Goal: Task Accomplishment & Management: Use online tool/utility

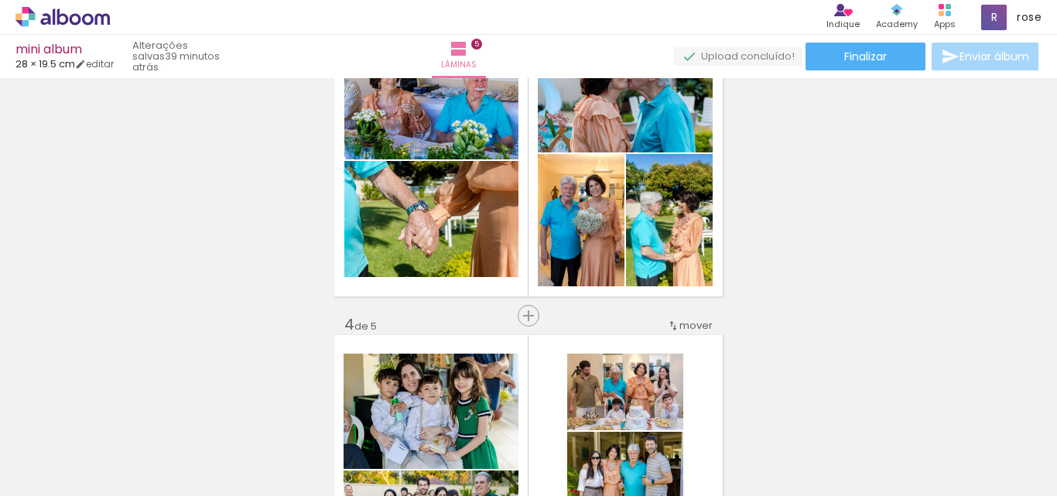
scroll to position [639, 0]
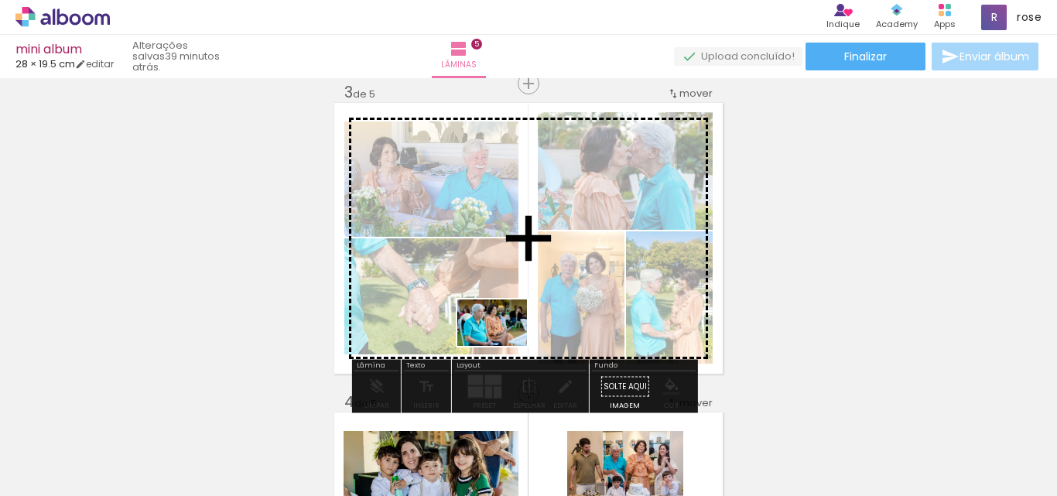
drag, startPoint x: 635, startPoint y: 458, endPoint x: 504, endPoint y: 346, distance: 171.9
click at [504, 346] on quentale-workspace at bounding box center [528, 248] width 1057 height 496
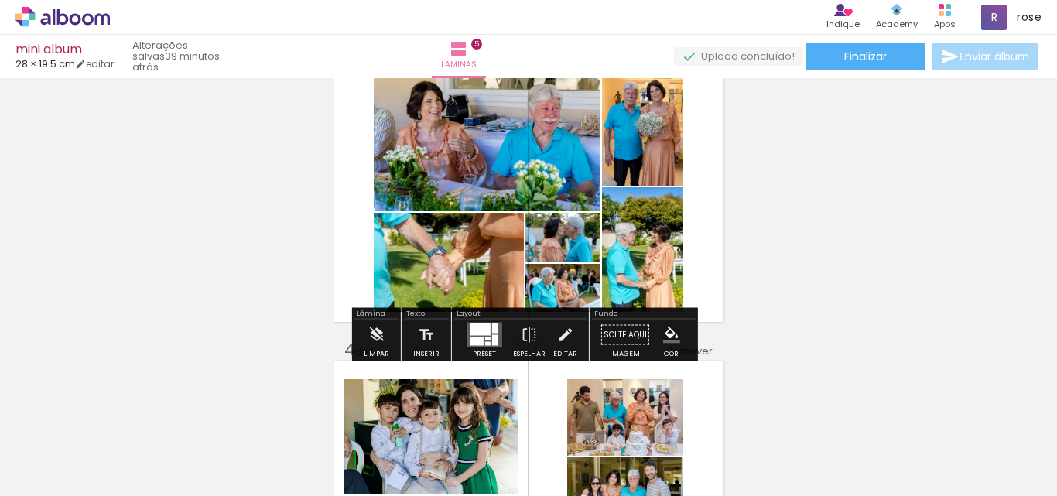
scroll to position [717, 0]
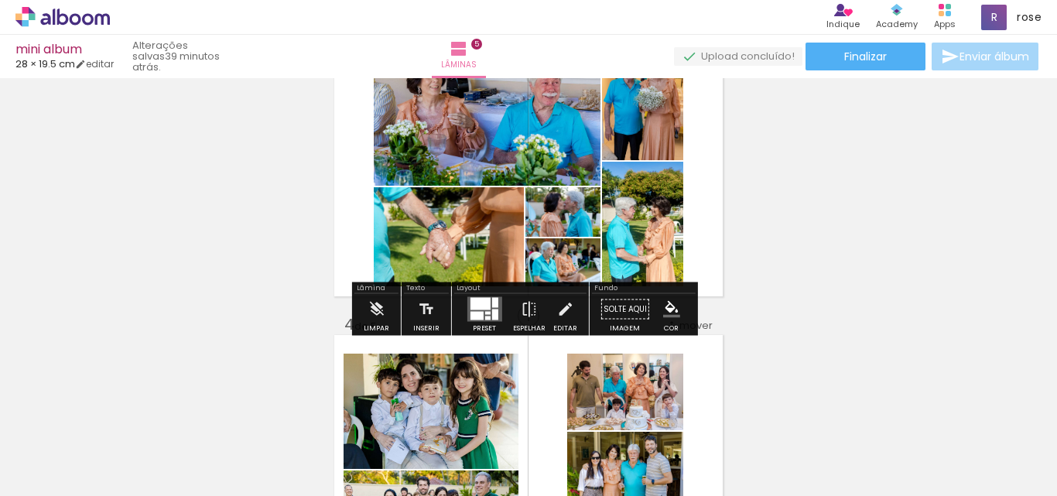
click at [485, 312] on div at bounding box center [487, 313] width 5 height 3
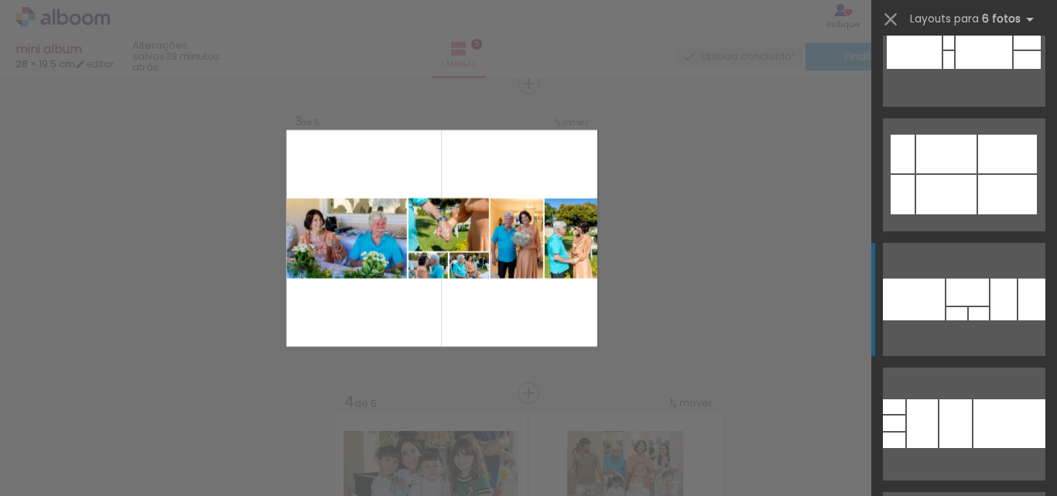
scroll to position [774, 0]
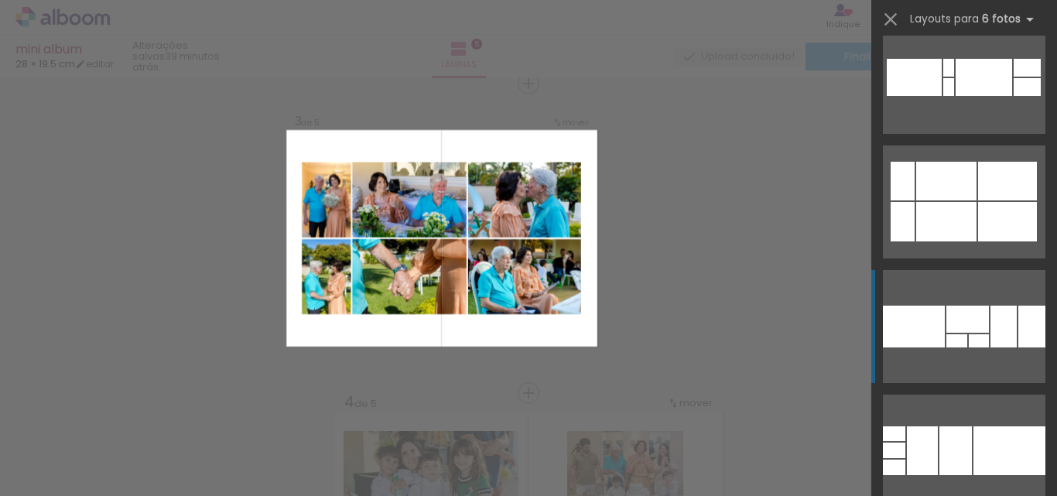
click at [972, 395] on quentale-layouter at bounding box center [964, 451] width 163 height 113
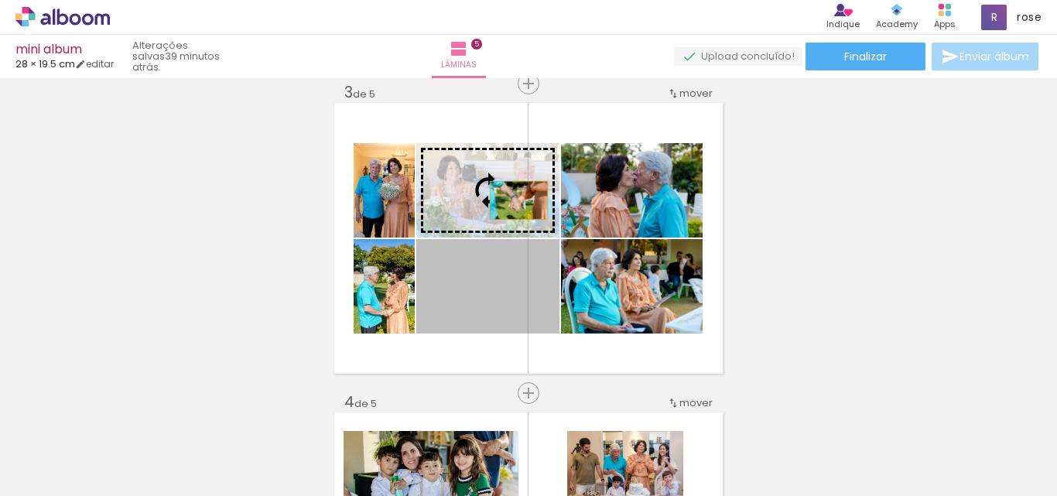
drag, startPoint x: 512, startPoint y: 305, endPoint x: 513, endPoint y: 200, distance: 104.5
click at [0, 0] on slot at bounding box center [0, 0] width 0 height 0
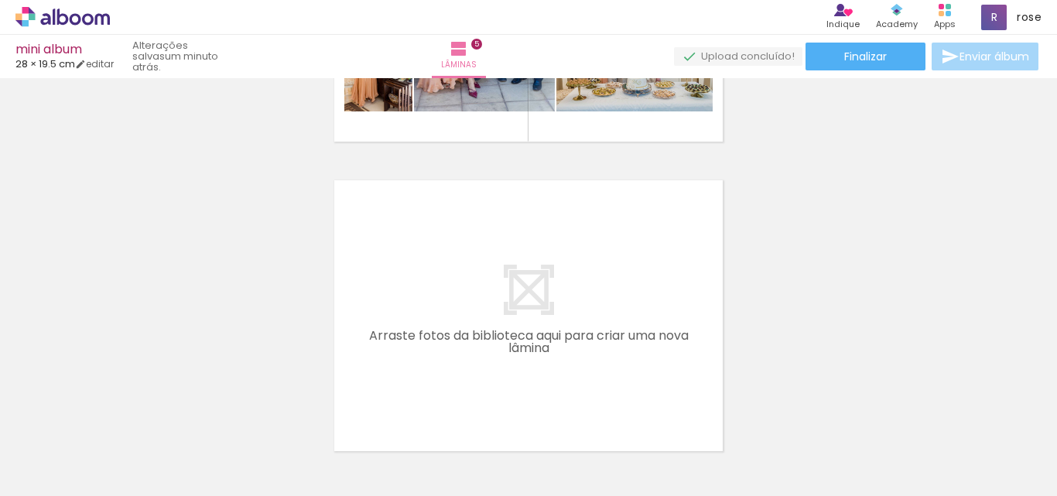
scroll to position [0, 1198]
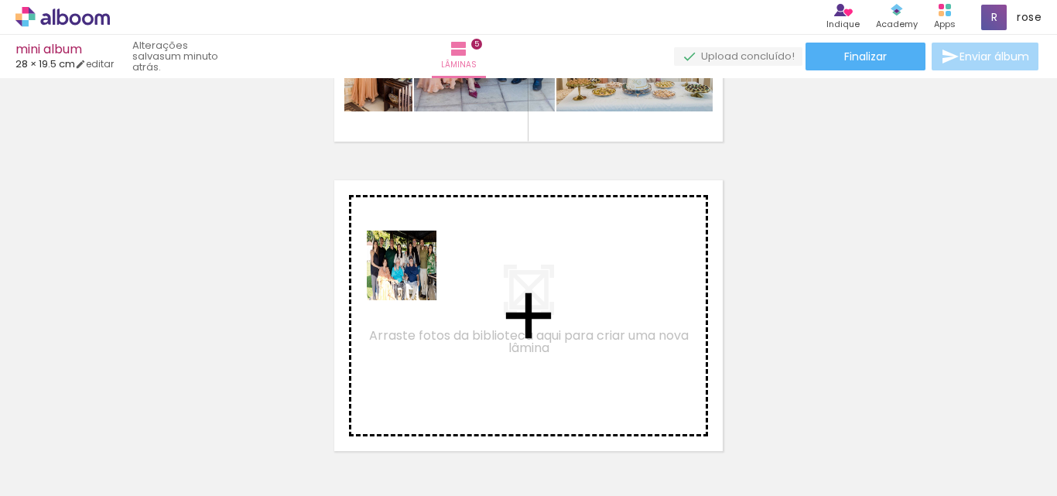
drag, startPoint x: 430, startPoint y: 434, endPoint x: 412, endPoint y: 274, distance: 161.3
click at [412, 274] on quentale-workspace at bounding box center [528, 248] width 1057 height 496
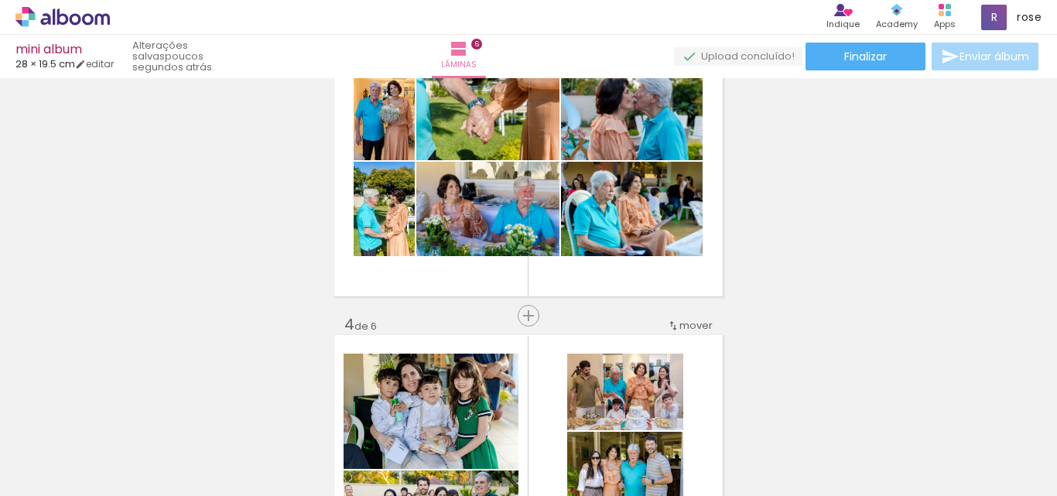
scroll to position [639, 0]
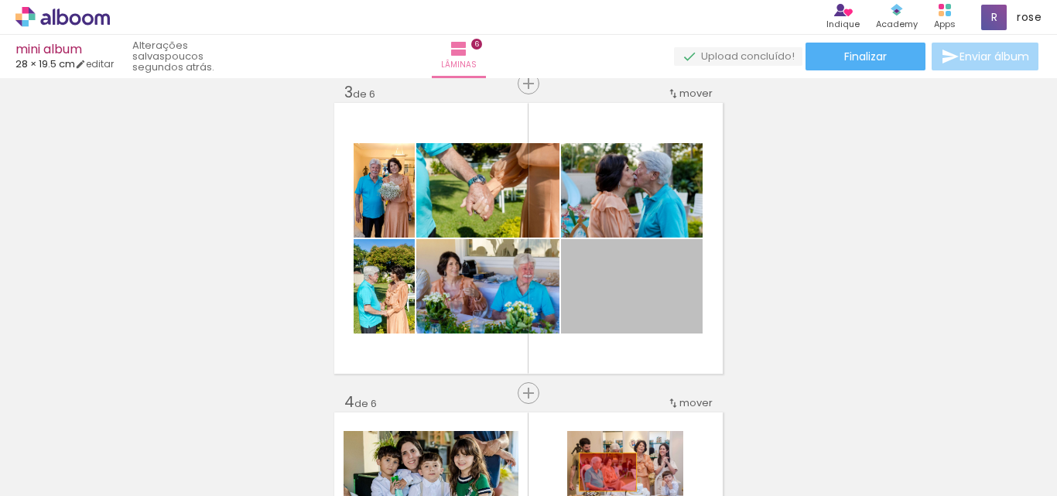
drag, startPoint x: 630, startPoint y: 313, endPoint x: 645, endPoint y: 310, distance: 14.9
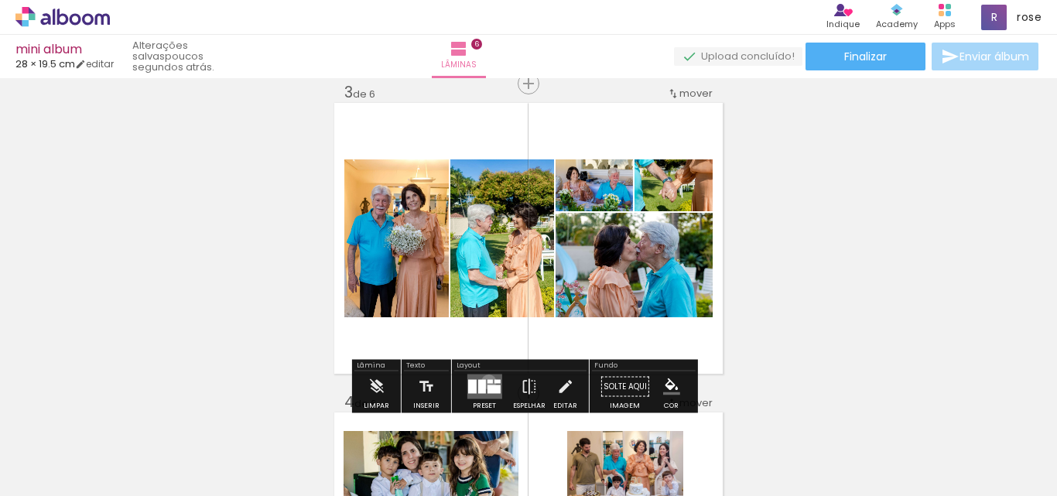
click at [487, 382] on div at bounding box center [489, 382] width 5 height 4
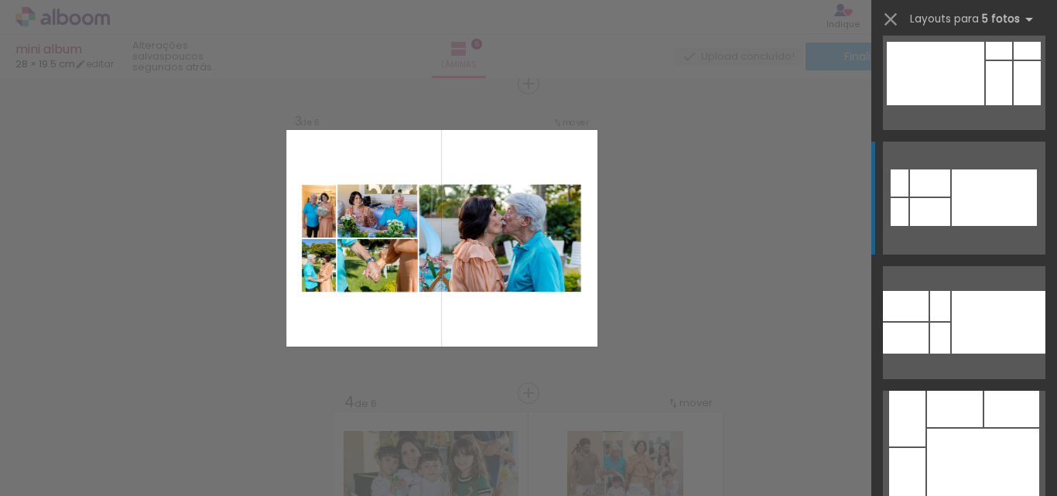
scroll to position [0, 0]
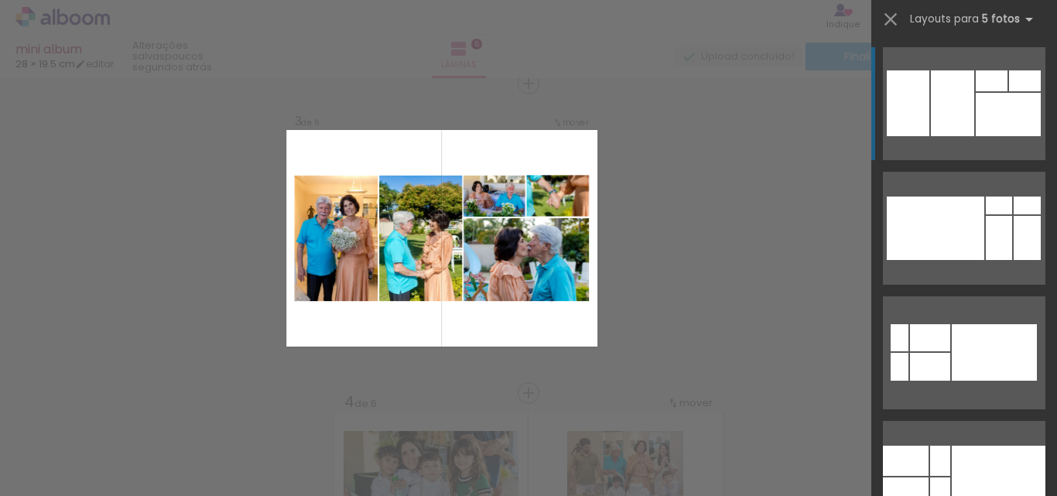
click at [986, 216] on div at bounding box center [999, 238] width 26 height 44
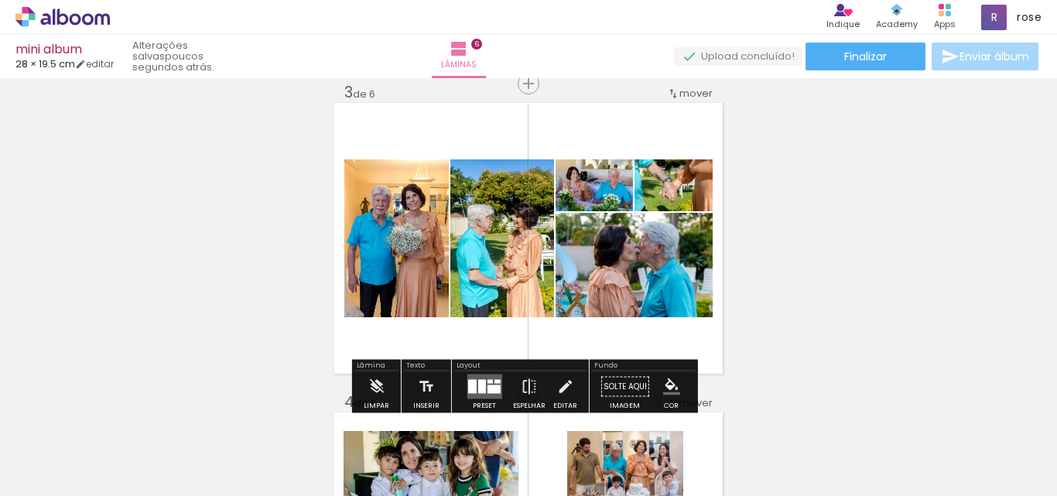
click at [468, 386] on div at bounding box center [472, 387] width 9 height 14
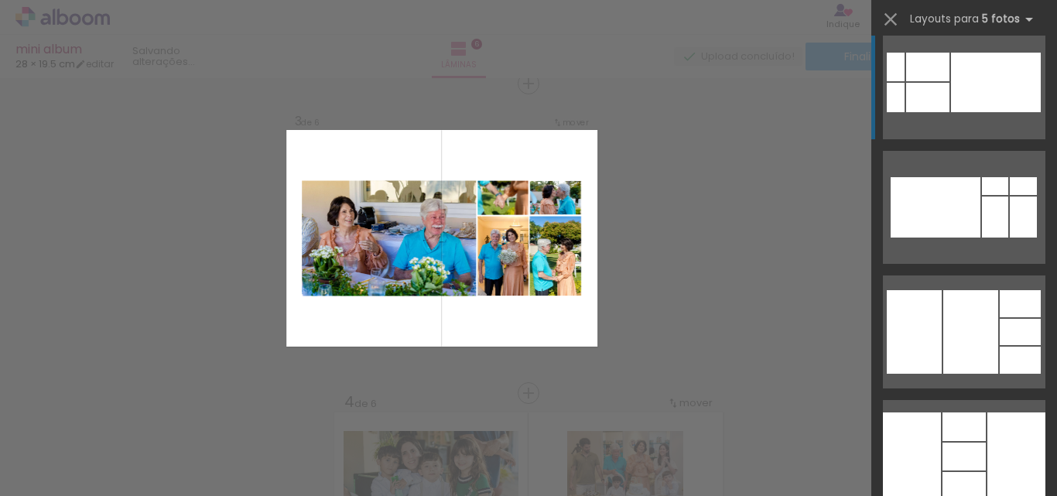
scroll to position [2787, 0]
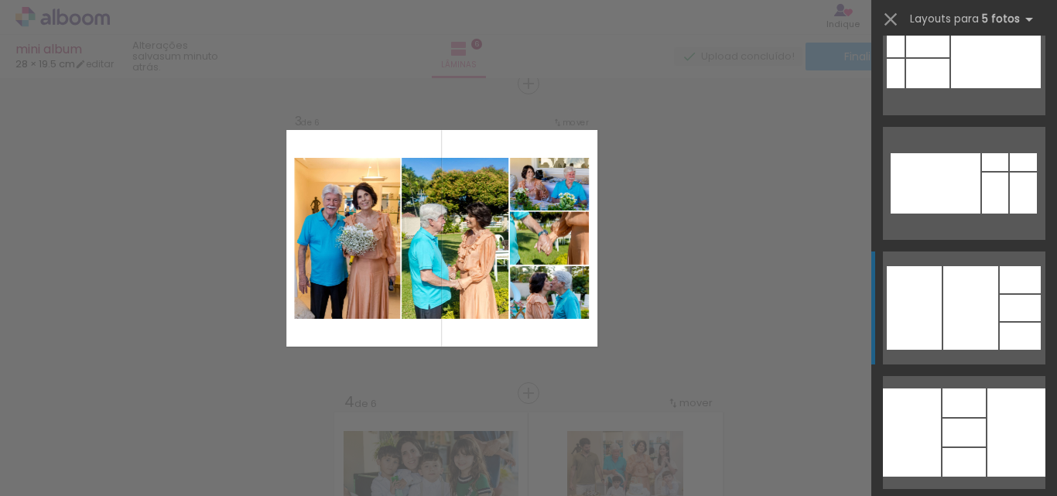
click at [919, 389] on div at bounding box center [912, 433] width 58 height 88
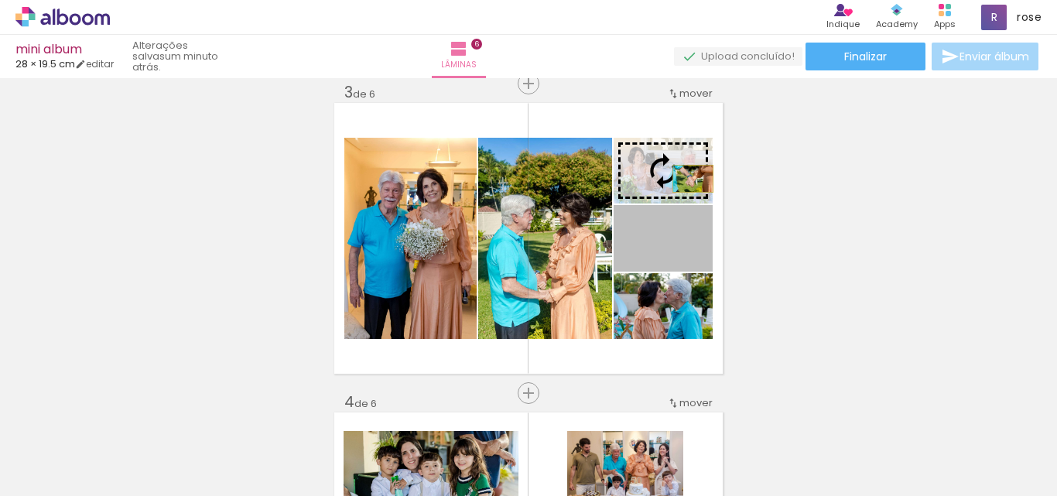
drag, startPoint x: 695, startPoint y: 254, endPoint x: 687, endPoint y: 179, distance: 75.5
click at [0, 0] on slot at bounding box center [0, 0] width 0 height 0
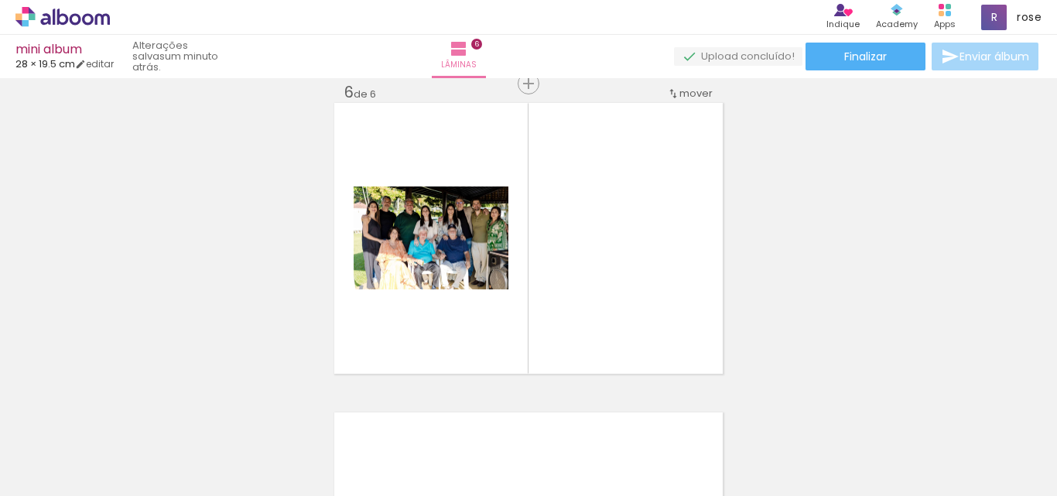
scroll to position [0, 2925]
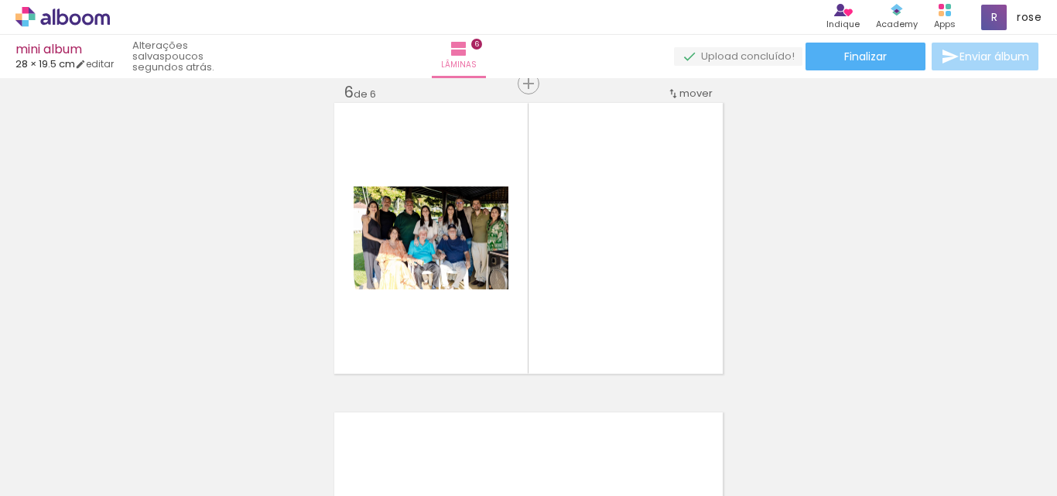
scroll to position [0, 3562]
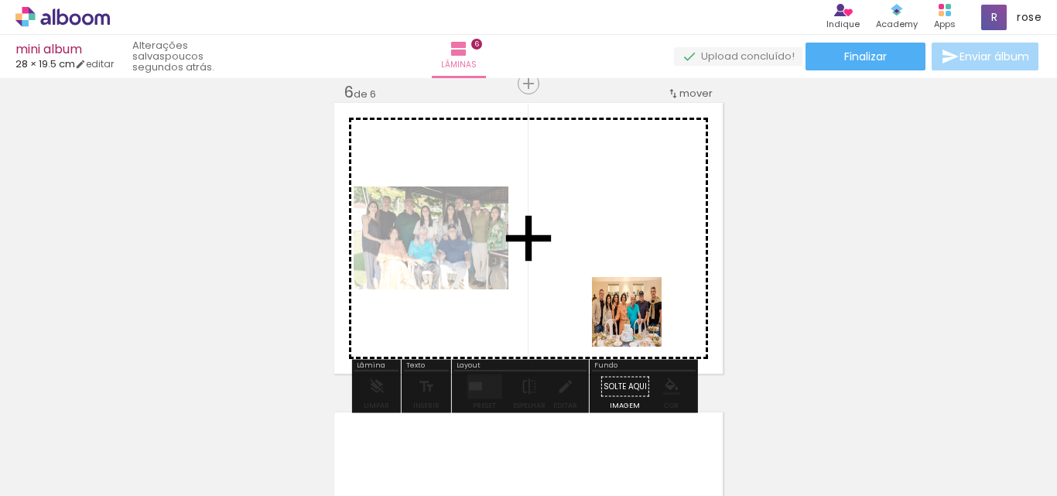
drag, startPoint x: 670, startPoint y: 458, endPoint x: 632, endPoint y: 314, distance: 148.9
click at [632, 314] on quentale-workspace at bounding box center [528, 248] width 1057 height 496
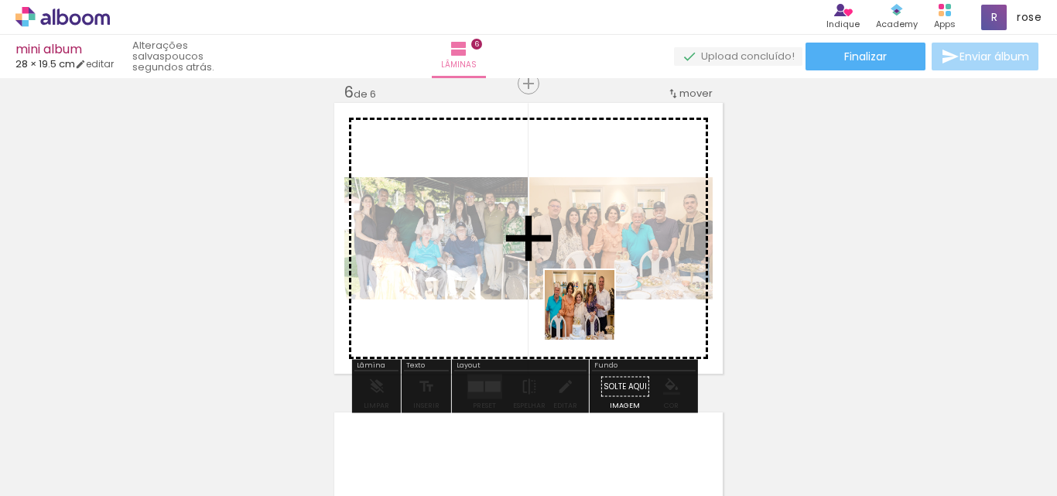
drag, startPoint x: 760, startPoint y: 461, endPoint x: 591, endPoint y: 317, distance: 222.3
click at [591, 317] on quentale-workspace at bounding box center [528, 248] width 1057 height 496
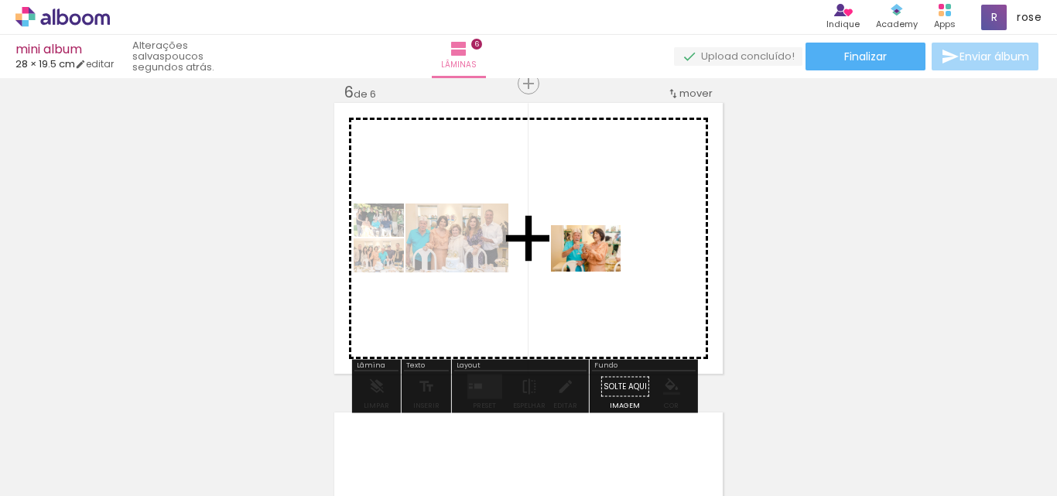
drag, startPoint x: 574, startPoint y: 474, endPoint x: 542, endPoint y: 350, distance: 127.9
click at [599, 245] on quentale-workspace at bounding box center [528, 248] width 1057 height 496
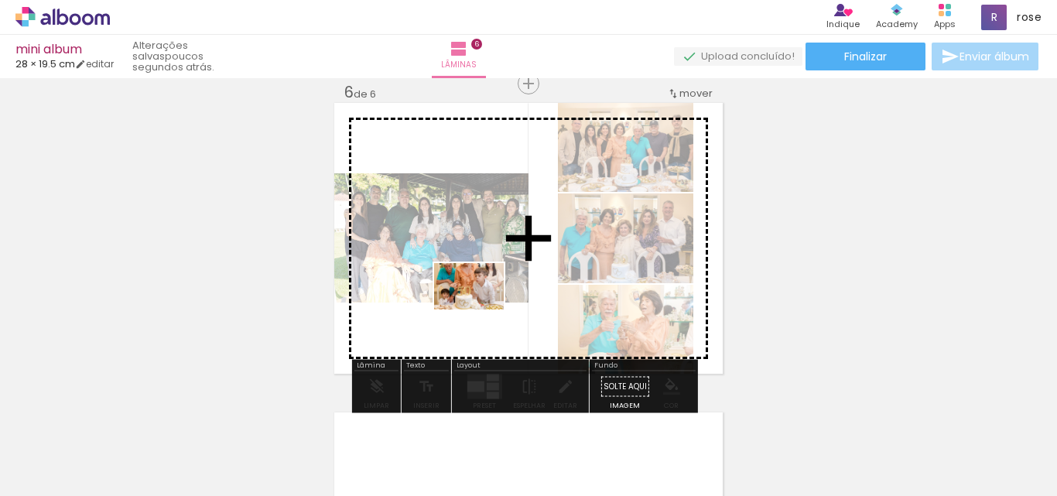
drag, startPoint x: 477, startPoint y: 320, endPoint x: 481, endPoint y: 310, distance: 11.5
click at [481, 310] on quentale-workspace at bounding box center [528, 248] width 1057 height 496
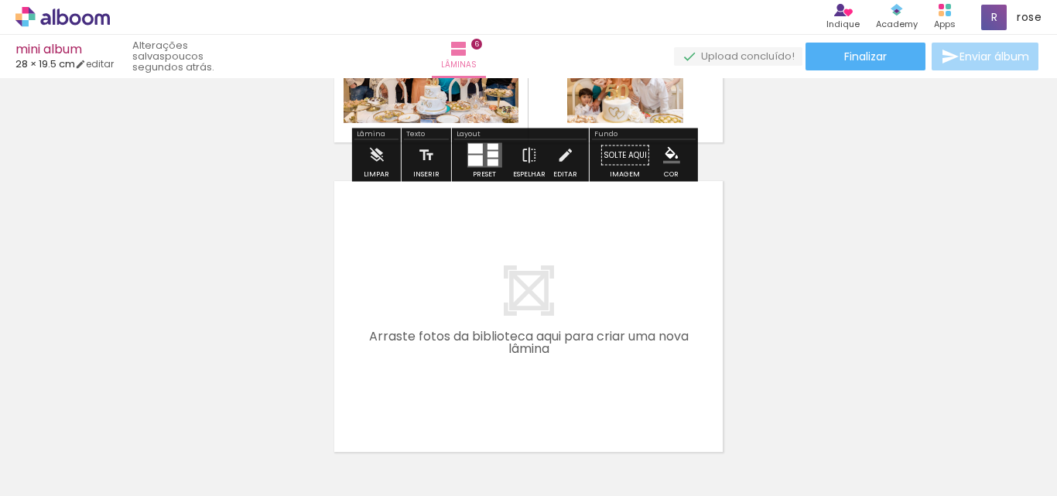
scroll to position [1801, 0]
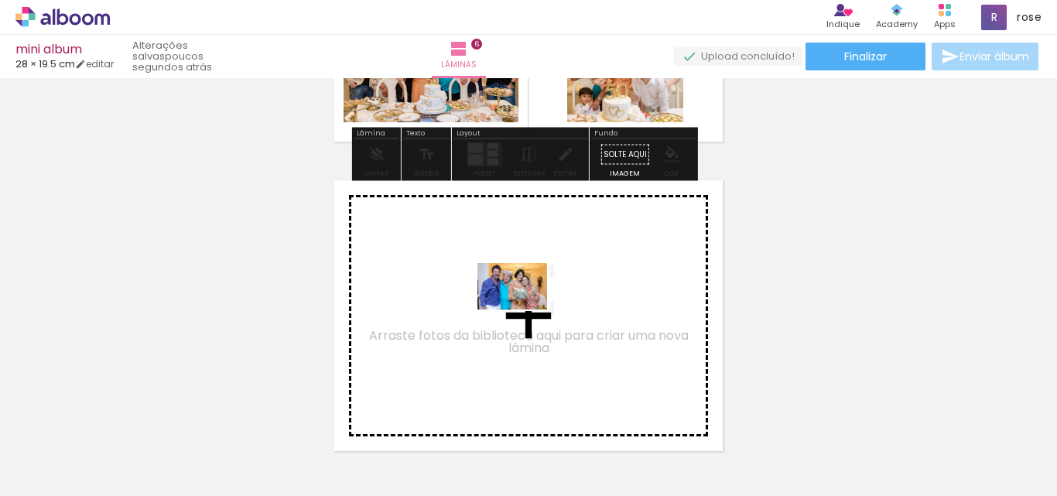
drag, startPoint x: 908, startPoint y: 441, endPoint x: 524, endPoint y: 310, distance: 405.9
click at [524, 310] on quentale-workspace at bounding box center [528, 248] width 1057 height 496
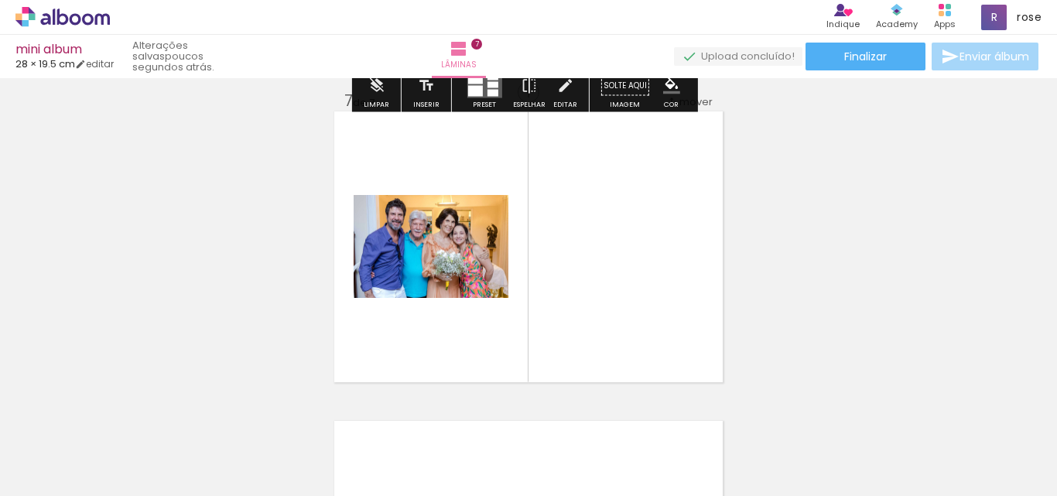
scroll to position [1878, 0]
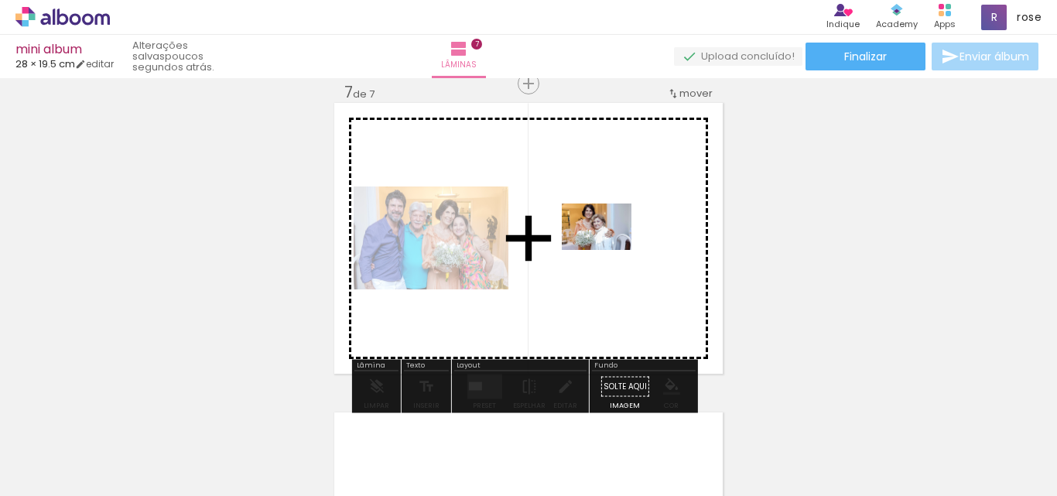
drag, startPoint x: 989, startPoint y: 459, endPoint x: 608, endPoint y: 249, distance: 435.5
click at [608, 249] on quentale-workspace at bounding box center [528, 248] width 1057 height 496
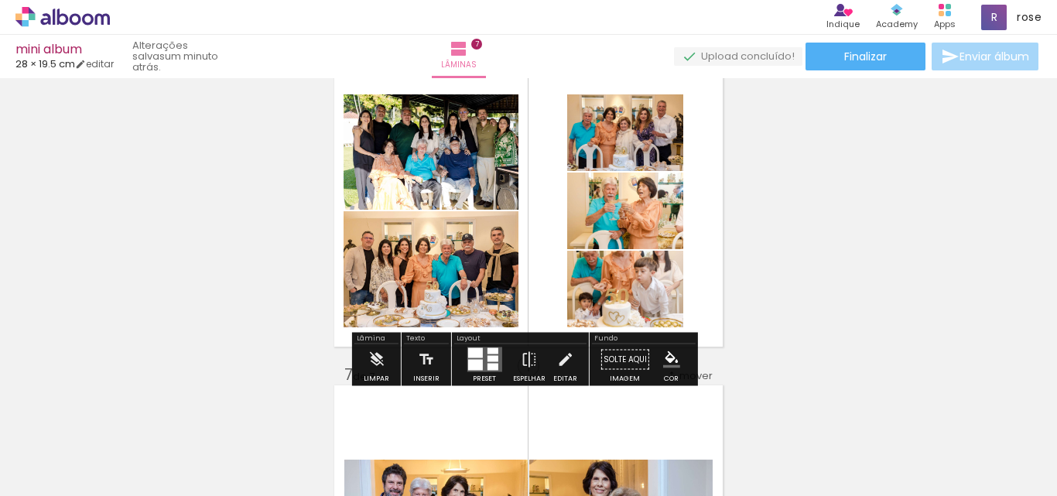
scroll to position [1568, 0]
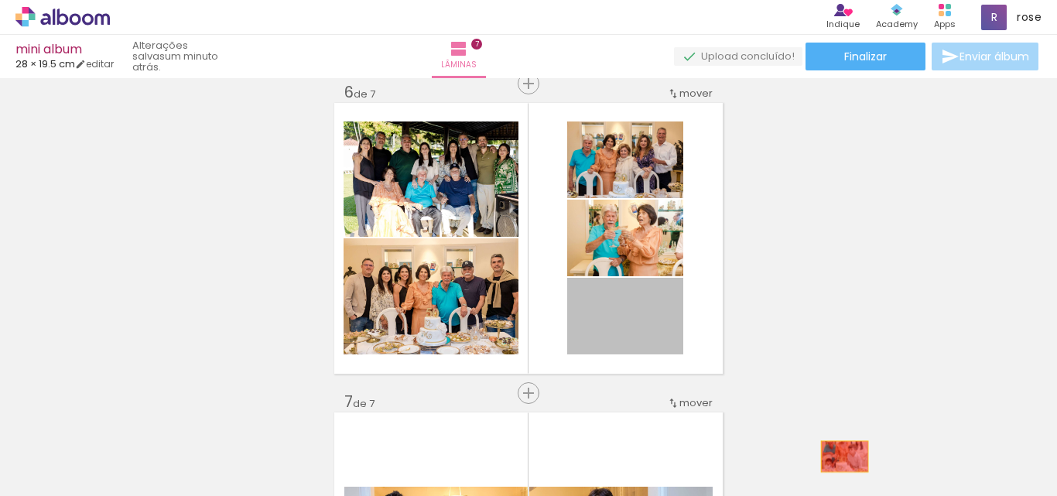
drag, startPoint x: 653, startPoint y: 327, endPoint x: 839, endPoint y: 457, distance: 227.0
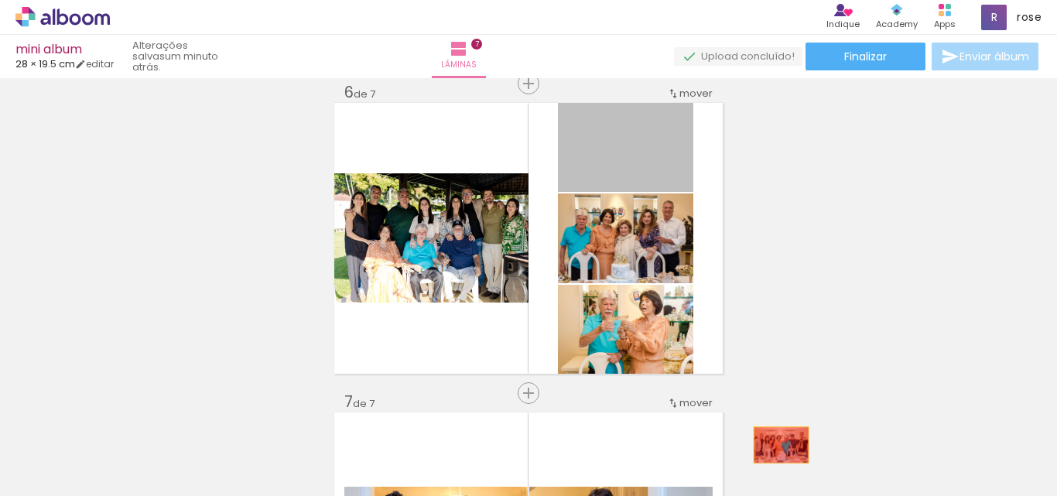
drag, startPoint x: 653, startPoint y: 174, endPoint x: 776, endPoint y: 445, distance: 297.3
click at [776, 445] on quentale-workspace at bounding box center [528, 248] width 1057 height 496
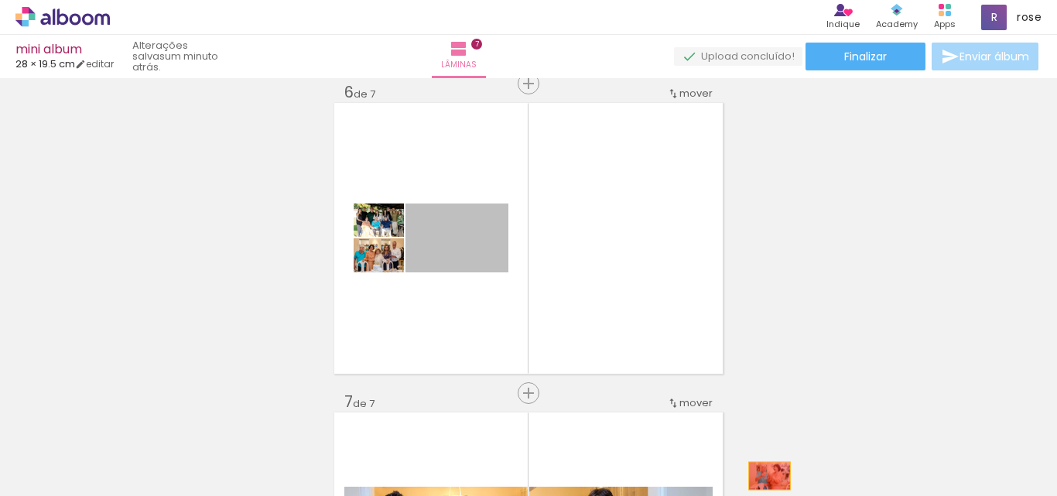
drag, startPoint x: 482, startPoint y: 257, endPoint x: 764, endPoint y: 476, distance: 356.9
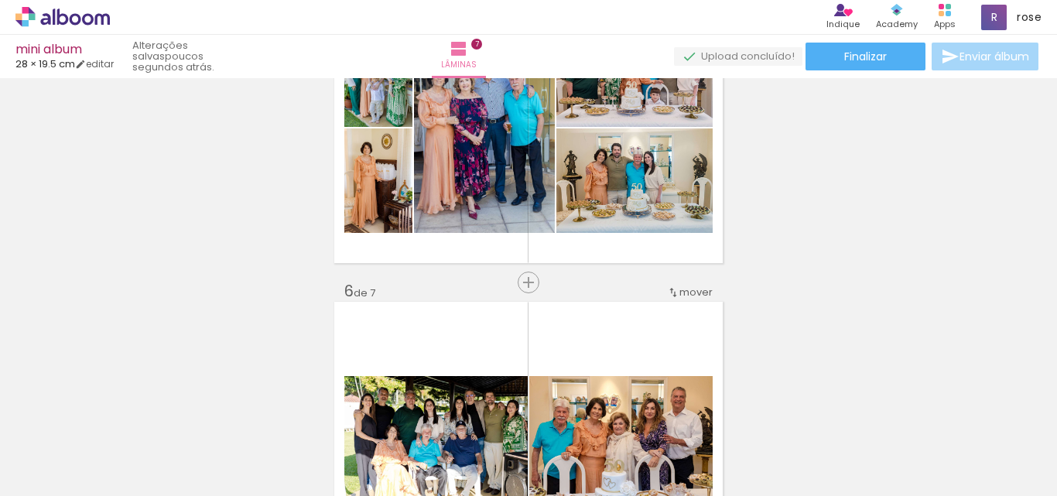
scroll to position [1491, 0]
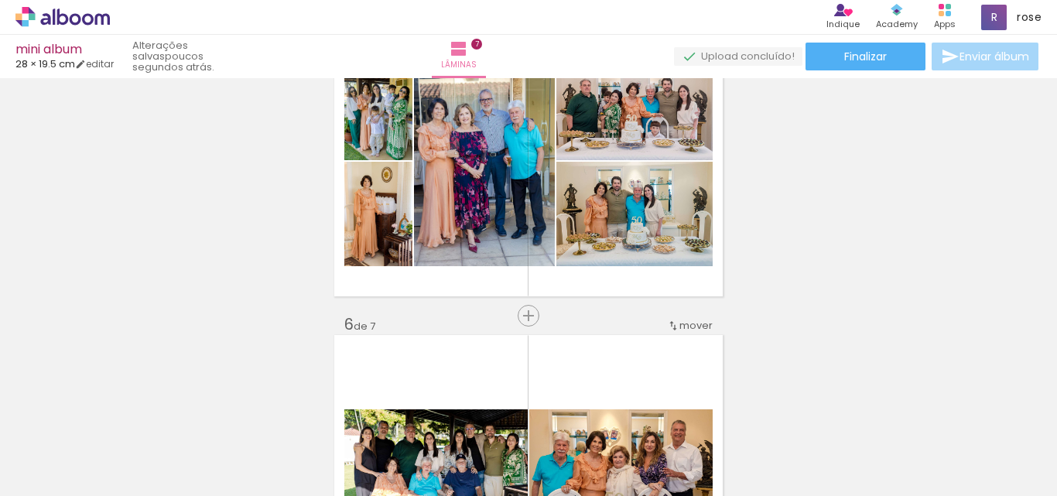
scroll to position [1414, 0]
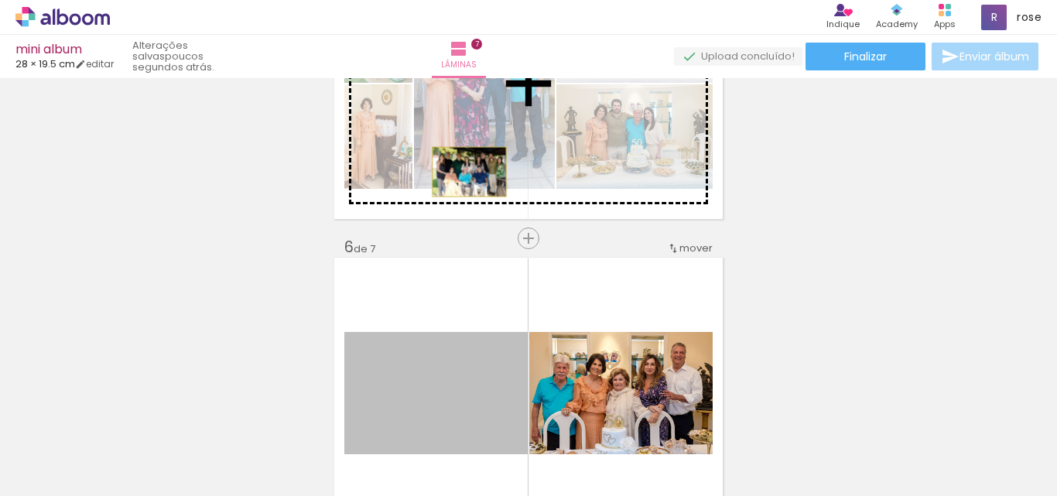
drag, startPoint x: 440, startPoint y: 390, endPoint x: 464, endPoint y: 167, distance: 224.2
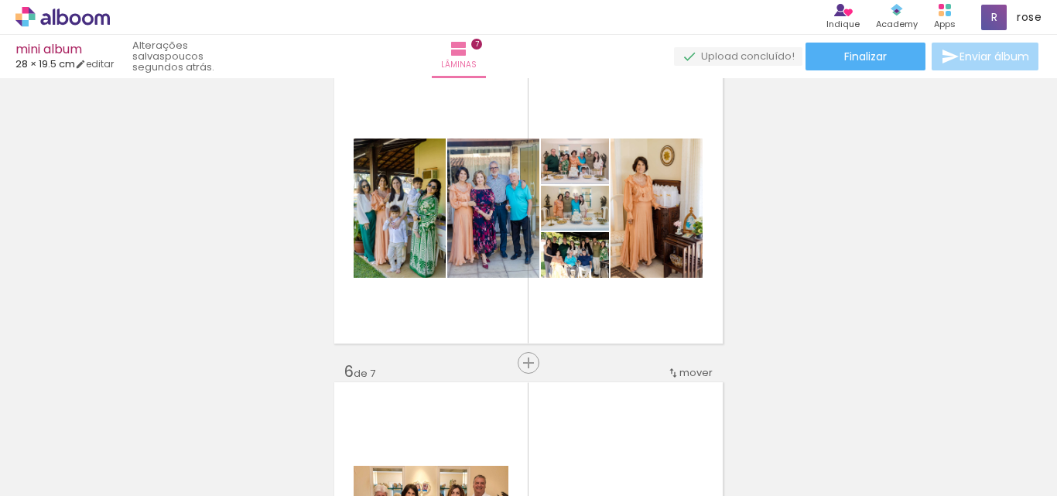
scroll to position [1259, 0]
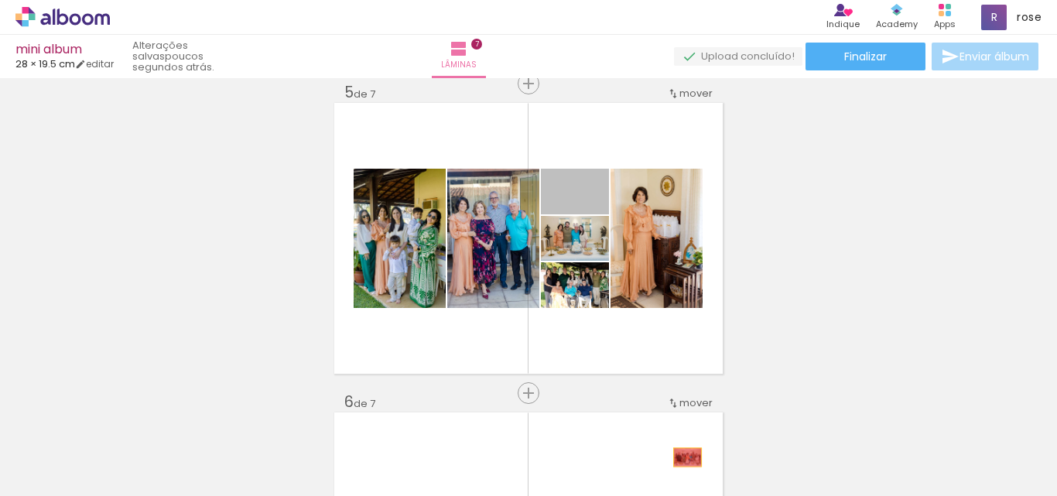
drag, startPoint x: 539, startPoint y: 173, endPoint x: 597, endPoint y: 269, distance: 112.2
click at [678, 460] on quentale-workspace at bounding box center [528, 248] width 1057 height 496
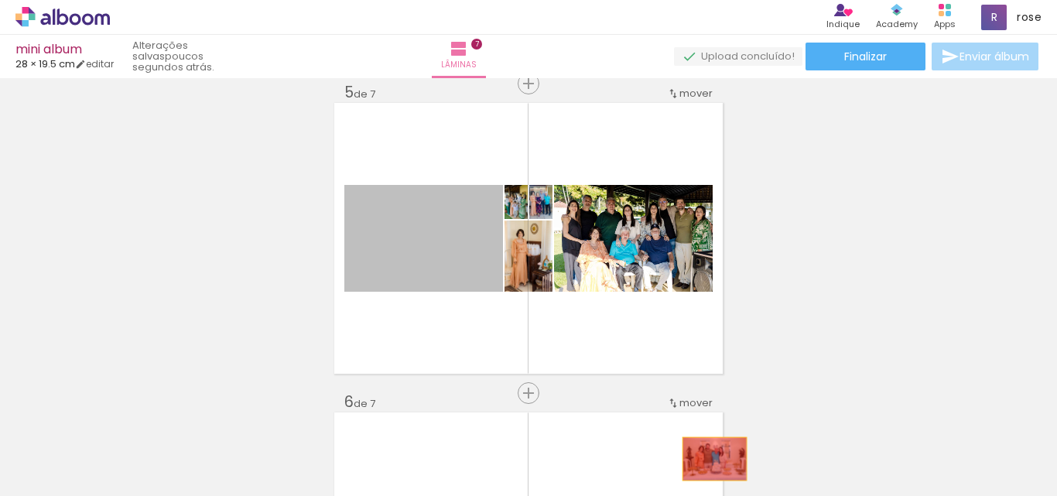
drag, startPoint x: 413, startPoint y: 255, endPoint x: 709, endPoint y: 459, distance: 359.7
click at [709, 459] on quentale-workspace at bounding box center [528, 248] width 1057 height 496
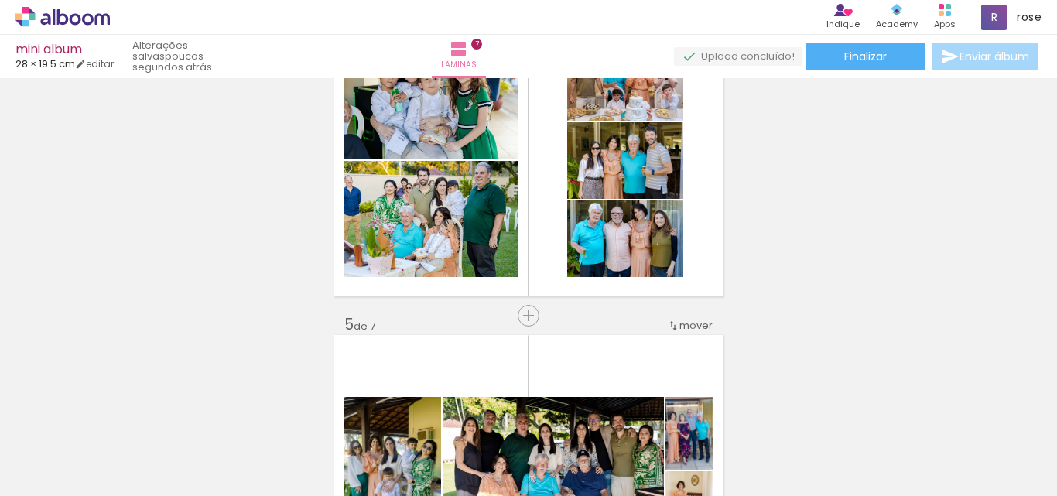
scroll to position [949, 0]
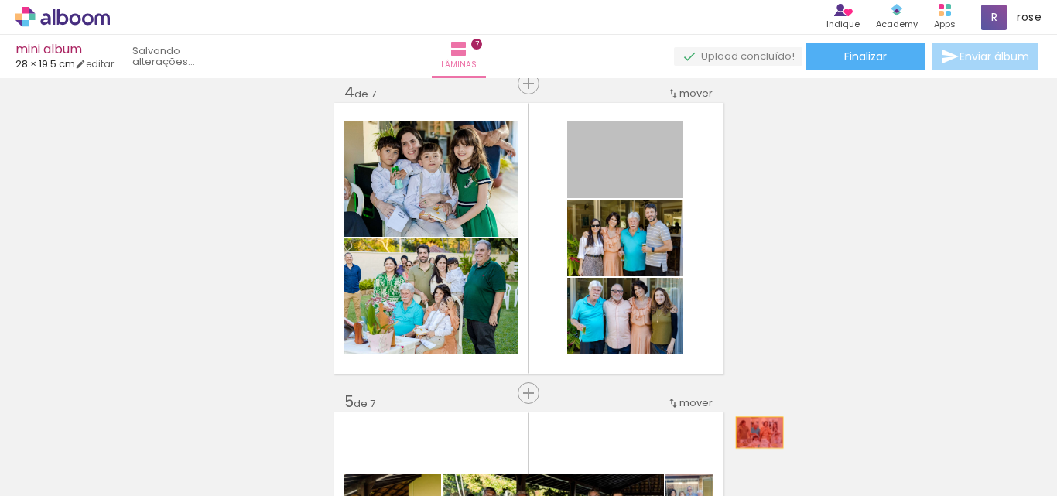
drag, startPoint x: 646, startPoint y: 182, endPoint x: 779, endPoint y: 268, distance: 158.5
click at [755, 447] on quentale-workspace at bounding box center [528, 248] width 1057 height 496
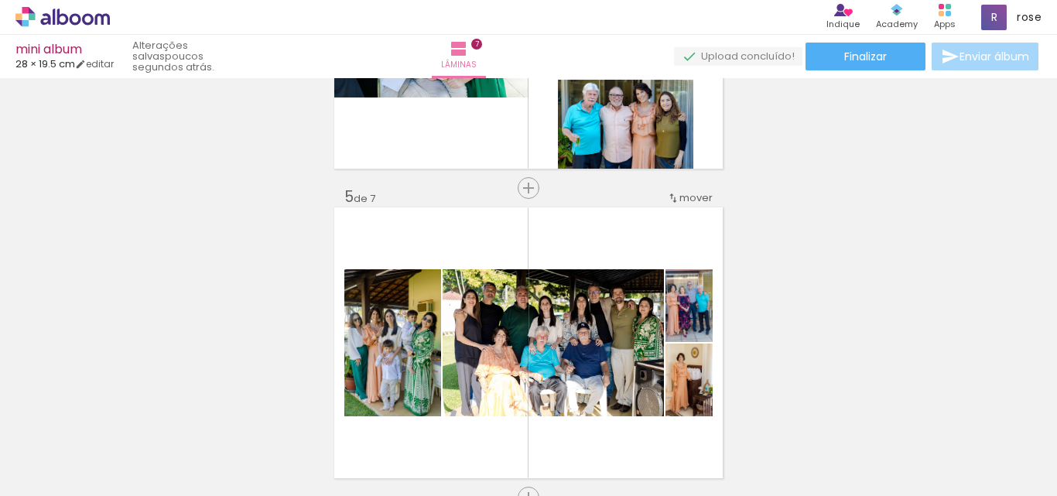
scroll to position [1181, 0]
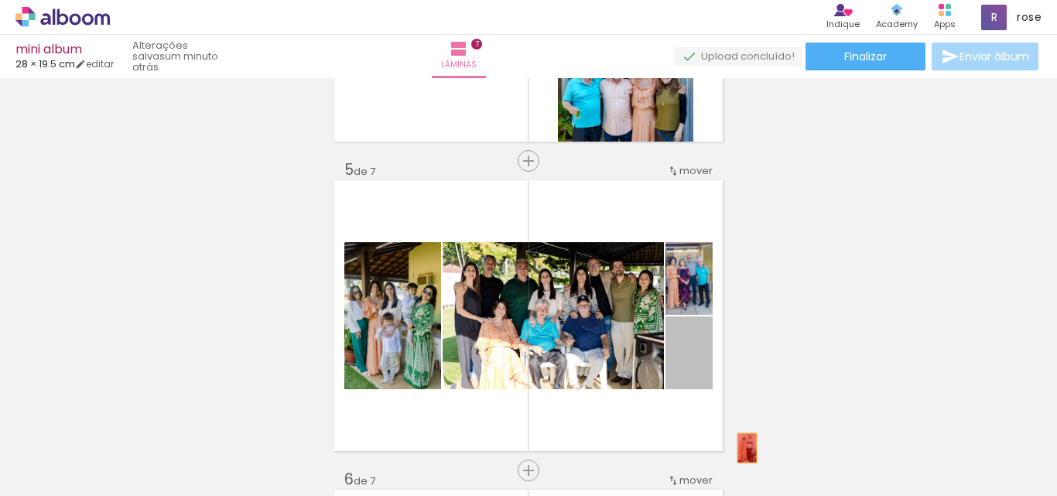
drag, startPoint x: 701, startPoint y: 358, endPoint x: 742, endPoint y: 448, distance: 98.7
click at [742, 448] on quentale-workspace at bounding box center [528, 248] width 1057 height 496
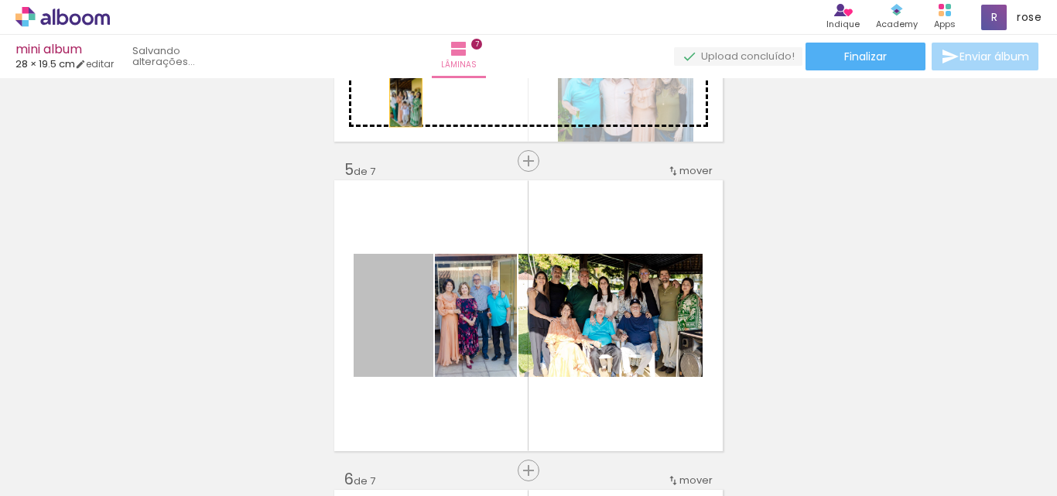
drag, startPoint x: 394, startPoint y: 327, endPoint x: 400, endPoint y: 102, distance: 225.4
click at [400, 102] on div "Inserir lâmina 1 de 7 Inserir lâmina 2 de 7 Inserir lâmina 3 de 7 Inserir lâmin…" at bounding box center [528, 141] width 1057 height 2478
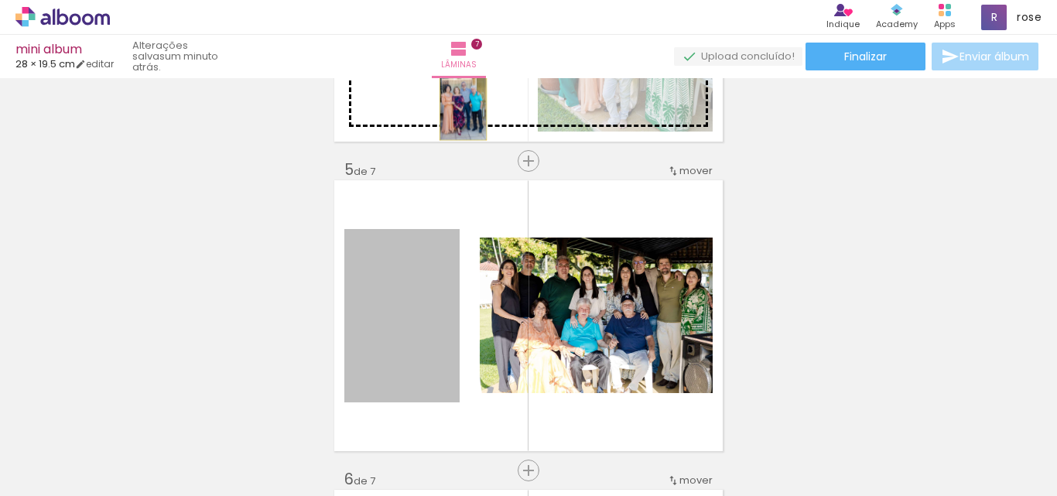
drag, startPoint x: 422, startPoint y: 329, endPoint x: 458, endPoint y: 105, distance: 226.5
click at [458, 105] on div "Inserir lâmina 1 de 7 Inserir lâmina 2 de 7 Inserir lâmina 3 de 7 Inserir lâmin…" at bounding box center [528, 141] width 1057 height 2478
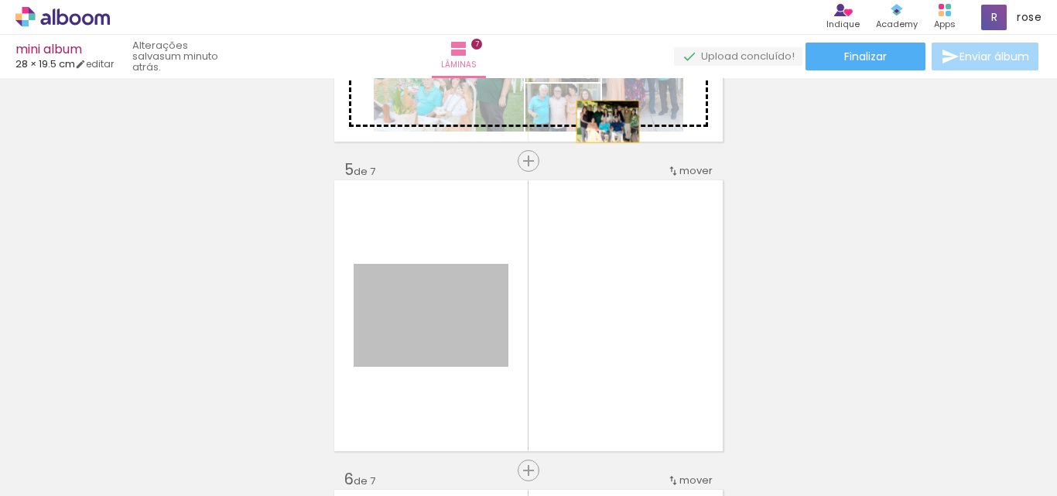
drag, startPoint x: 456, startPoint y: 327, endPoint x: 602, endPoint y: 119, distance: 254.5
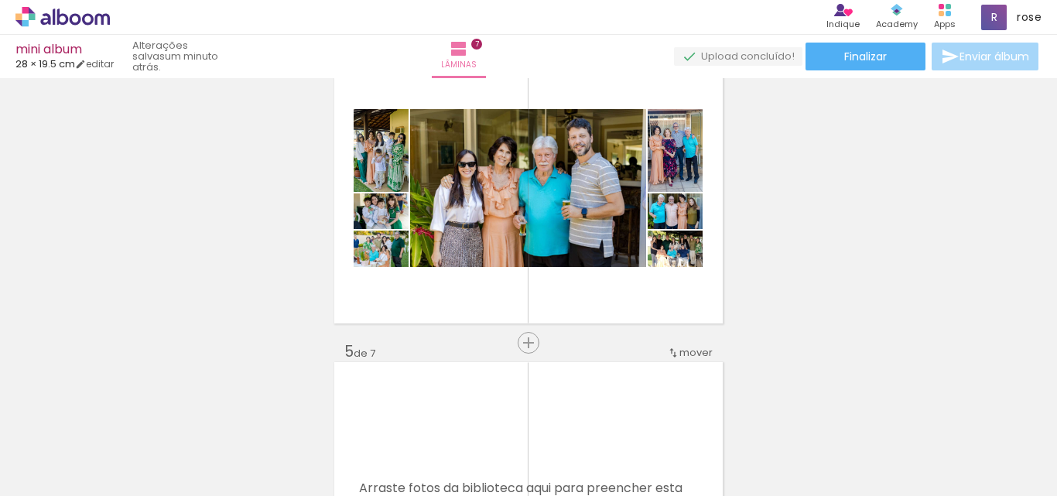
scroll to position [1026, 0]
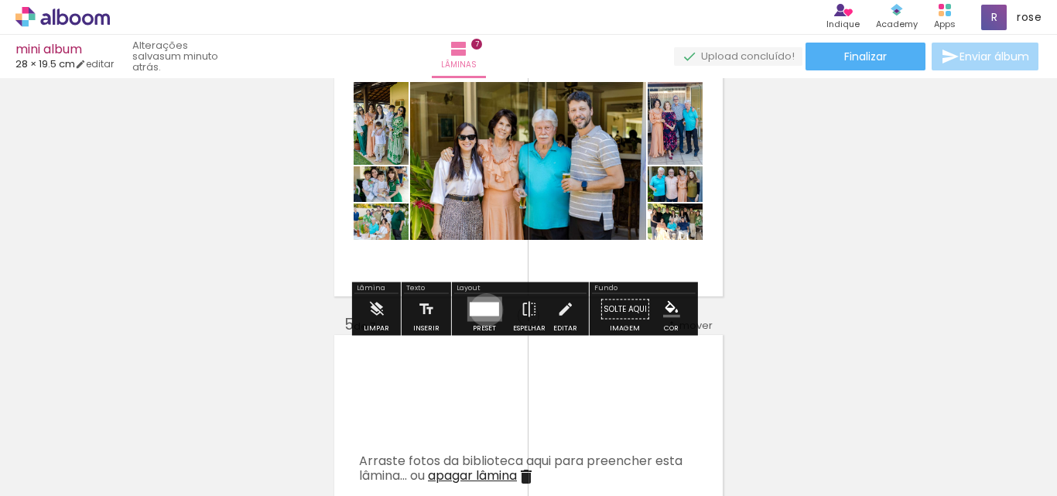
click at [483, 310] on div at bounding box center [483, 310] width 29 height 14
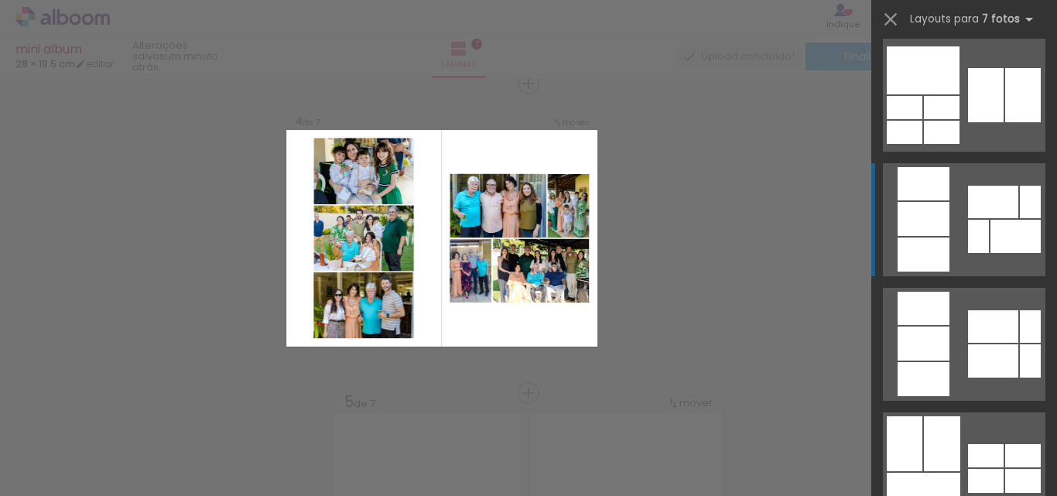
scroll to position [232, 0]
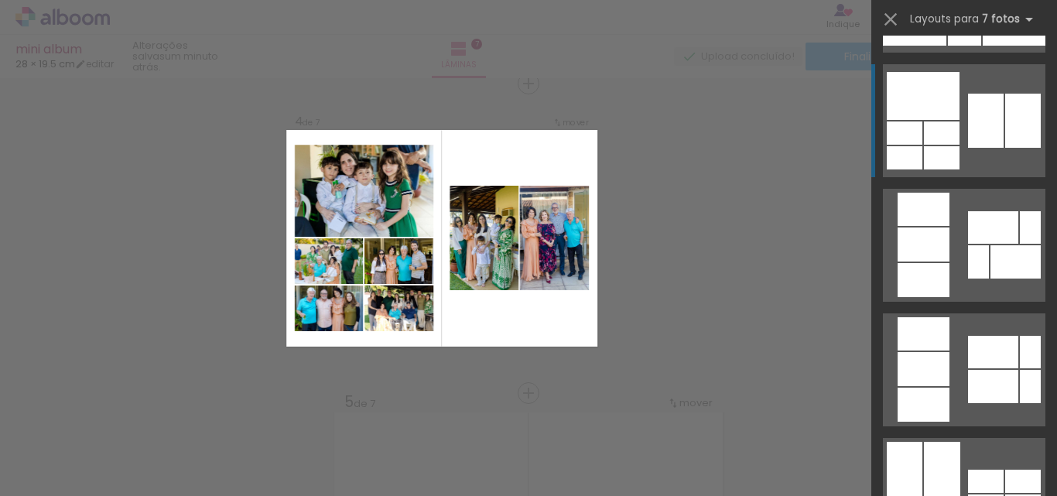
click at [978, 46] on div at bounding box center [964, 37] width 33 height 18
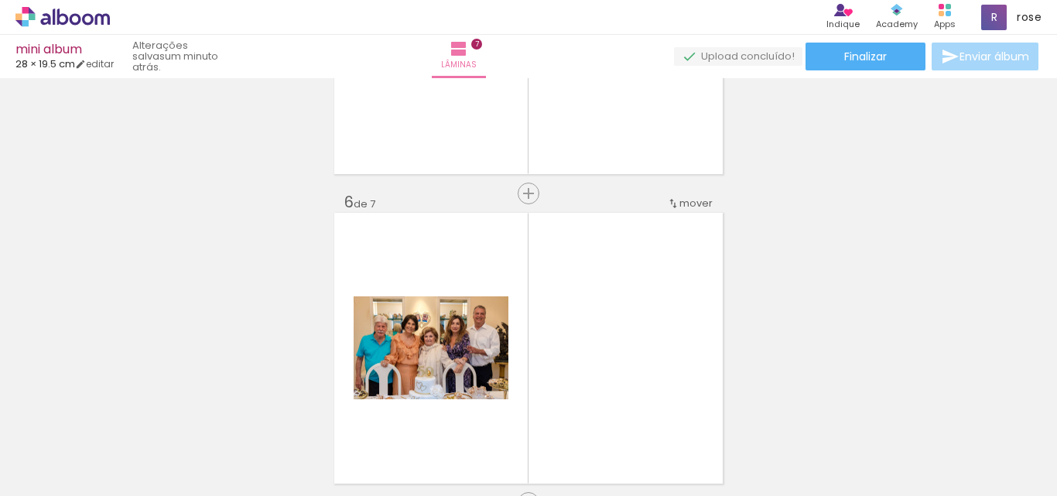
scroll to position [1491, 0]
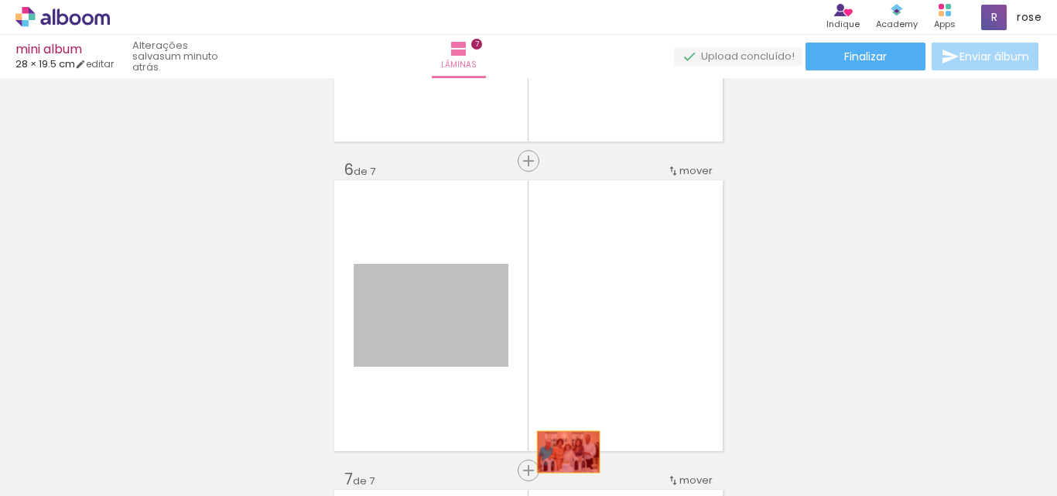
drag, startPoint x: 434, startPoint y: 335, endPoint x: 557, endPoint y: 454, distance: 170.8
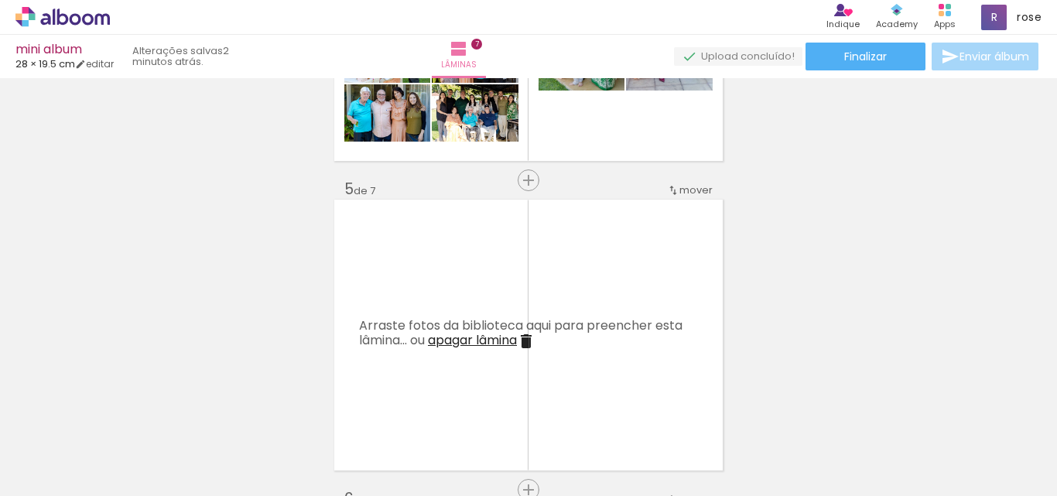
scroll to position [1181, 0]
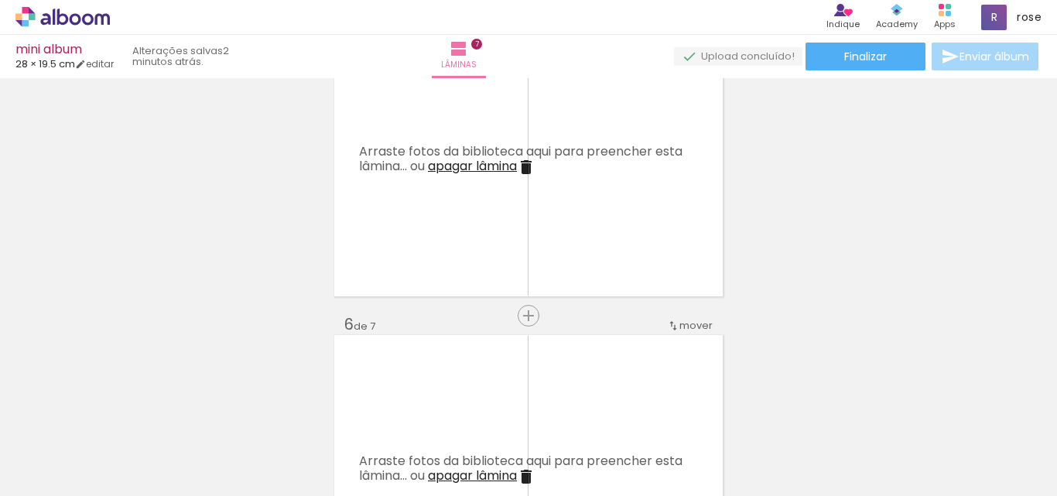
scroll to position [0, 2127]
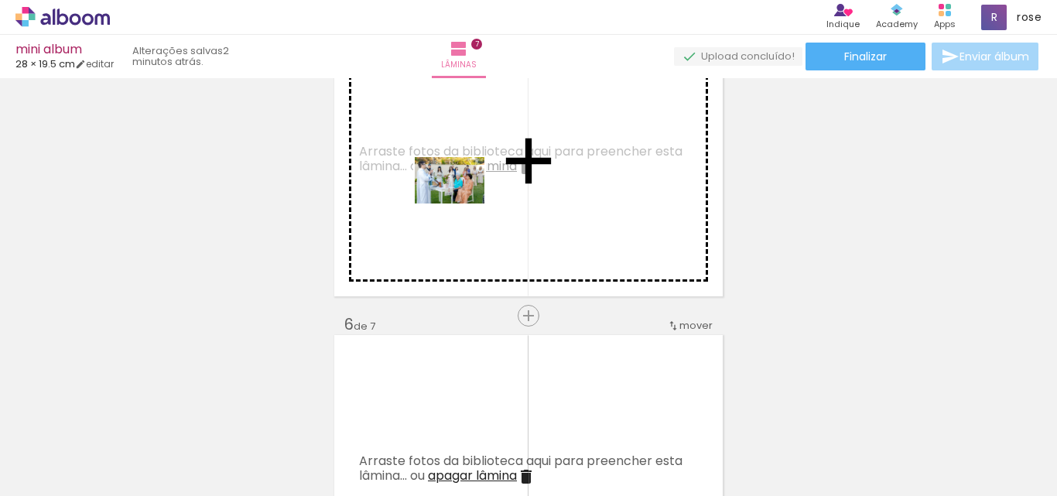
drag, startPoint x: 647, startPoint y: 457, endPoint x: 461, endPoint y: 204, distance: 314.0
click at [461, 204] on quentale-workspace at bounding box center [528, 248] width 1057 height 496
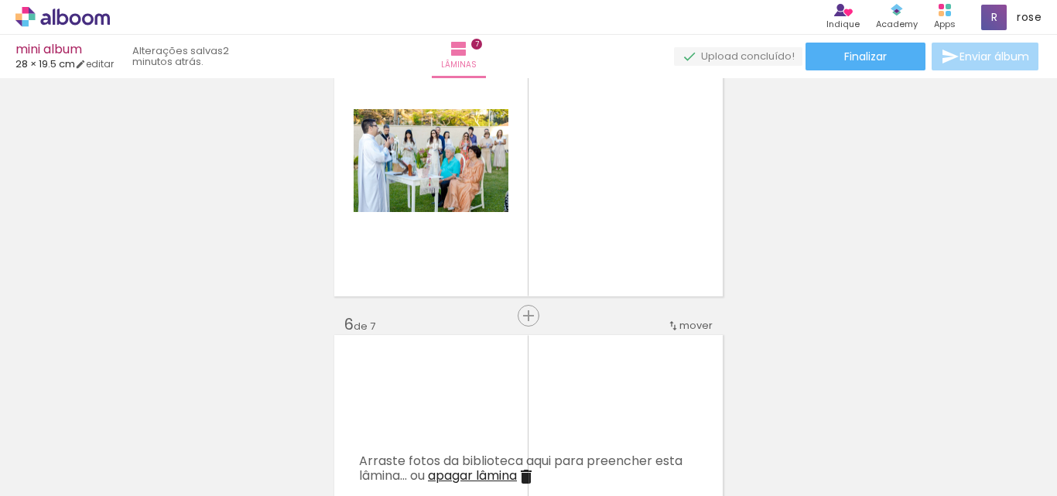
scroll to position [0, 2051]
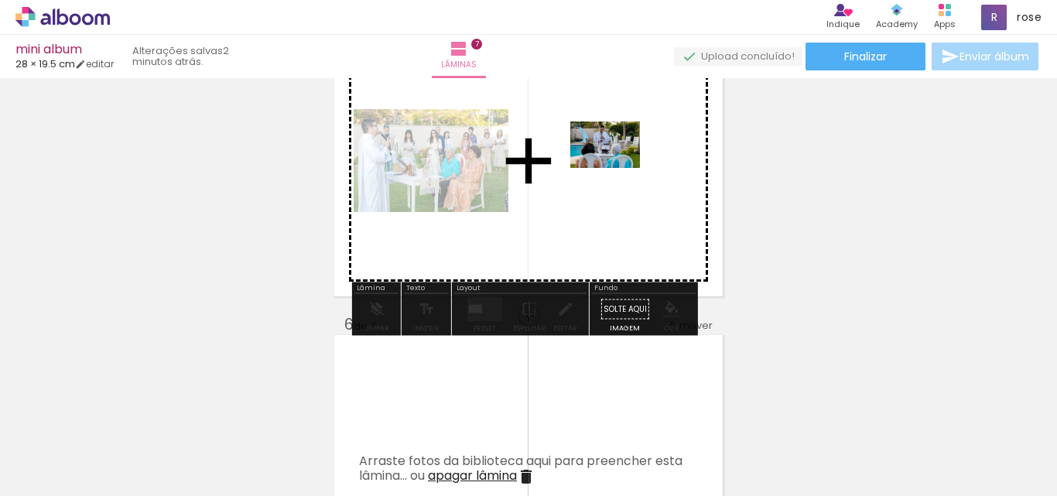
drag, startPoint x: 803, startPoint y: 456, endPoint x: 617, endPoint y: 168, distance: 342.7
click at [617, 168] on quentale-workspace at bounding box center [528, 248] width 1057 height 496
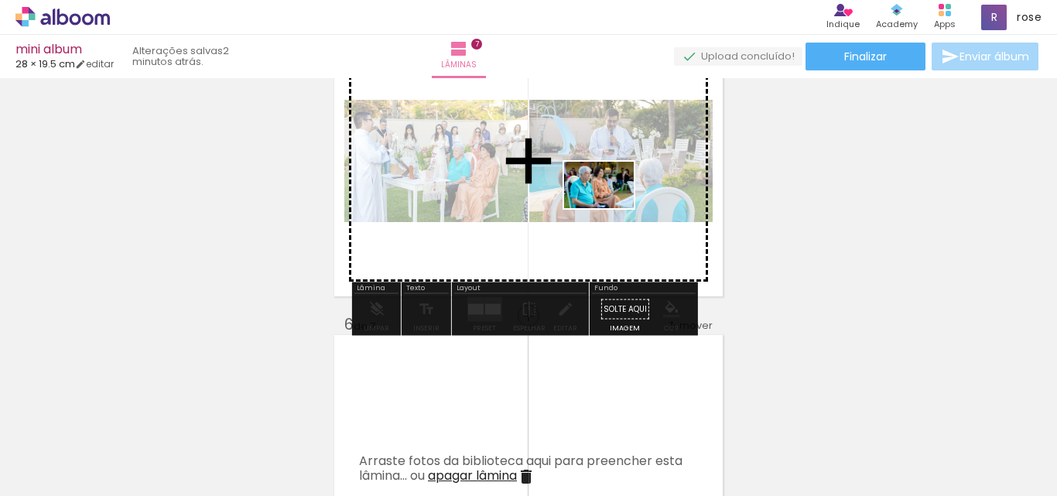
drag, startPoint x: 615, startPoint y: 465, endPoint x: 611, endPoint y: 208, distance: 257.0
click at [611, 208] on quentale-workspace at bounding box center [528, 248] width 1057 height 496
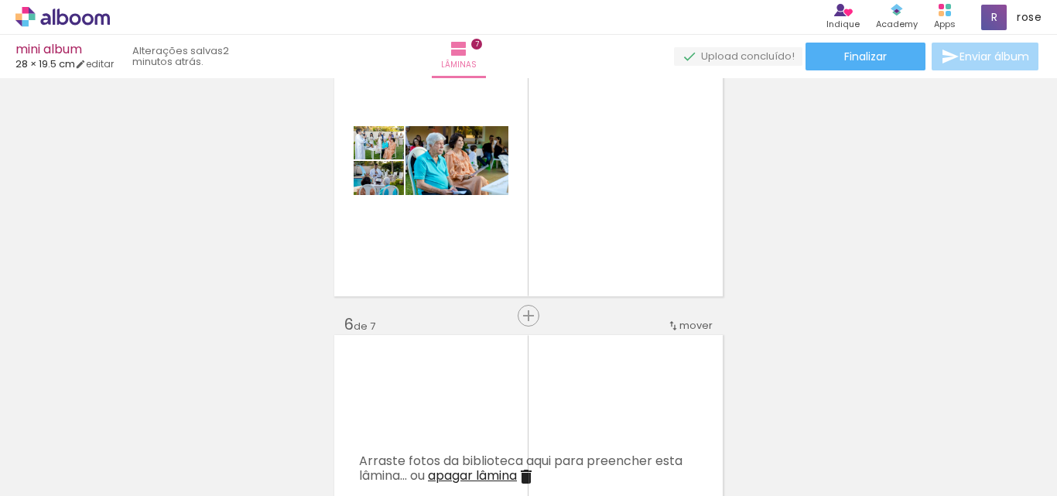
scroll to position [0, 2652]
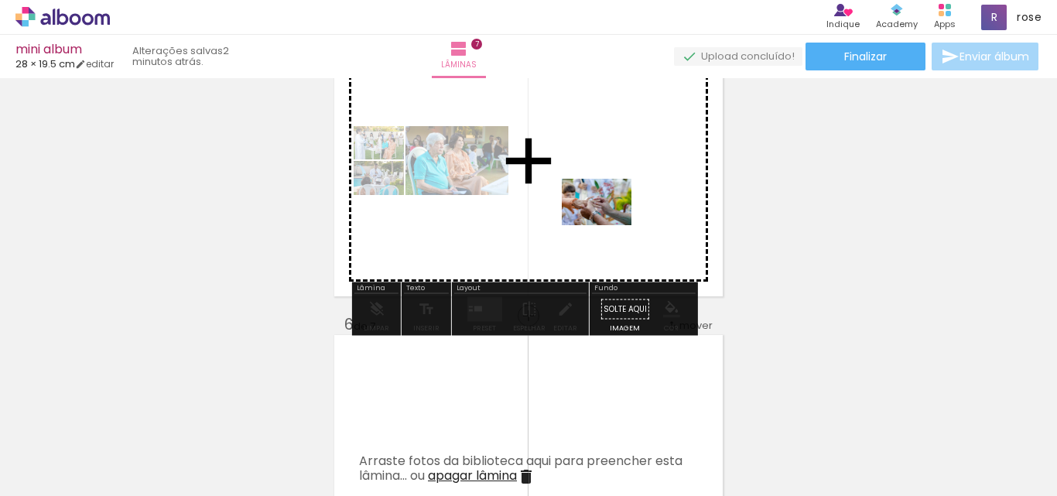
drag, startPoint x: 622, startPoint y: 466, endPoint x: 627, endPoint y: 306, distance: 160.3
click at [607, 220] on quentale-workspace at bounding box center [528, 248] width 1057 height 496
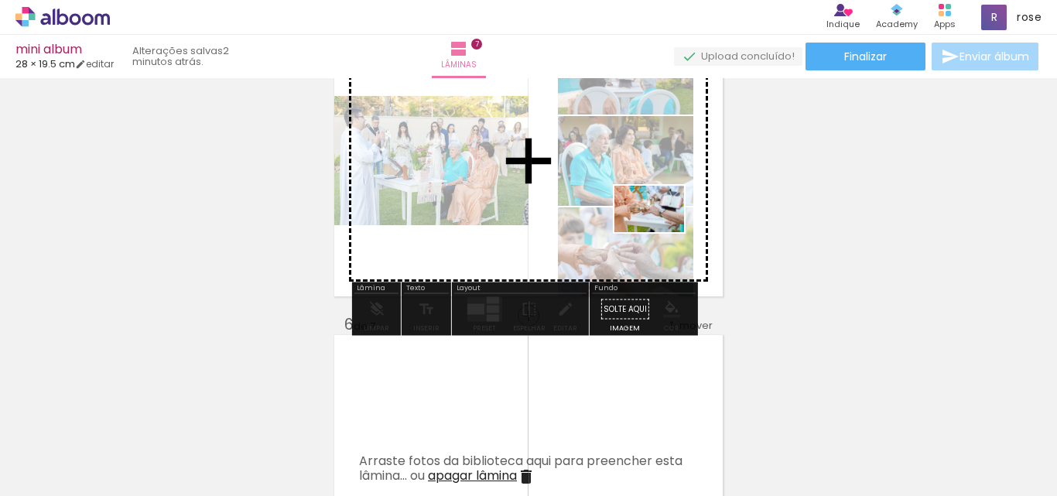
drag, startPoint x: 711, startPoint y: 469, endPoint x: 656, endPoint y: 226, distance: 249.0
click at [656, 226] on quentale-workspace at bounding box center [528, 248] width 1057 height 496
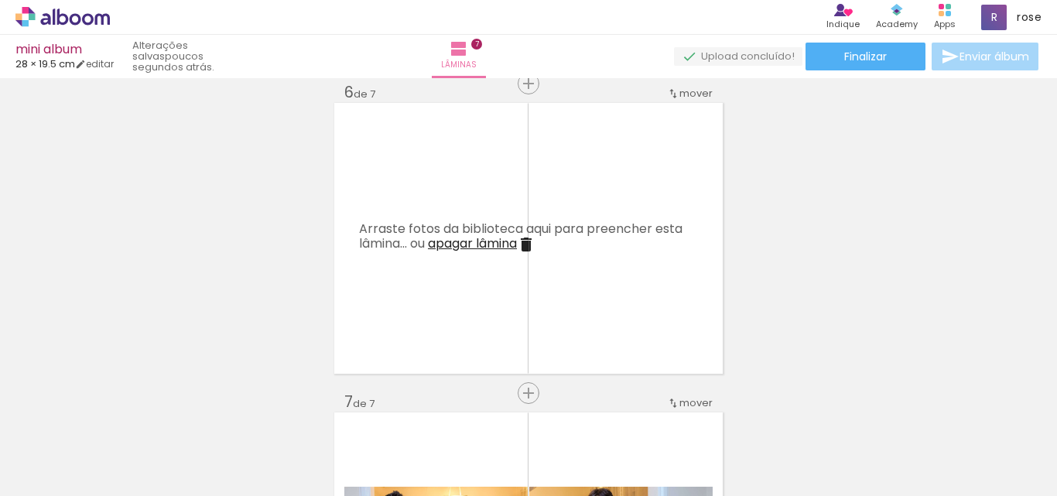
scroll to position [0, 1993]
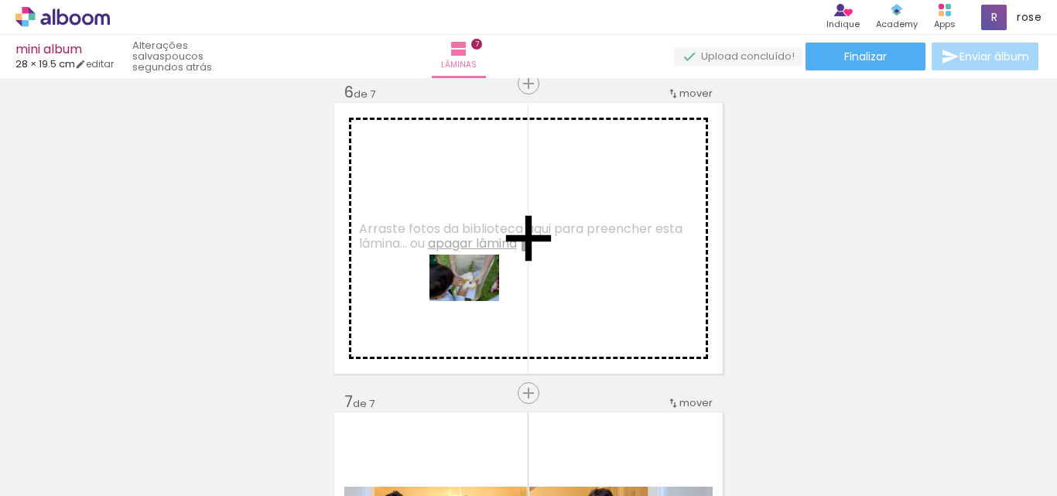
drag, startPoint x: 606, startPoint y: 459, endPoint x: 476, endPoint y: 301, distance: 204.6
click at [476, 301] on quentale-workspace at bounding box center [528, 248] width 1057 height 496
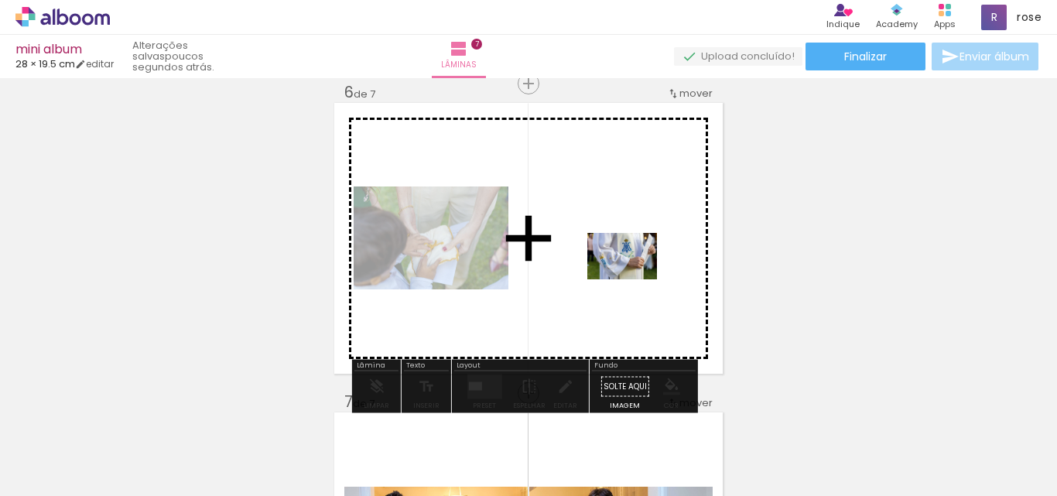
drag, startPoint x: 421, startPoint y: 444, endPoint x: 634, endPoint y: 279, distance: 268.8
click at [634, 279] on quentale-workspace at bounding box center [528, 248] width 1057 height 496
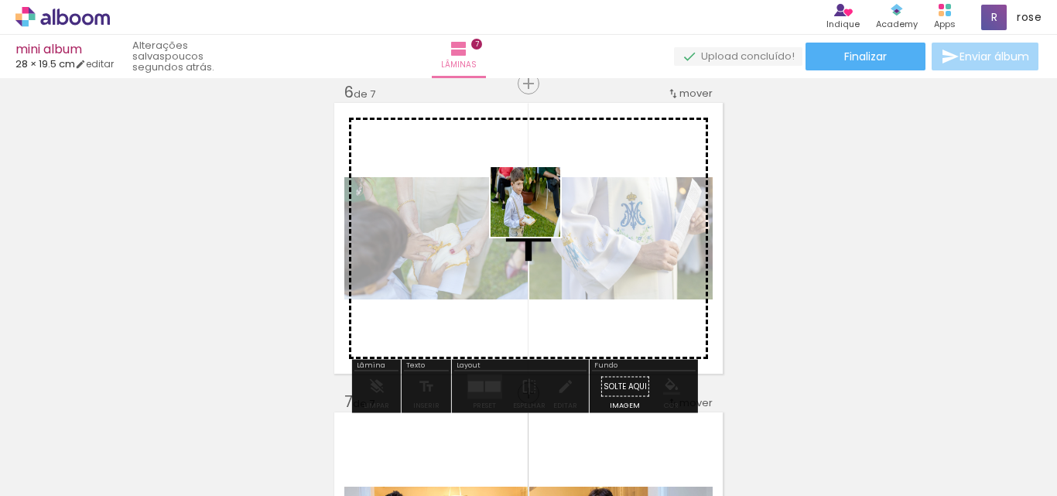
scroll to position [0, 2497]
drag, startPoint x: 694, startPoint y: 449, endPoint x: 534, endPoint y: 208, distance: 288.8
click at [534, 208] on quentale-workspace at bounding box center [528, 248] width 1057 height 496
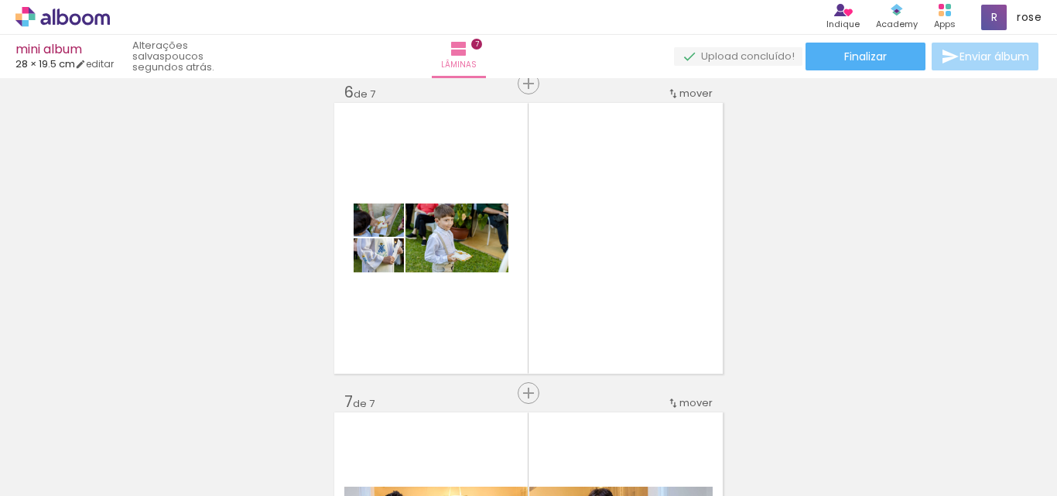
scroll to position [0, 370]
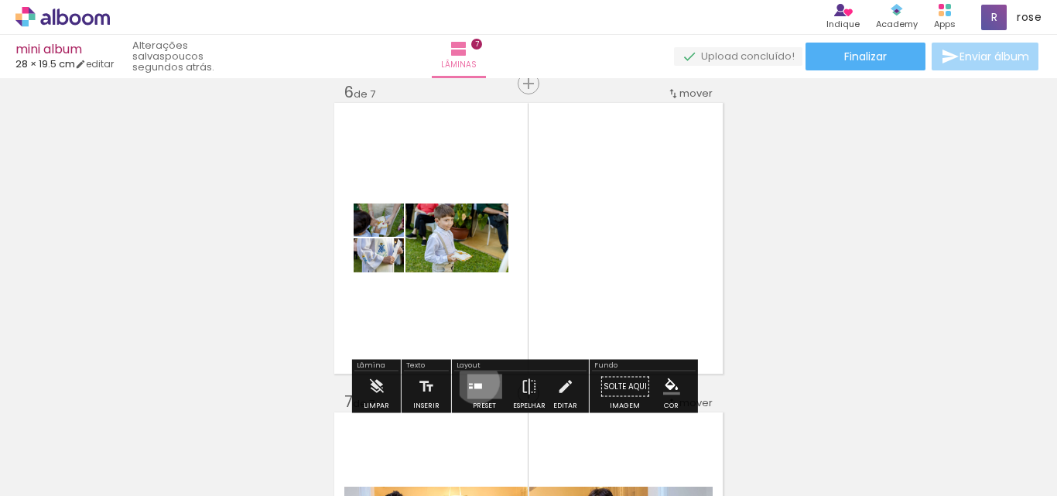
click at [474, 382] on quentale-layouter at bounding box center [484, 387] width 35 height 25
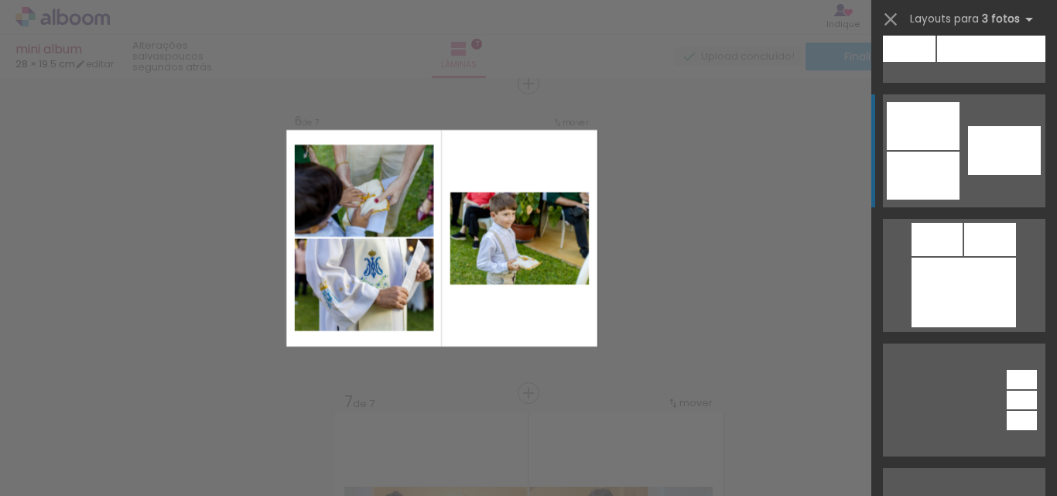
scroll to position [1471, 0]
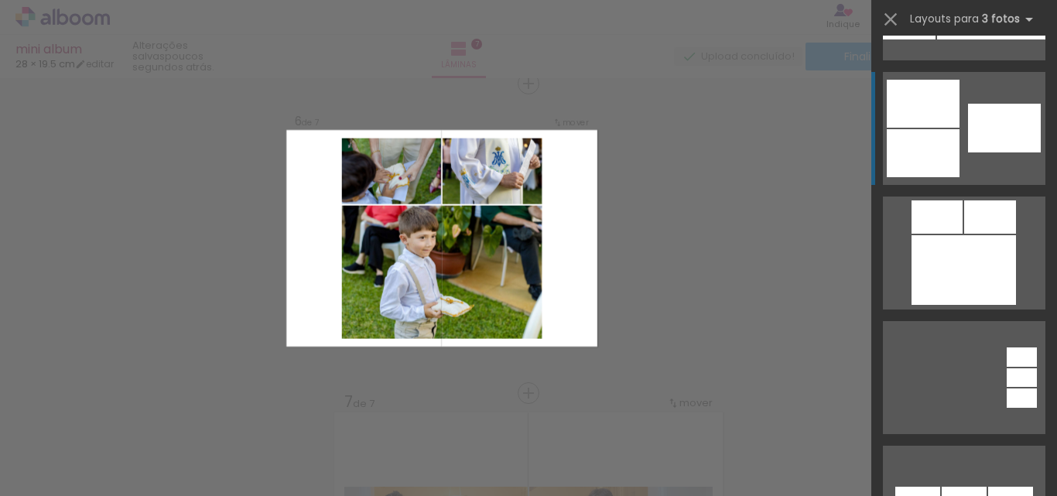
click at [965, 270] on div at bounding box center [964, 270] width 105 height 70
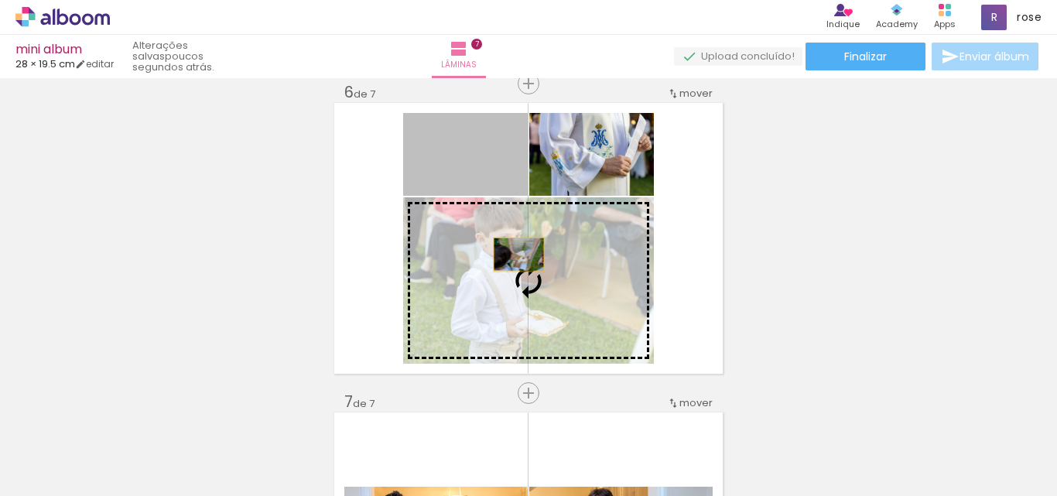
drag, startPoint x: 484, startPoint y: 170, endPoint x: 513, endPoint y: 255, distance: 90.1
click at [0, 0] on slot at bounding box center [0, 0] width 0 height 0
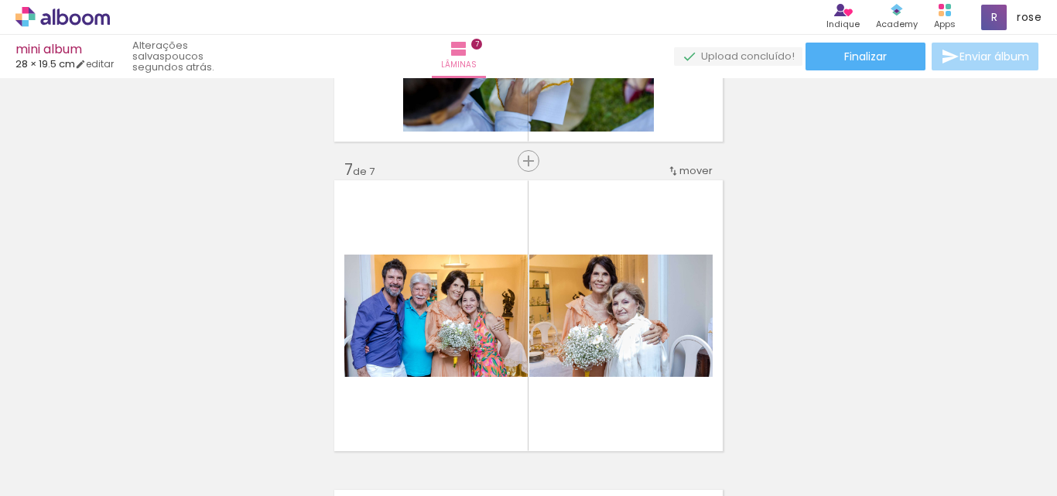
scroll to position [1878, 0]
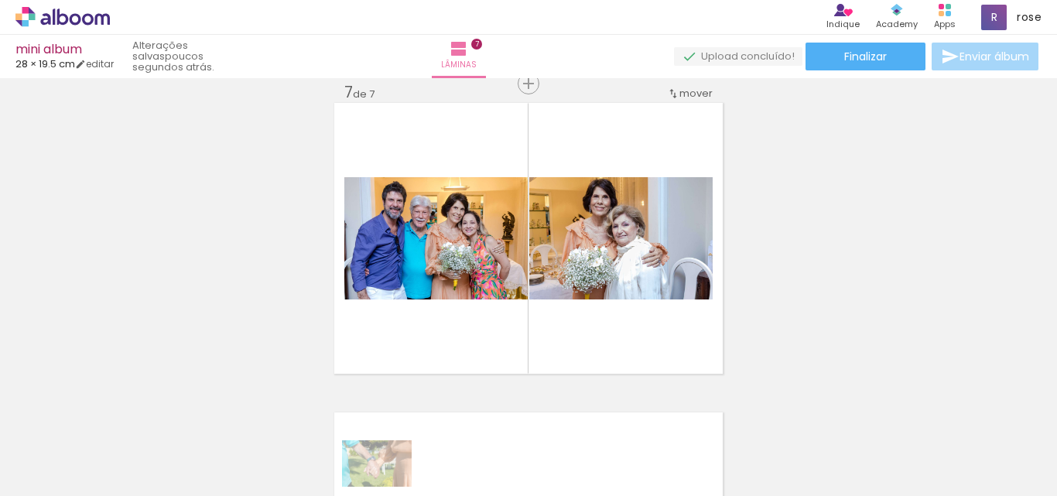
drag, startPoint x: 369, startPoint y: 484, endPoint x: 389, endPoint y: 487, distance: 19.6
click at [127, 487] on iron-horizontal-list at bounding box center [111, 447] width 31 height 97
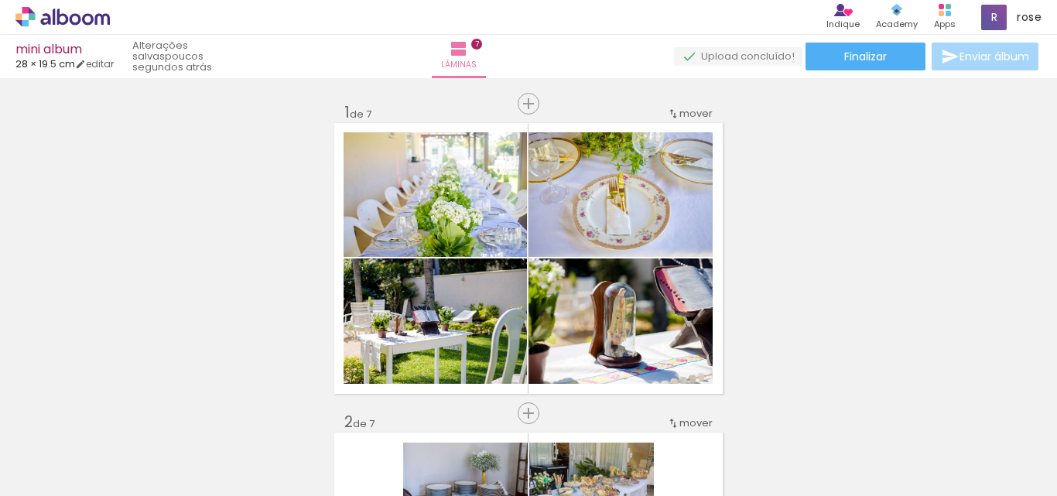
drag, startPoint x: 0, startPoint y: 0, endPoint x: 410, endPoint y: 267, distance: 489.5
click at [496, 451] on quentale-workspace at bounding box center [528, 248] width 1057 height 496
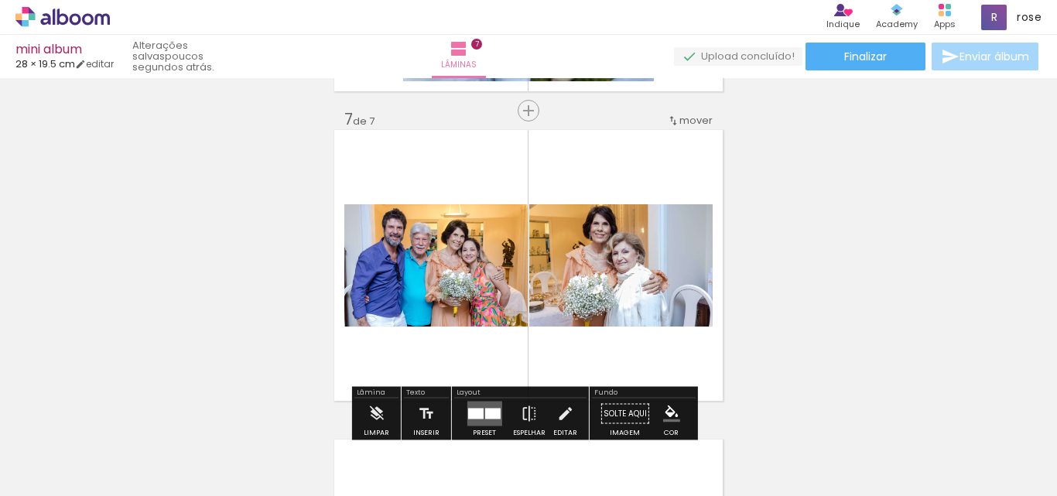
scroll to position [1878, 0]
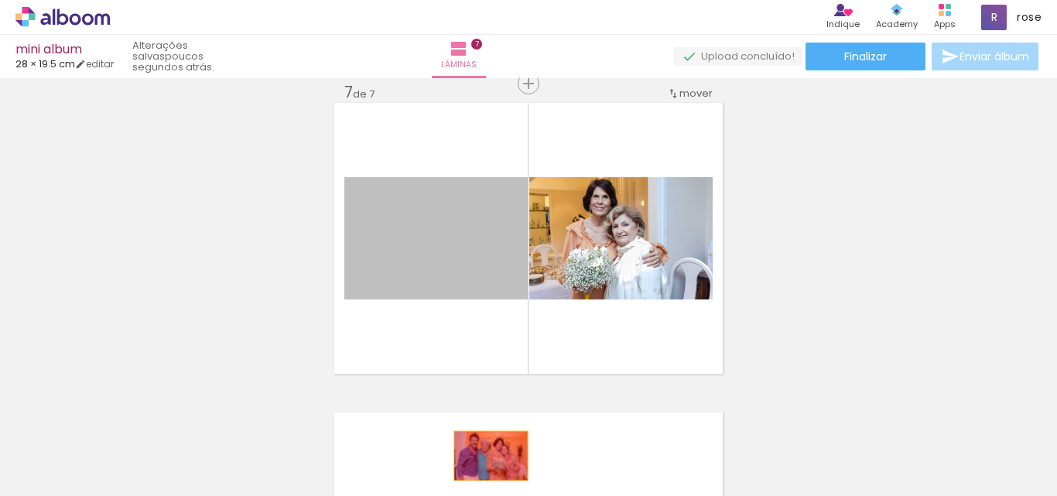
drag, startPoint x: 436, startPoint y: 284, endPoint x: 485, endPoint y: 456, distance: 178.9
click at [485, 456] on quentale-workspace at bounding box center [528, 248] width 1057 height 496
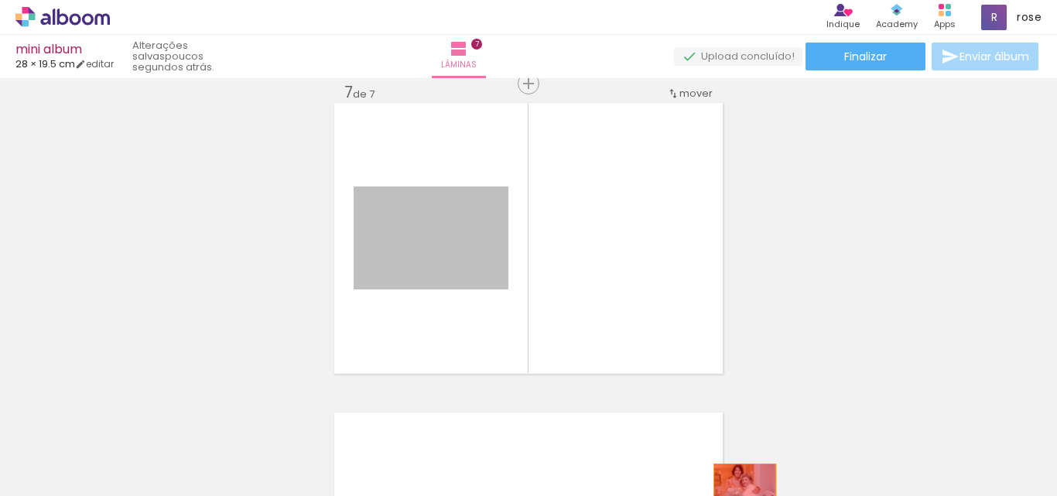
drag, startPoint x: 485, startPoint y: 257, endPoint x: 743, endPoint y: 498, distance: 353.3
click at [743, 495] on html "link( href="../../bower_components/polymer/polymer.html" rel="import" ) picture…" at bounding box center [528, 248] width 1057 height 496
drag, startPoint x: 382, startPoint y: 258, endPoint x: 475, endPoint y: 447, distance: 211.2
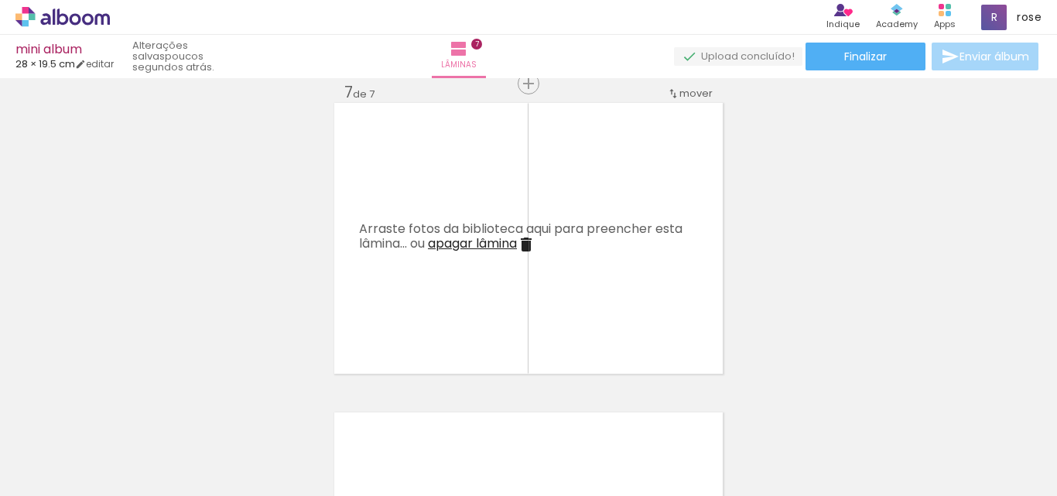
scroll to position [0, 1784]
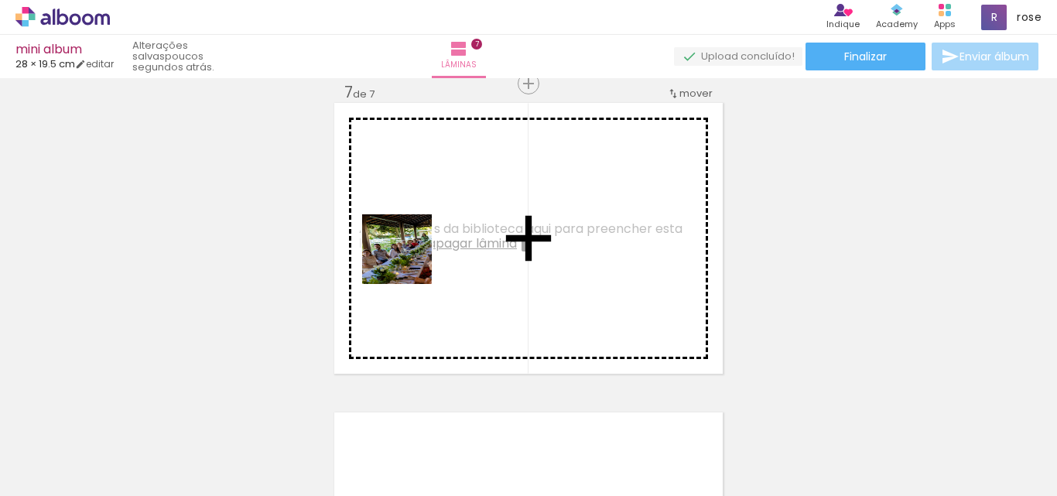
drag, startPoint x: 293, startPoint y: 464, endPoint x: 416, endPoint y: 248, distance: 248.9
click at [416, 248] on quentale-workspace at bounding box center [528, 248] width 1057 height 496
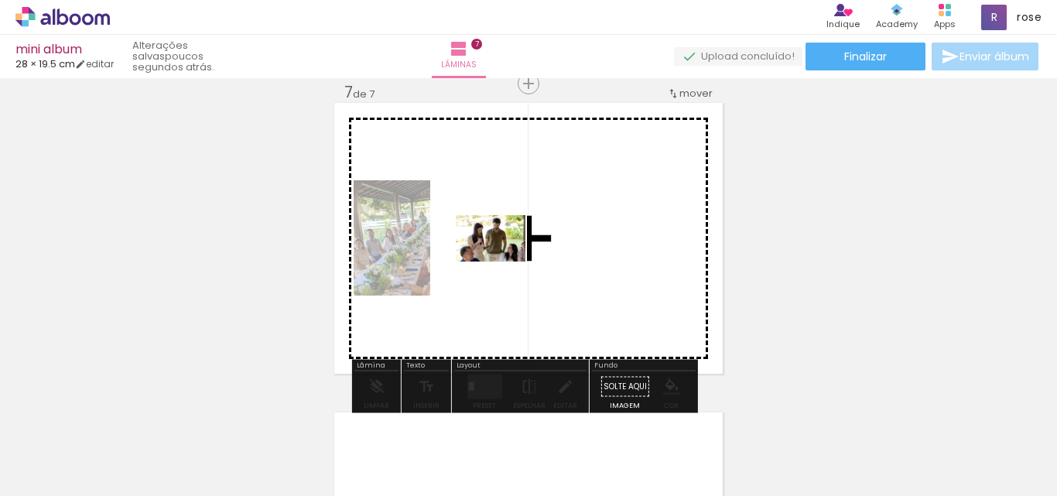
drag, startPoint x: 372, startPoint y: 449, endPoint x: 502, endPoint y: 262, distance: 228.1
click at [502, 262] on quentale-workspace at bounding box center [528, 248] width 1057 height 496
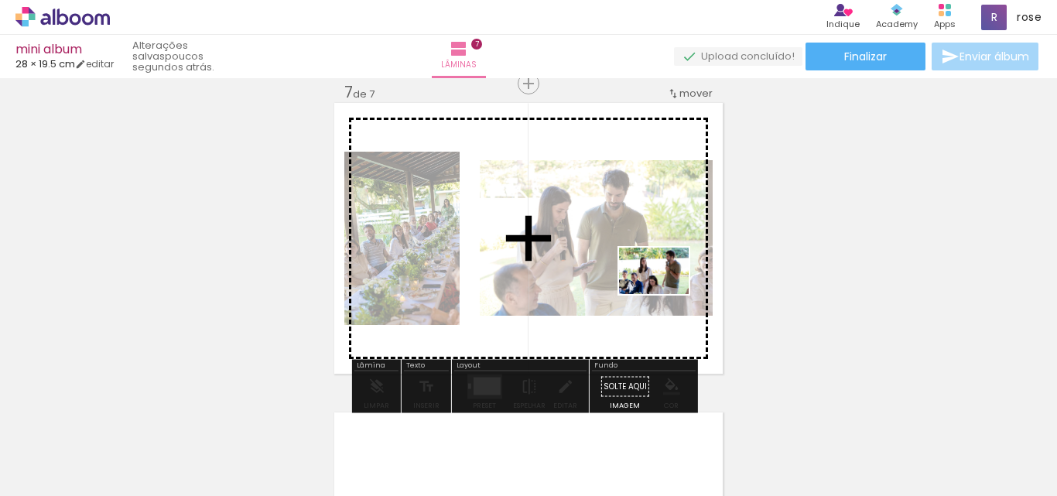
drag, startPoint x: 448, startPoint y: 461, endPoint x: 666, endPoint y: 294, distance: 274.4
click at [666, 294] on quentale-workspace at bounding box center [528, 248] width 1057 height 496
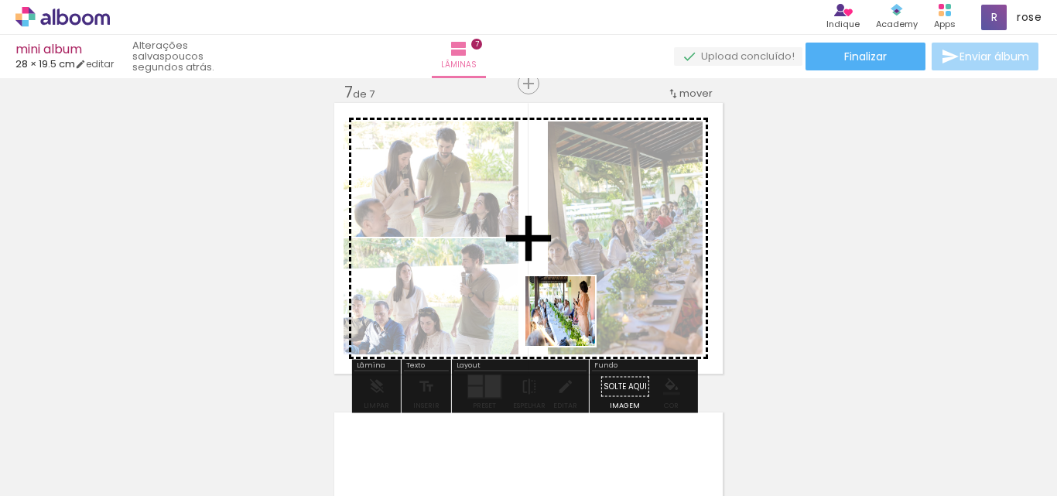
drag, startPoint x: 550, startPoint y: 457, endPoint x: 572, endPoint y: 322, distance: 136.4
click at [572, 322] on quentale-workspace at bounding box center [528, 248] width 1057 height 496
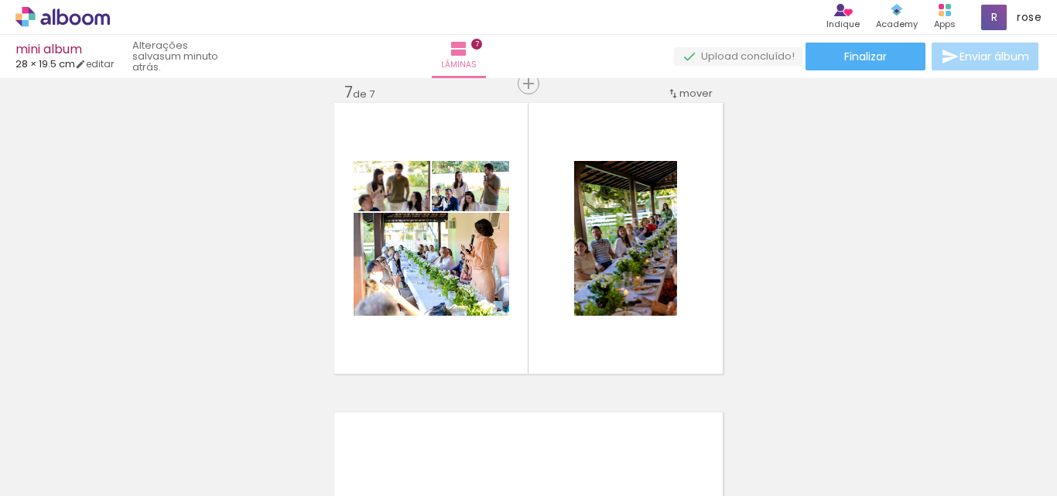
scroll to position [0, 0]
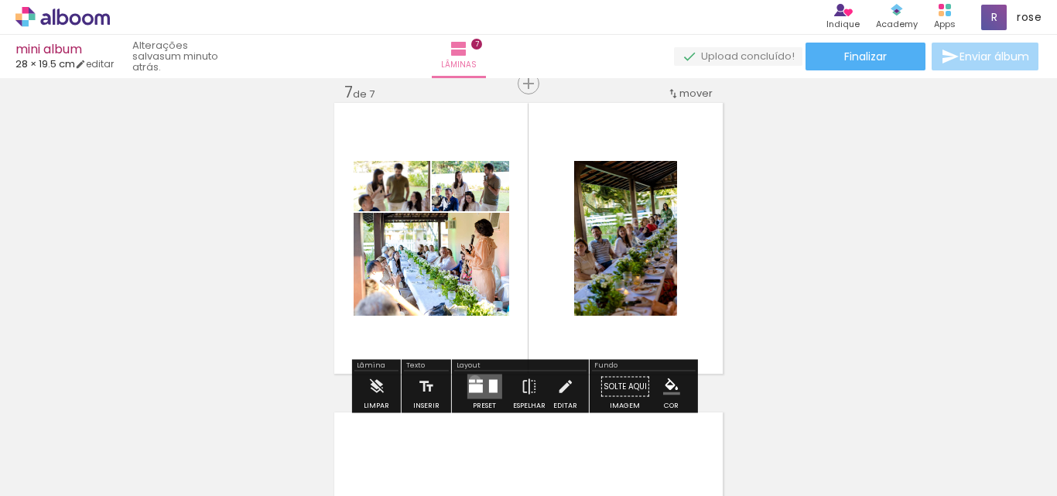
click at [471, 381] on quentale-layouter at bounding box center [484, 387] width 35 height 25
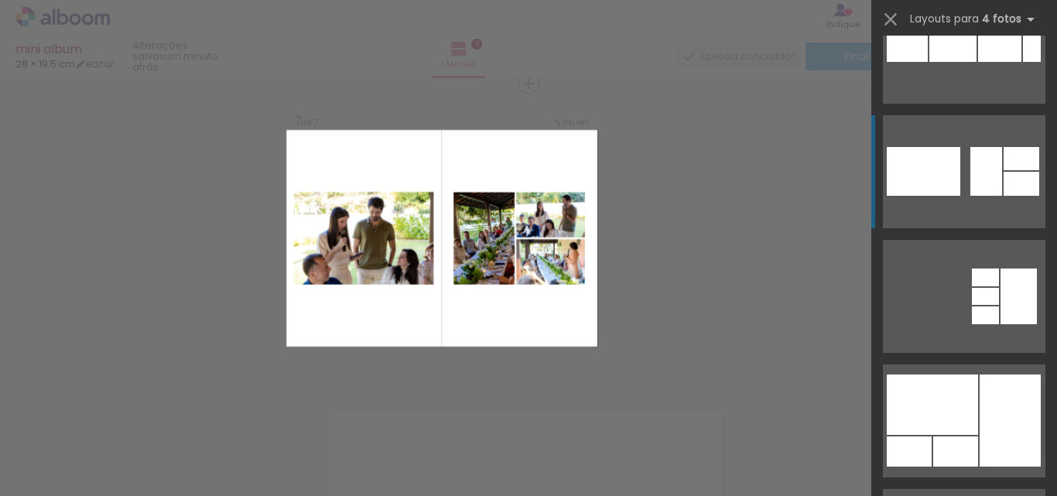
scroll to position [310, 0]
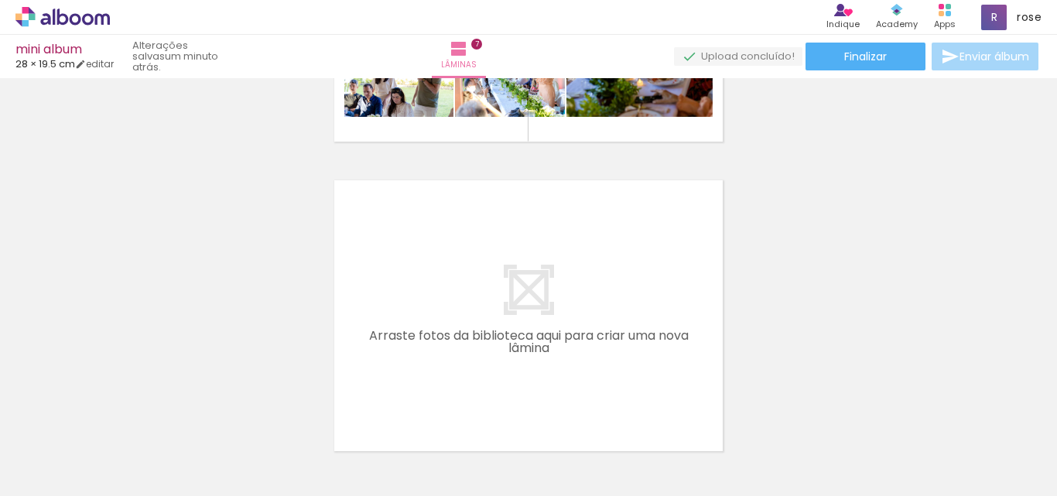
scroll to position [0, 2733]
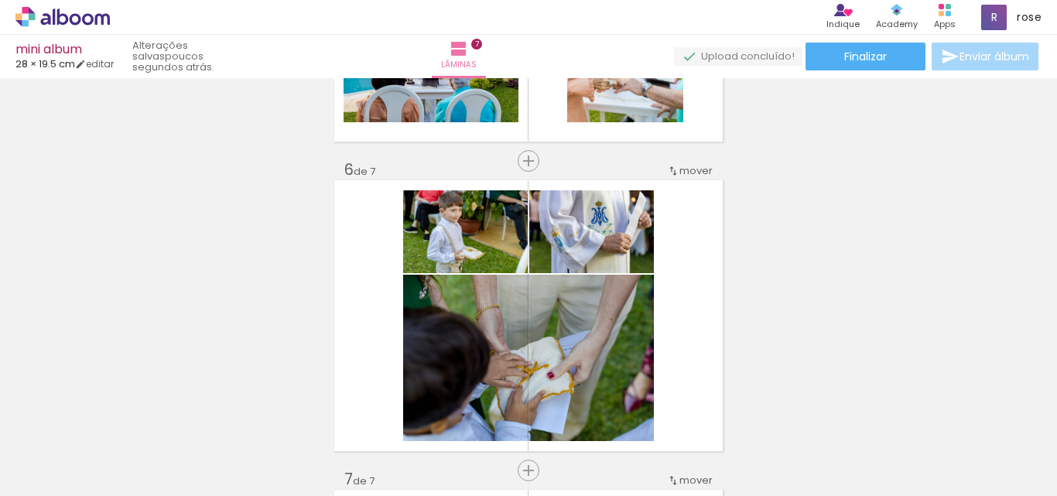
scroll to position [1568, 0]
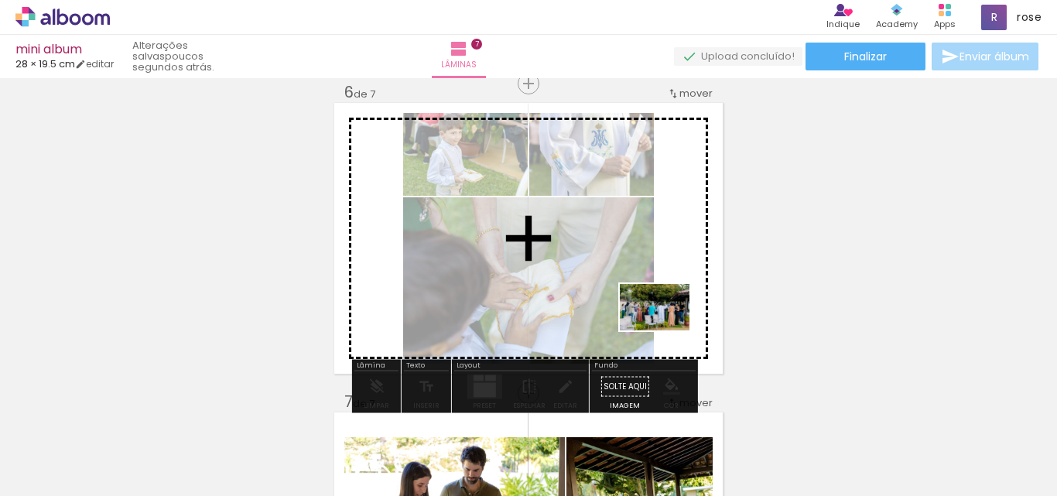
drag, startPoint x: 814, startPoint y: 454, endPoint x: 667, endPoint y: 331, distance: 191.8
click at [667, 331] on quentale-workspace at bounding box center [528, 248] width 1057 height 496
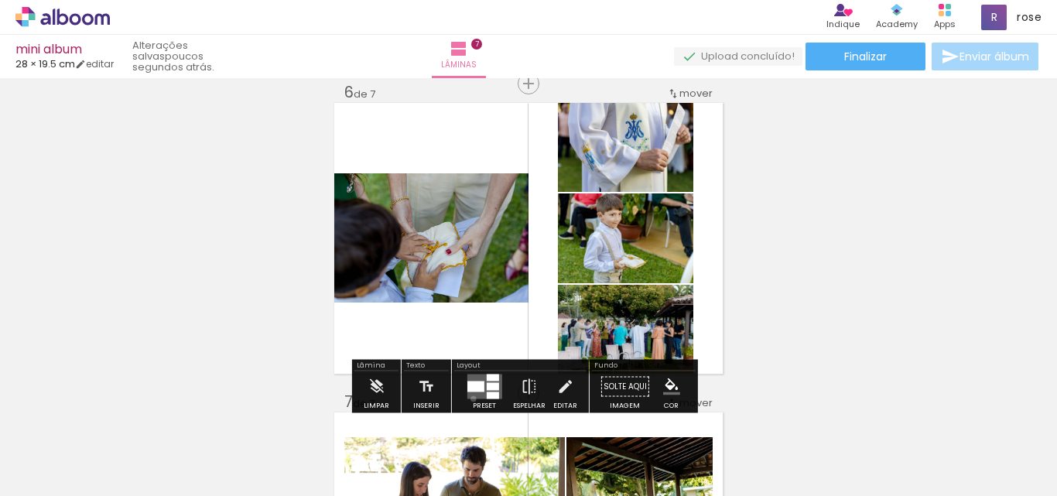
click at [470, 399] on quentale-layouter at bounding box center [484, 387] width 35 height 25
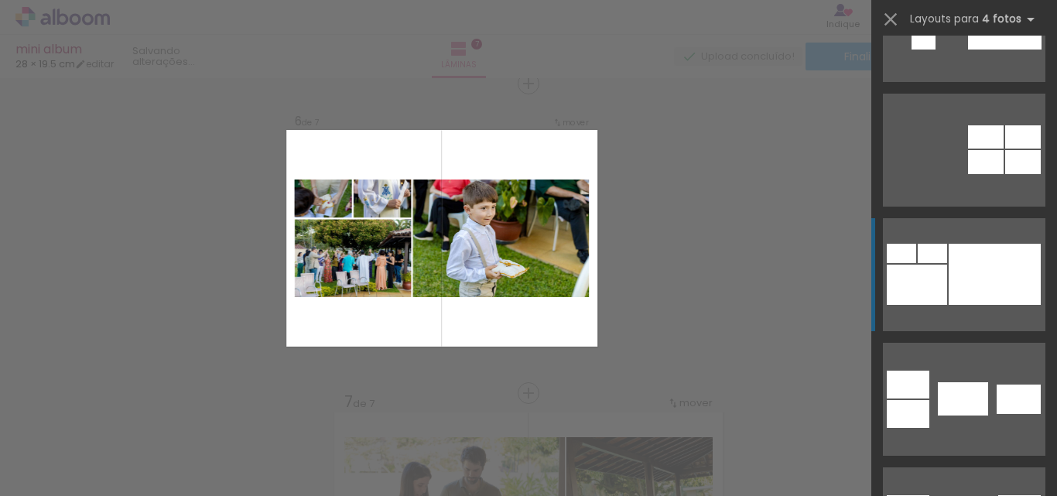
scroll to position [464, 0]
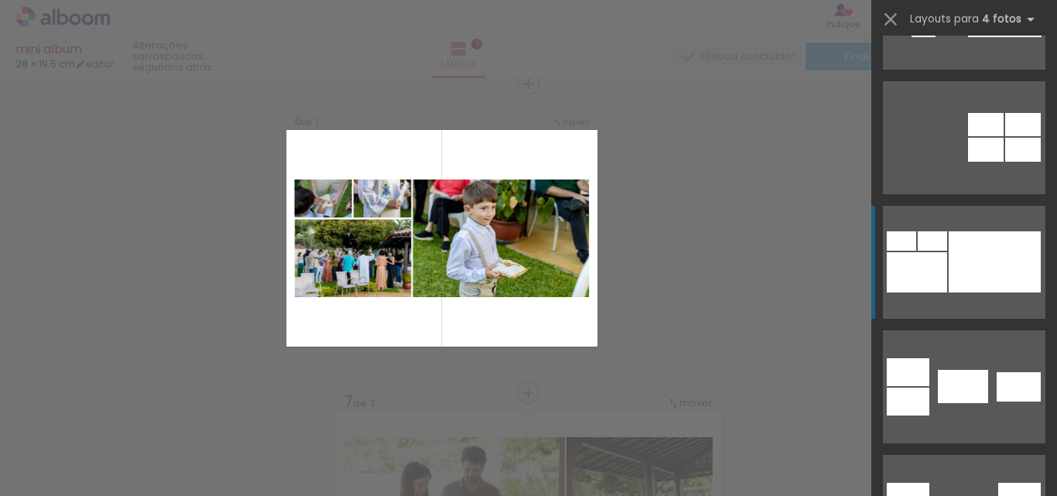
click at [971, 266] on div at bounding box center [995, 261] width 92 height 61
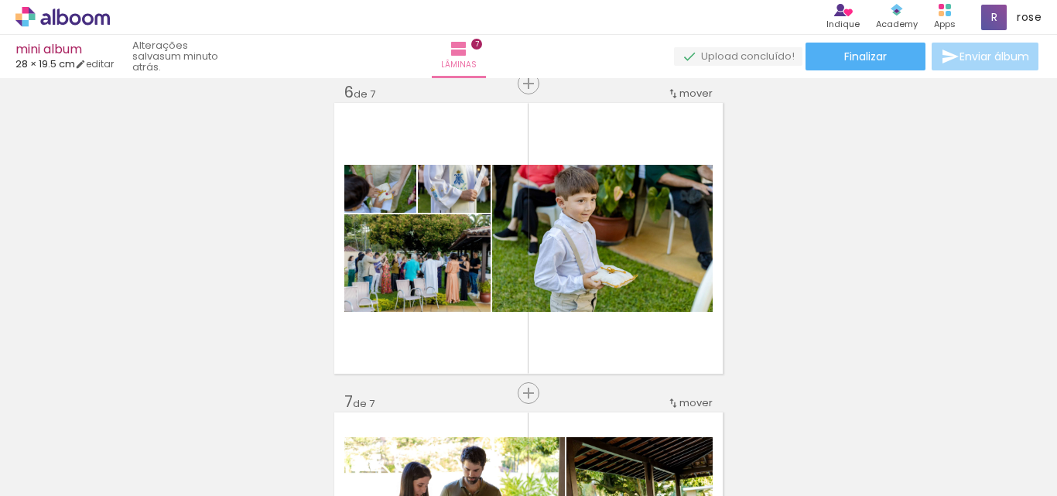
scroll to position [0, 2933]
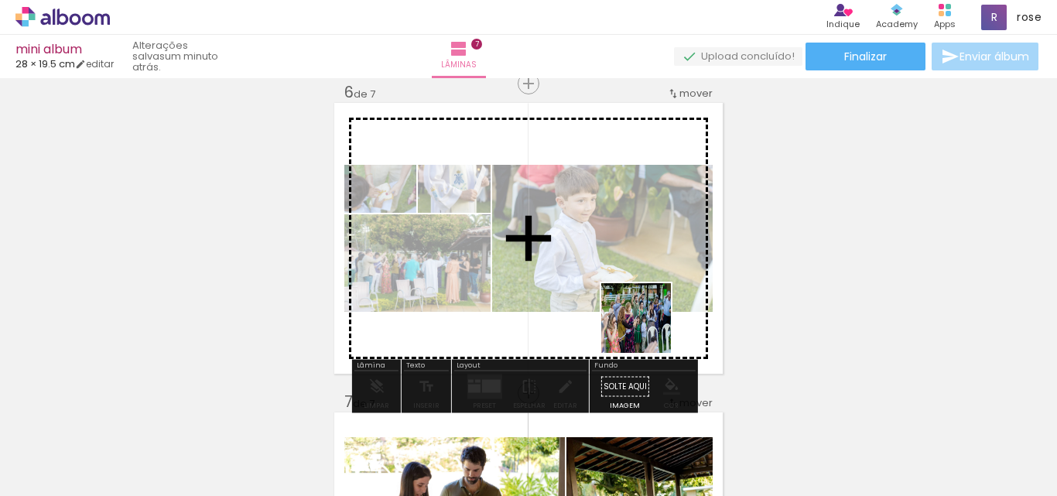
drag, startPoint x: 690, startPoint y: 451, endPoint x: 629, endPoint y: 300, distance: 161.9
click at [629, 300] on quentale-workspace at bounding box center [528, 248] width 1057 height 496
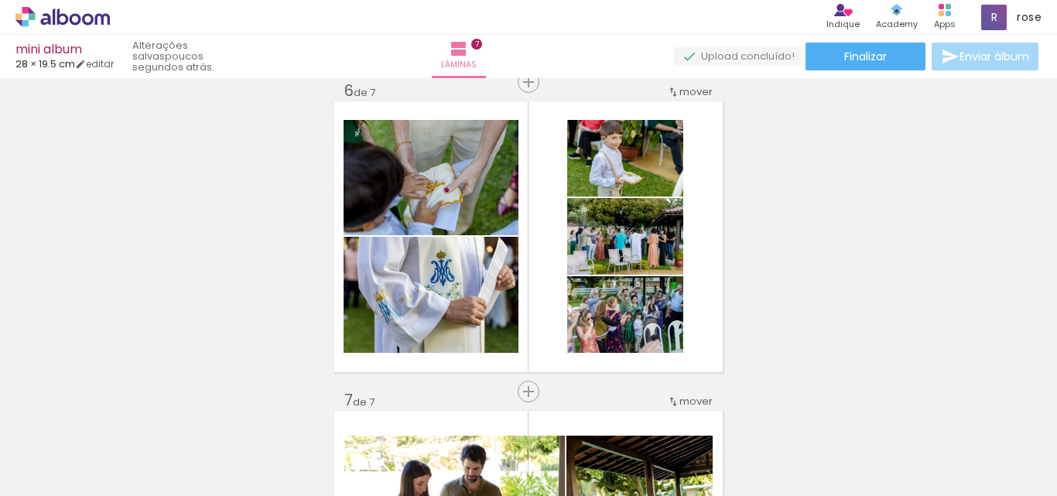
scroll to position [1597, 0]
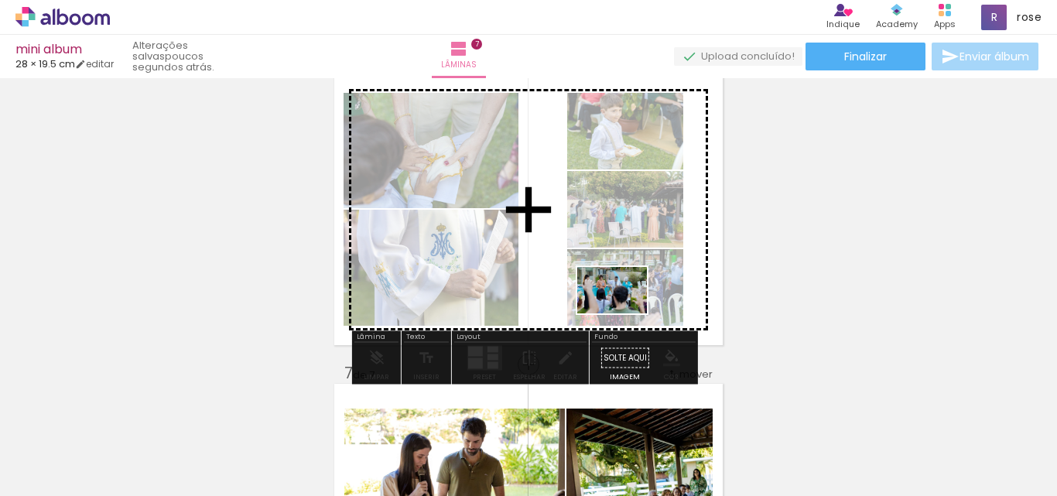
drag, startPoint x: 694, startPoint y: 455, endPoint x: 624, endPoint y: 314, distance: 157.9
click at [624, 314] on quentale-workspace at bounding box center [528, 248] width 1057 height 496
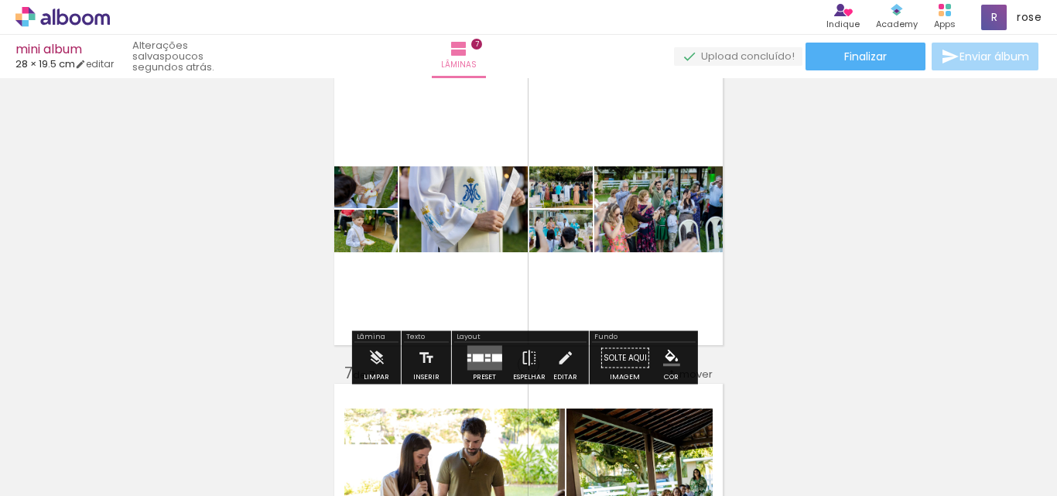
click at [485, 362] on div at bounding box center [487, 360] width 5 height 3
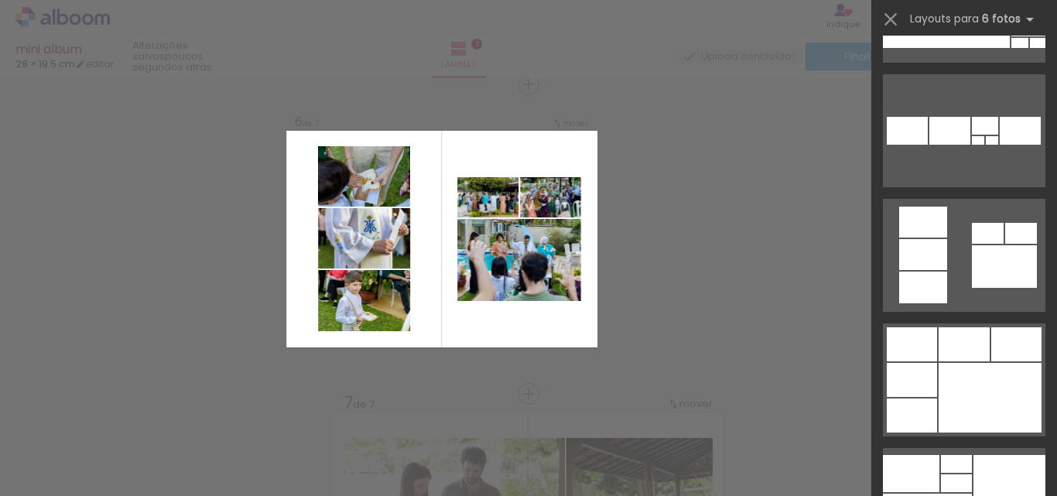
scroll to position [1393, 0]
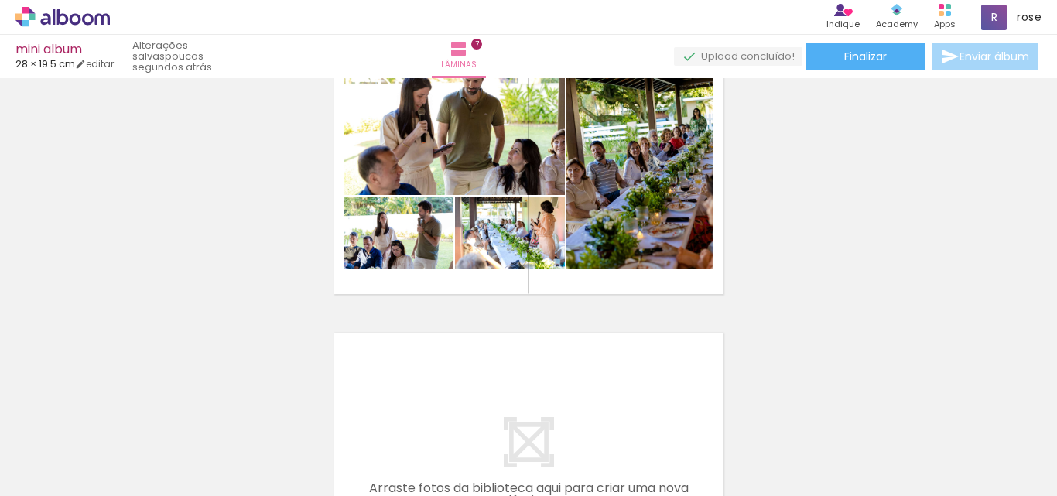
scroll to position [1955, 0]
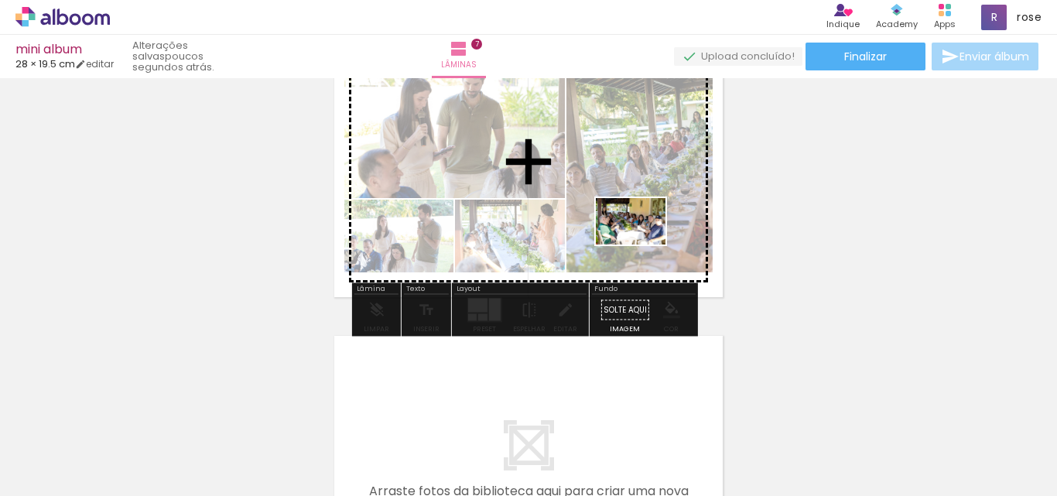
drag, startPoint x: 649, startPoint y: 451, endPoint x: 711, endPoint y: 252, distance: 208.6
click at [645, 239] on quentale-workspace at bounding box center [528, 248] width 1057 height 496
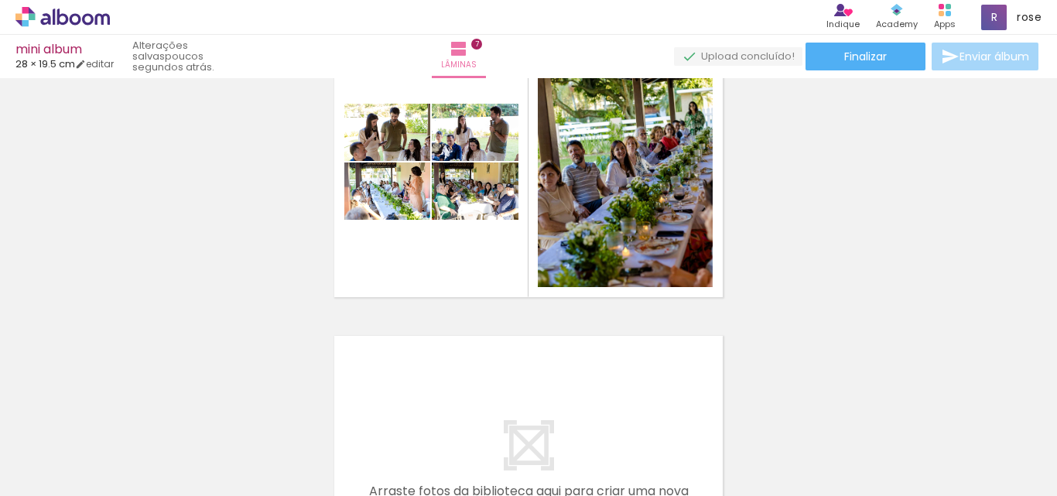
scroll to position [0, 0]
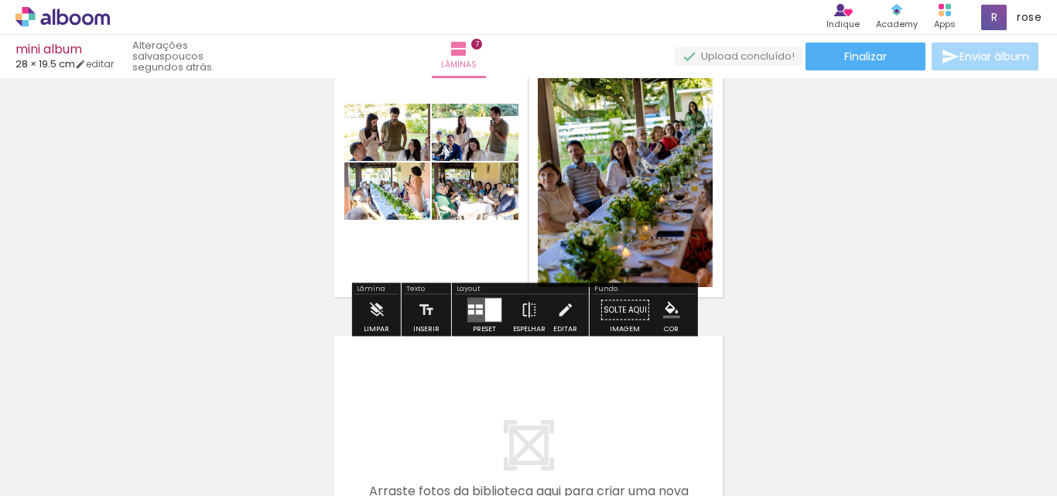
click at [475, 310] on div at bounding box center [478, 312] width 7 height 5
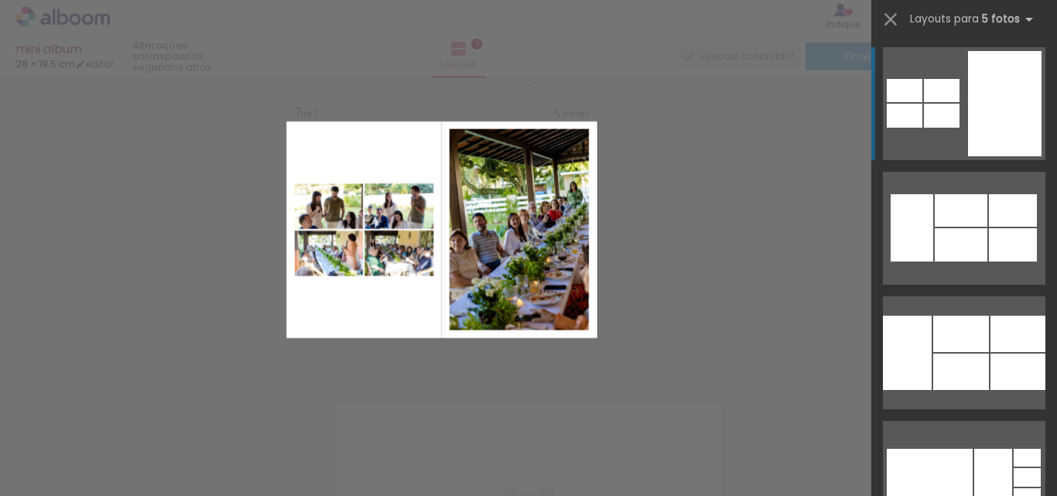
scroll to position [1878, 0]
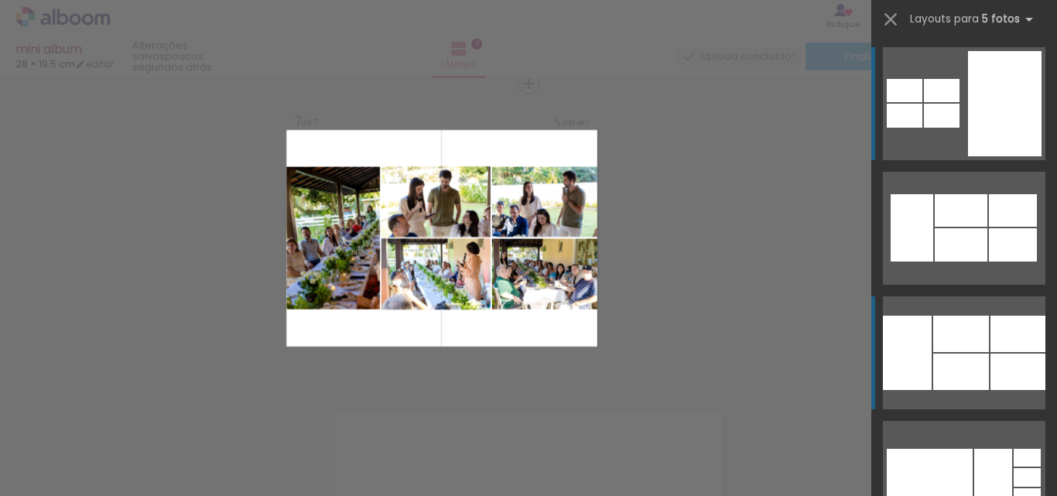
click at [966, 227] on div at bounding box center [961, 210] width 53 height 33
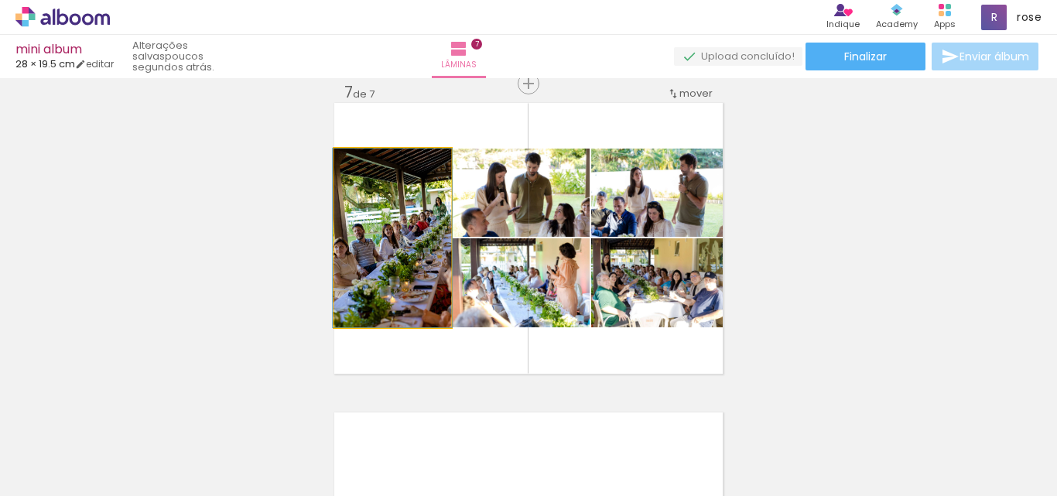
click at [358, 245] on quentale-photo at bounding box center [392, 238] width 117 height 179
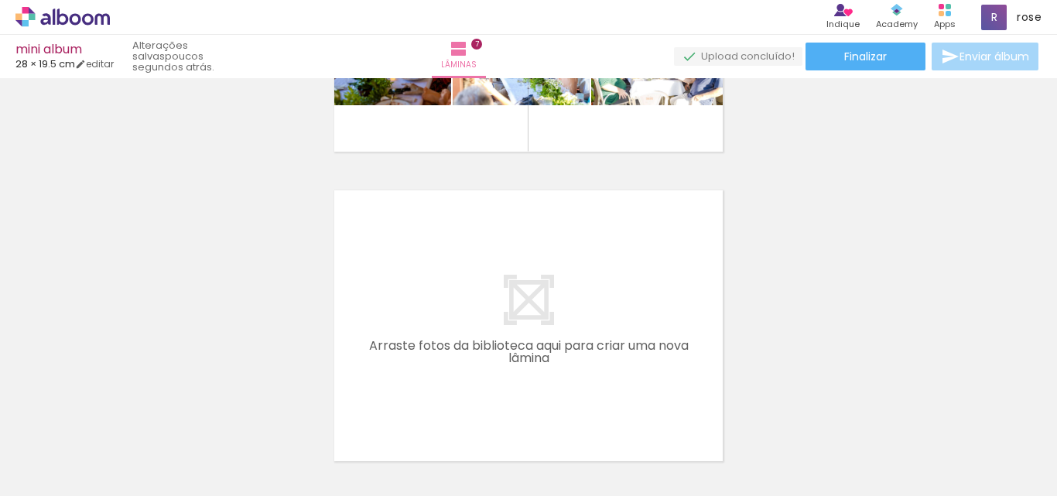
scroll to position [2216, 0]
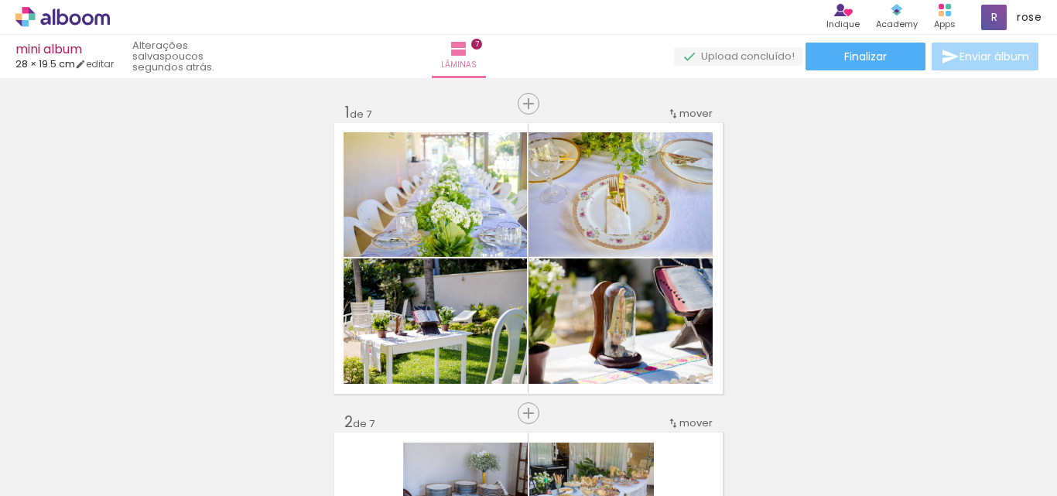
scroll to position [2216, 0]
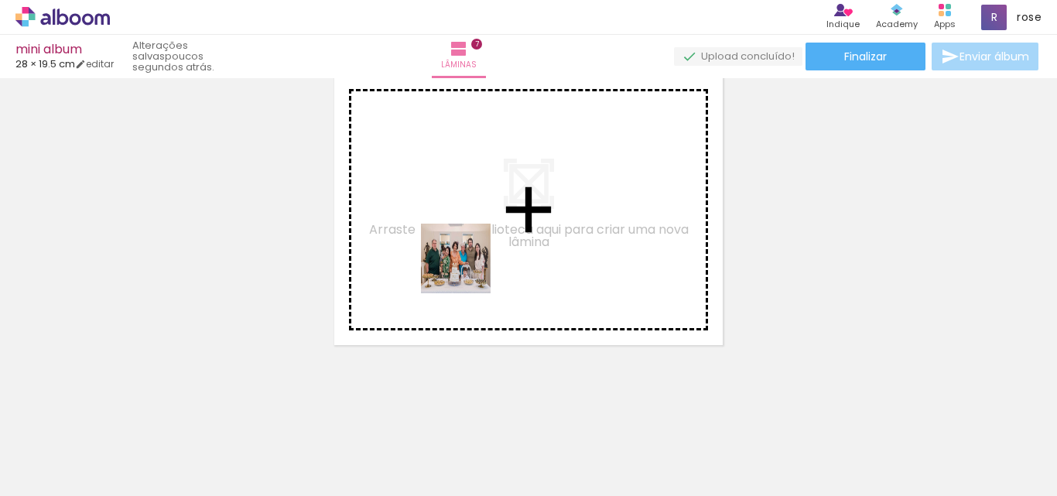
drag, startPoint x: 513, startPoint y: 461, endPoint x: 524, endPoint y: 468, distance: 12.9
click at [467, 269] on quentale-workspace at bounding box center [528, 248] width 1057 height 496
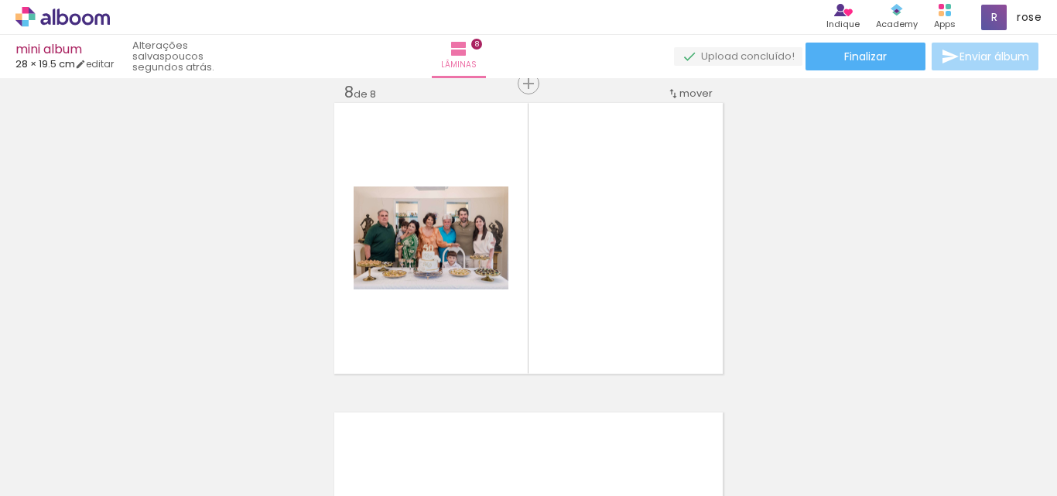
scroll to position [0, 1040]
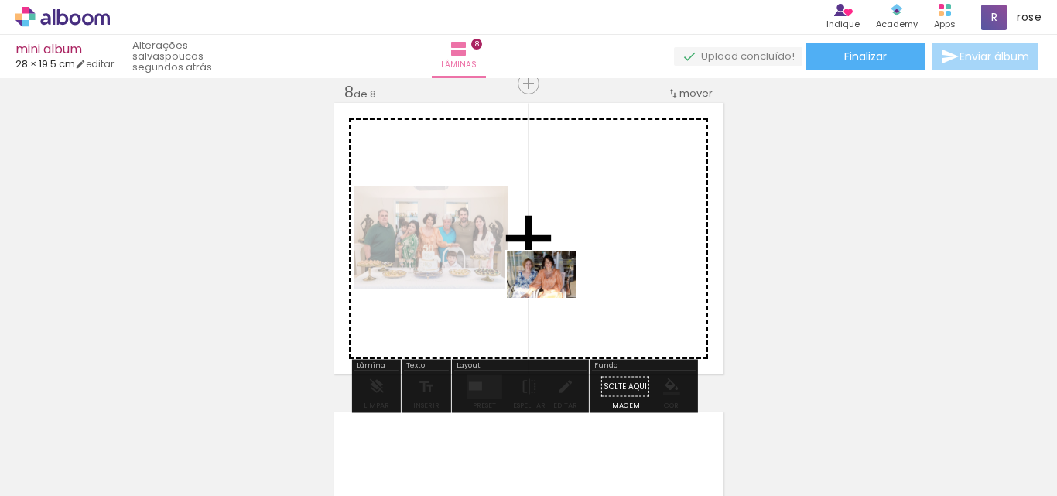
drag, startPoint x: 423, startPoint y: 450, endPoint x: 570, endPoint y: 274, distance: 228.7
click at [570, 274] on quentale-workspace at bounding box center [528, 248] width 1057 height 496
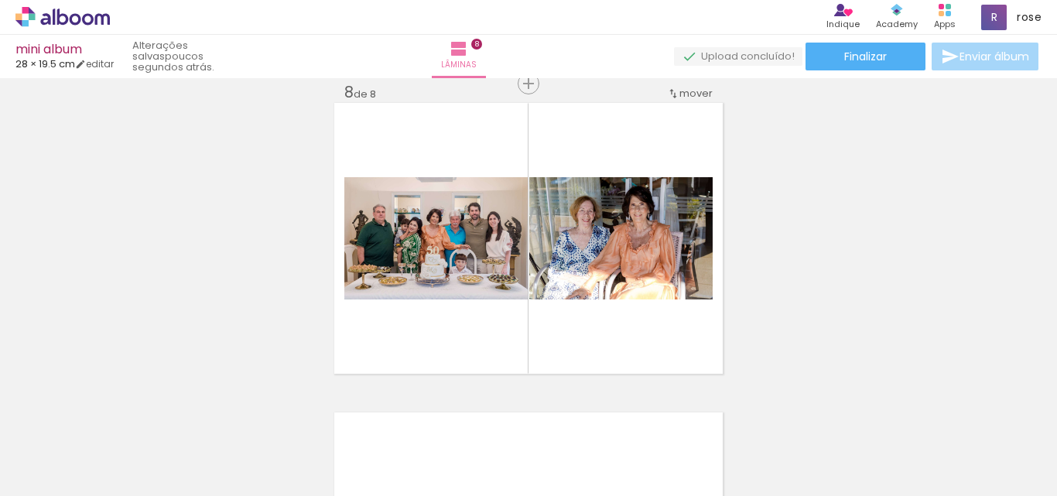
scroll to position [0, 3126]
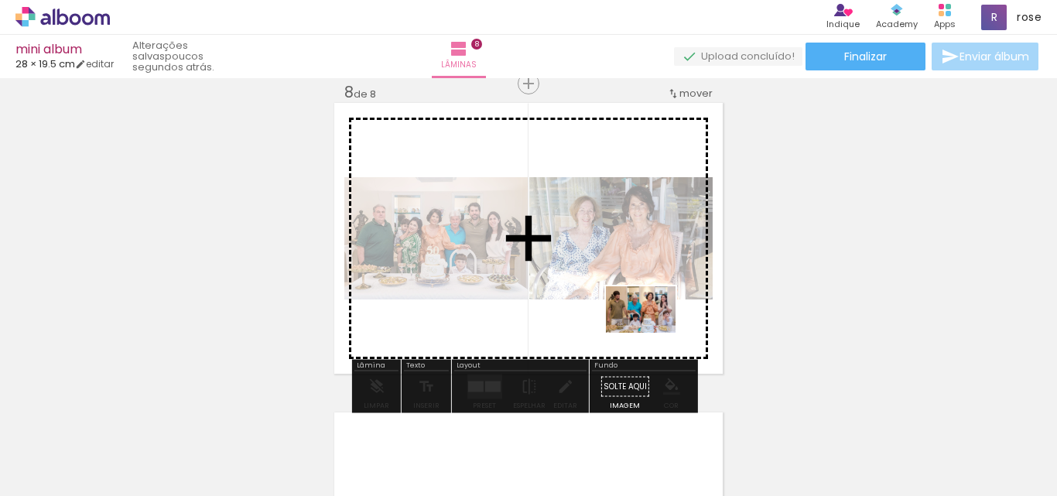
drag, startPoint x: 769, startPoint y: 454, endPoint x: 653, endPoint y: 333, distance: 168.6
click at [653, 333] on quentale-workspace at bounding box center [528, 248] width 1057 height 496
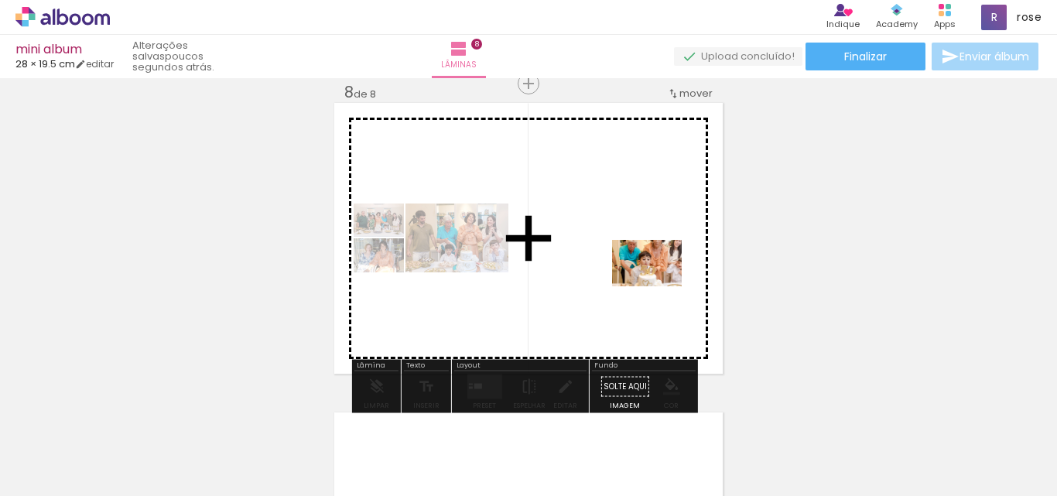
drag, startPoint x: 875, startPoint y: 462, endPoint x: 877, endPoint y: 434, distance: 28.0
click at [659, 286] on quentale-workspace at bounding box center [528, 248] width 1057 height 496
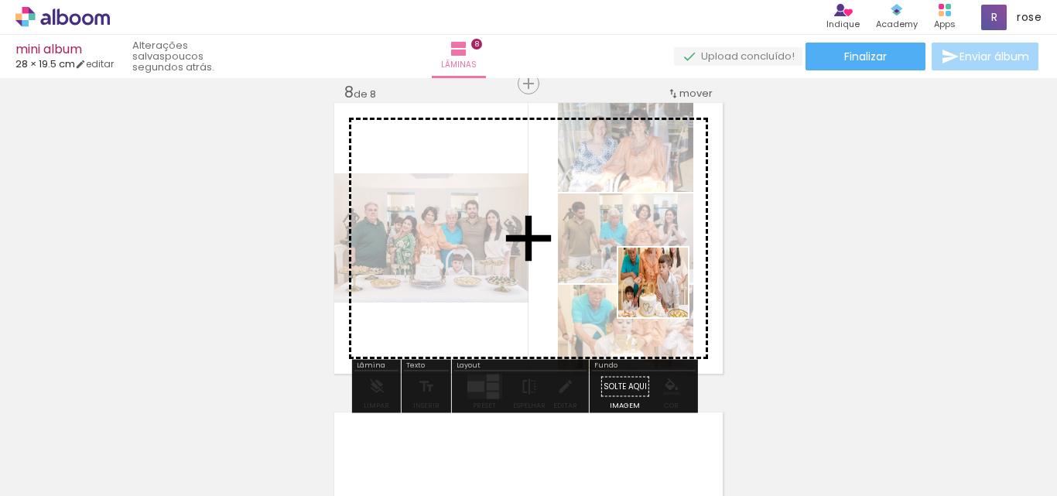
drag, startPoint x: 927, startPoint y: 464, endPoint x: 653, endPoint y: 289, distance: 324.5
click at [653, 289] on quentale-workspace at bounding box center [528, 248] width 1057 height 496
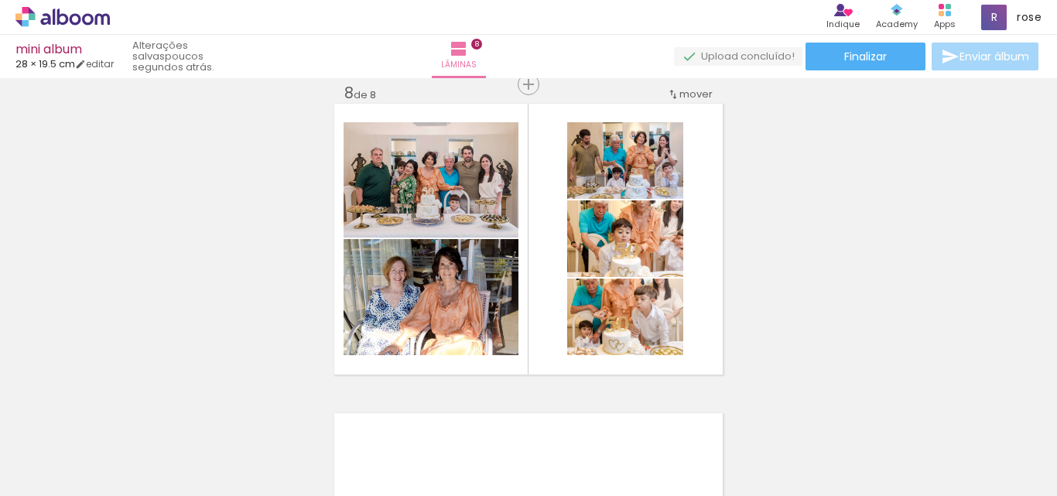
scroll to position [2188, 0]
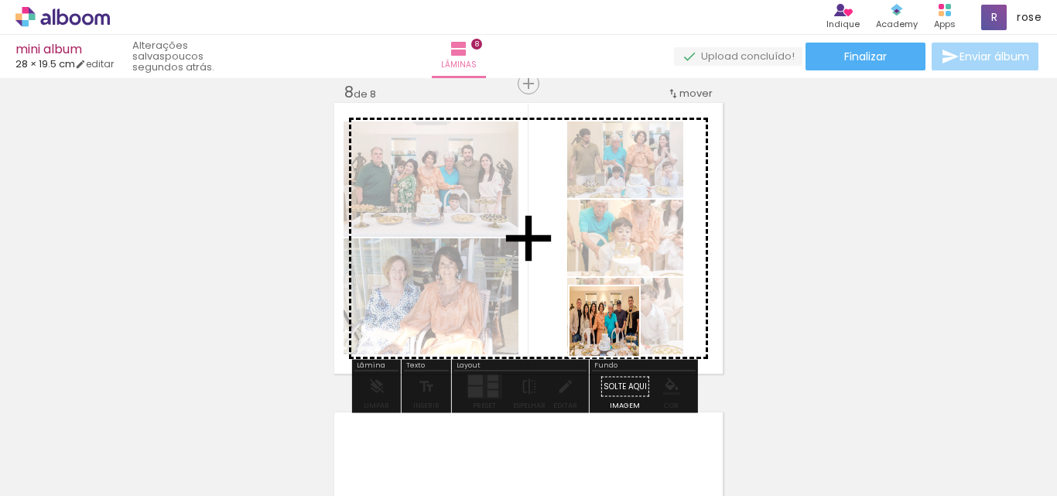
drag, startPoint x: 647, startPoint y: 468, endPoint x: 610, endPoint y: 300, distance: 171.3
click at [610, 300] on quentale-workspace at bounding box center [528, 248] width 1057 height 496
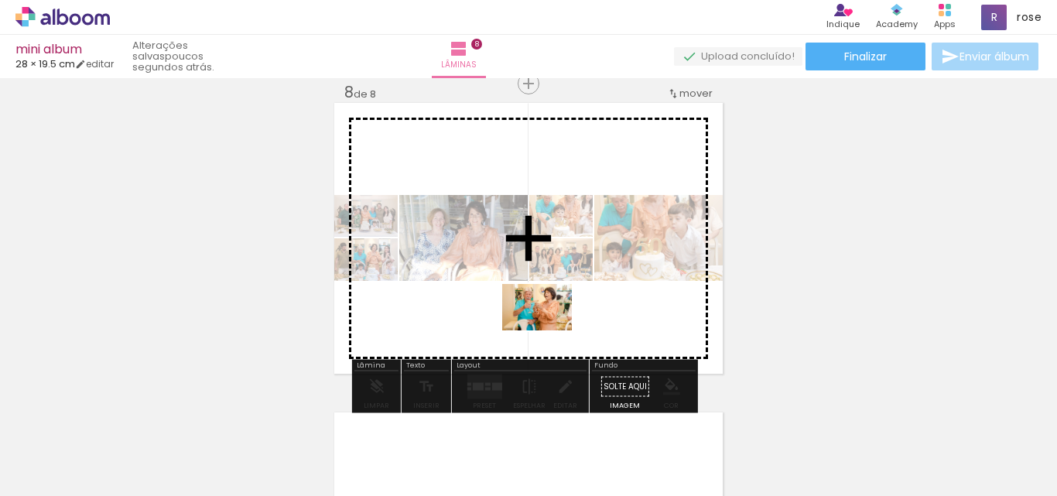
drag, startPoint x: 557, startPoint y: 463, endPoint x: 549, endPoint y: 331, distance: 132.6
click at [549, 331] on quentale-workspace at bounding box center [528, 248] width 1057 height 496
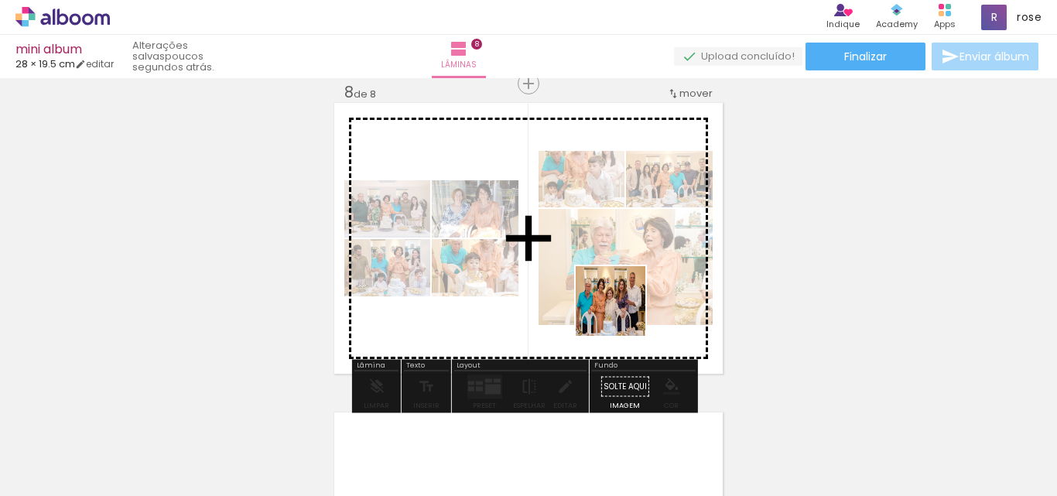
drag, startPoint x: 723, startPoint y: 457, endPoint x: 629, endPoint y: 316, distance: 169.6
click at [601, 280] on quentale-workspace at bounding box center [528, 248] width 1057 height 496
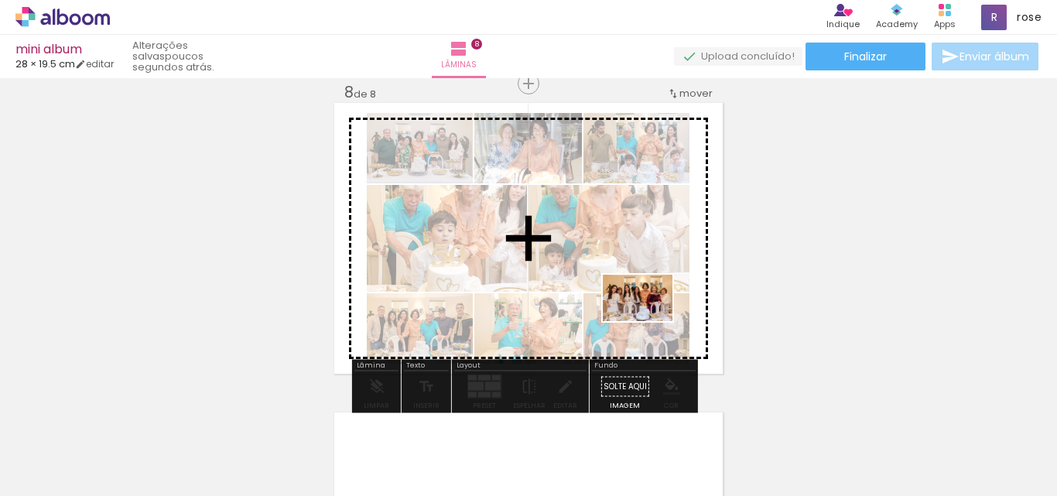
drag, startPoint x: 807, startPoint y: 462, endPoint x: 649, endPoint y: 321, distance: 211.1
click at [649, 321] on quentale-workspace at bounding box center [528, 248] width 1057 height 496
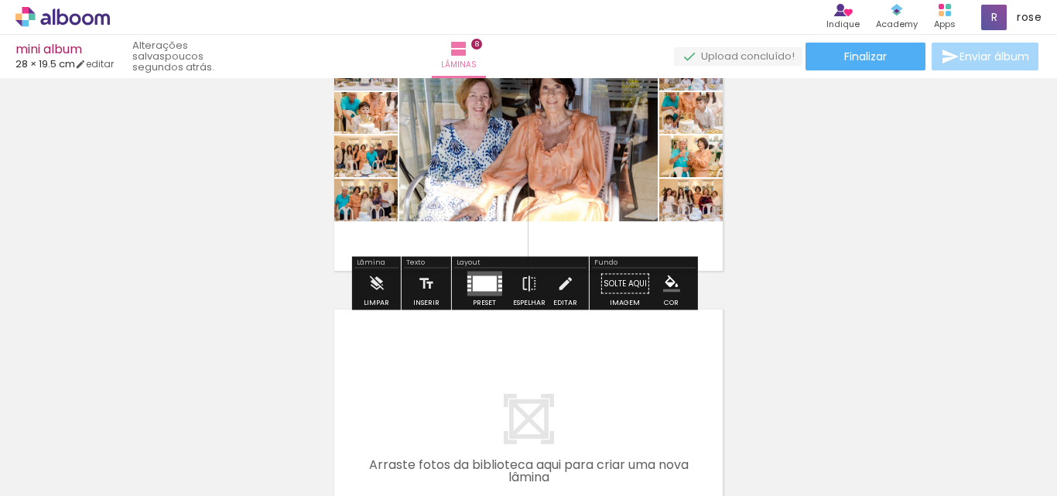
scroll to position [2342, 0]
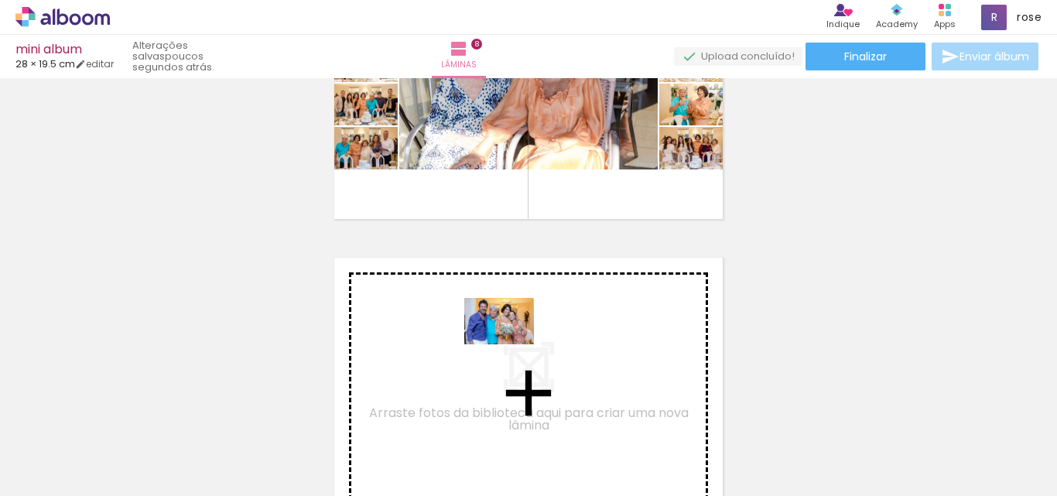
drag, startPoint x: 985, startPoint y: 464, endPoint x: 509, endPoint y: 344, distance: 490.4
click at [509, 344] on quentale-workspace at bounding box center [528, 248] width 1057 height 496
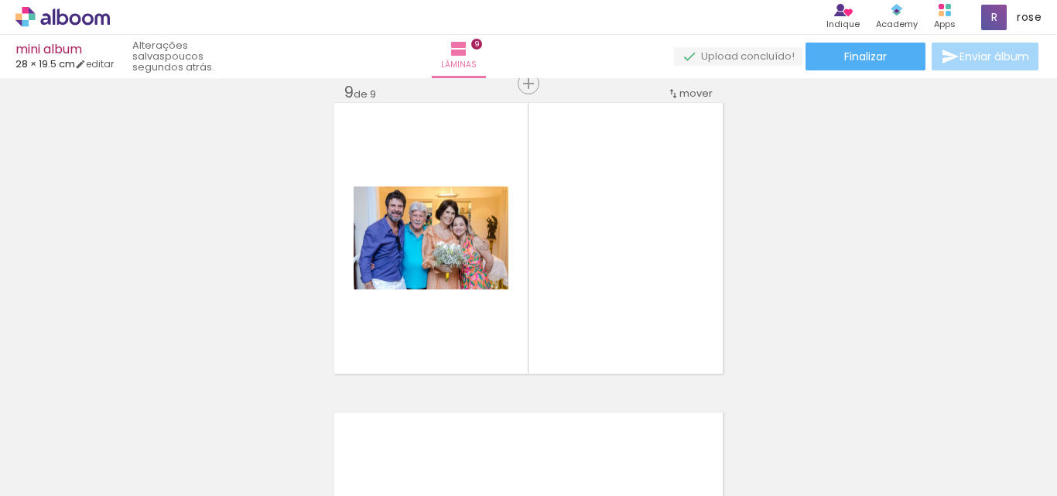
scroll to position [0, 3669]
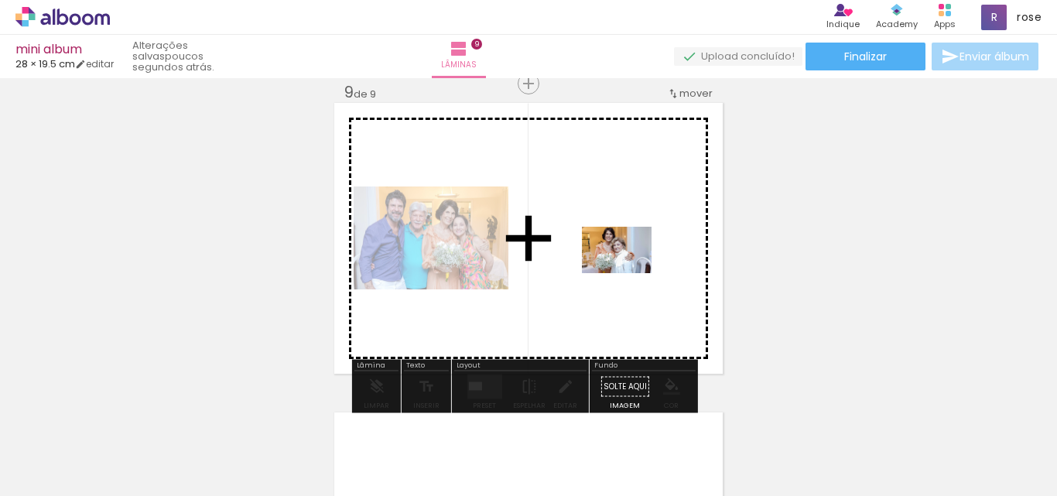
drag, startPoint x: 978, startPoint y: 448, endPoint x: 629, endPoint y: 273, distance: 390.5
click at [629, 273] on quentale-workspace at bounding box center [528, 248] width 1057 height 496
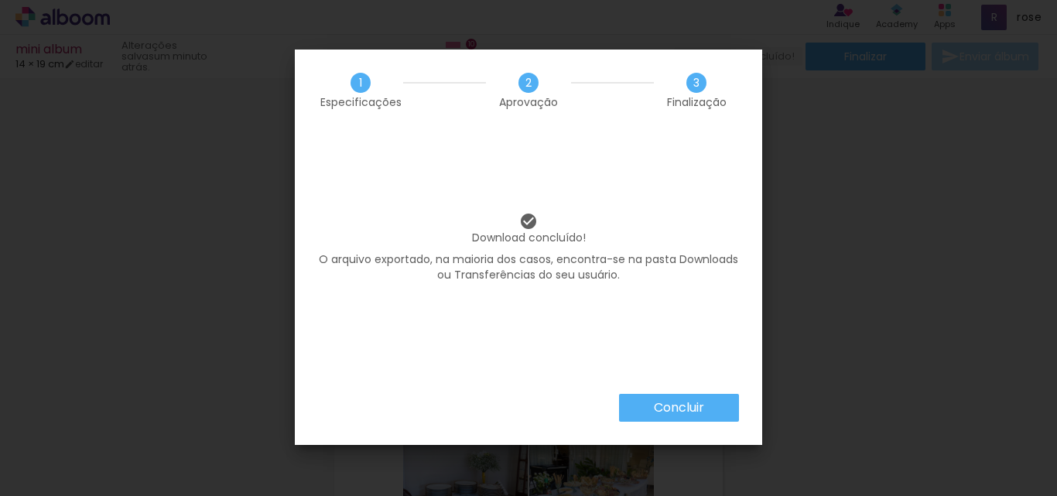
scroll to position [0, 3669]
click at [0, 0] on slot "Concluir" at bounding box center [0, 0] width 0 height 0
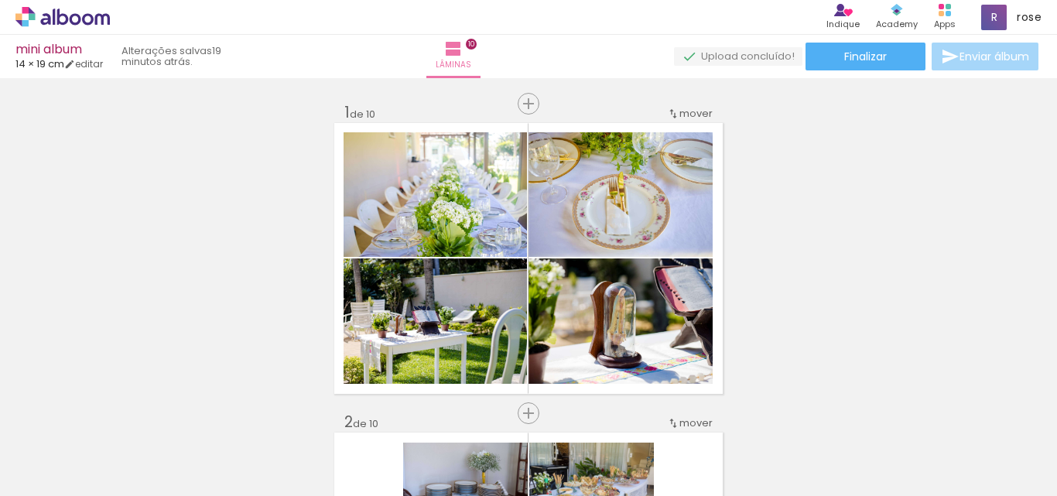
scroll to position [0, 3669]
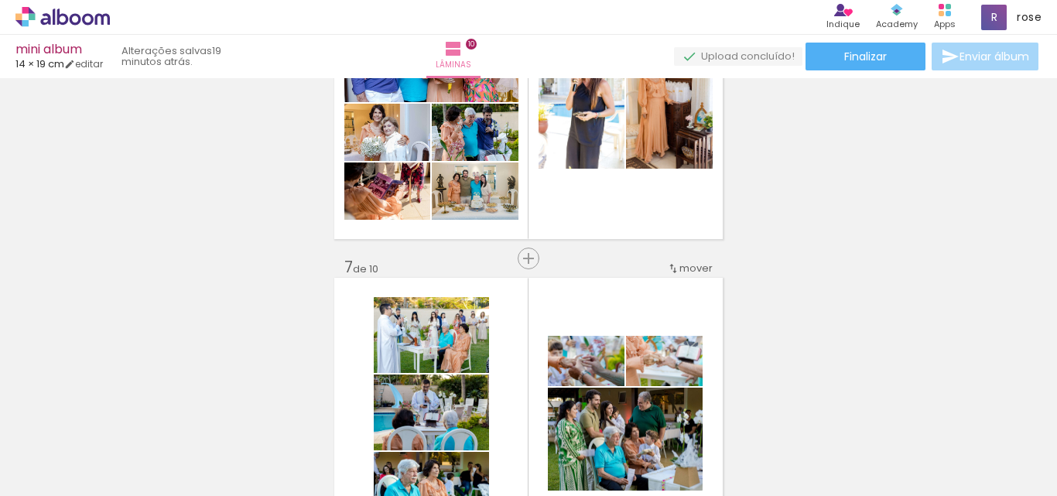
scroll to position [1626, 0]
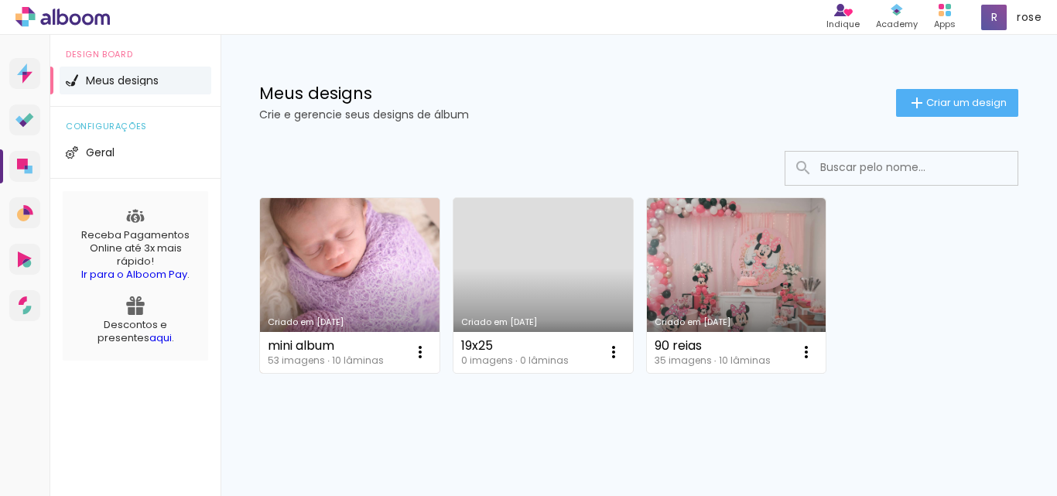
click at [319, 300] on link "Criado em [DATE]" at bounding box center [350, 285] width 180 height 175
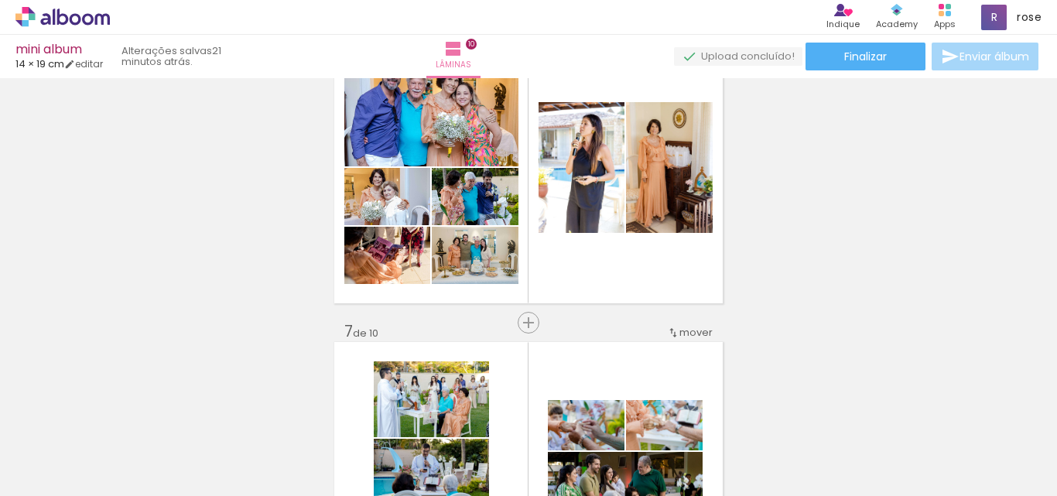
scroll to position [1471, 0]
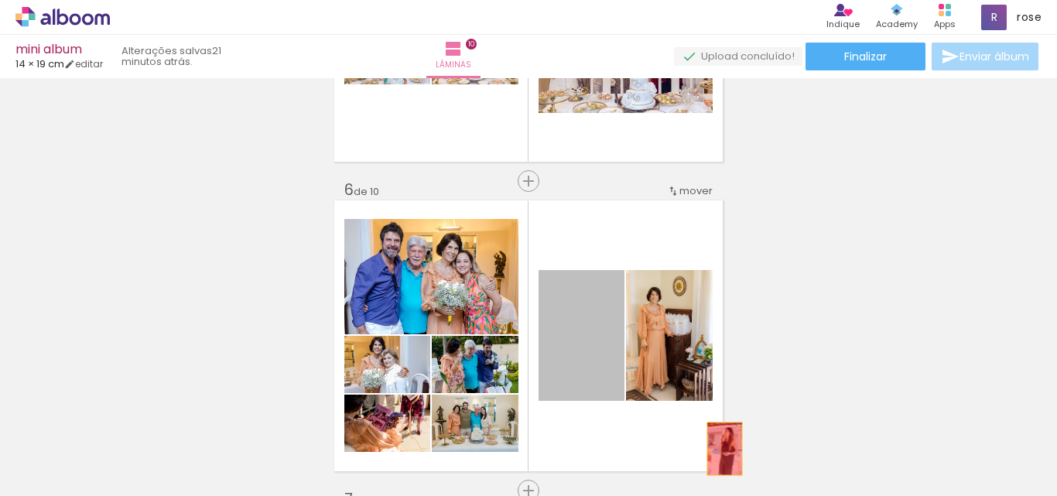
drag, startPoint x: 548, startPoint y: 354, endPoint x: 720, endPoint y: 447, distance: 195.7
click at [720, 447] on quentale-workspace at bounding box center [528, 248] width 1057 height 496
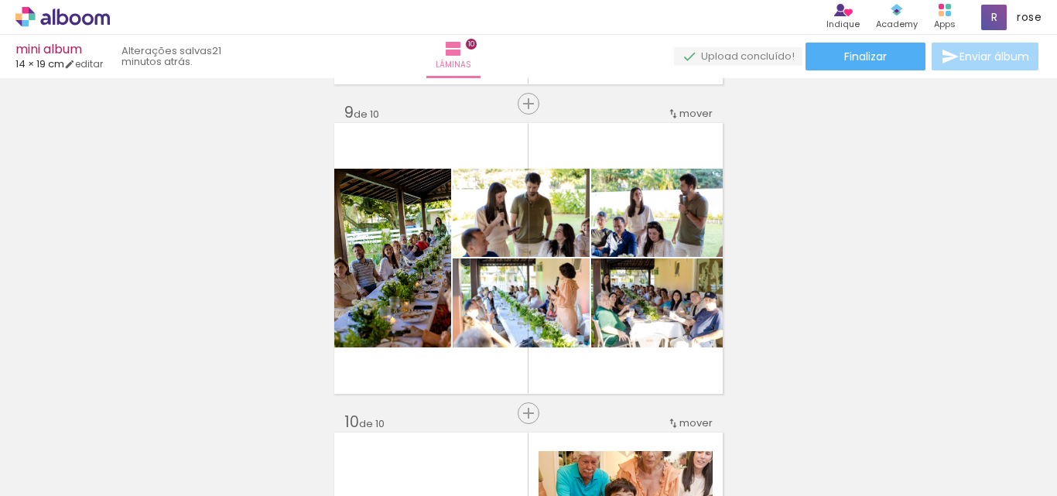
scroll to position [0, 1387]
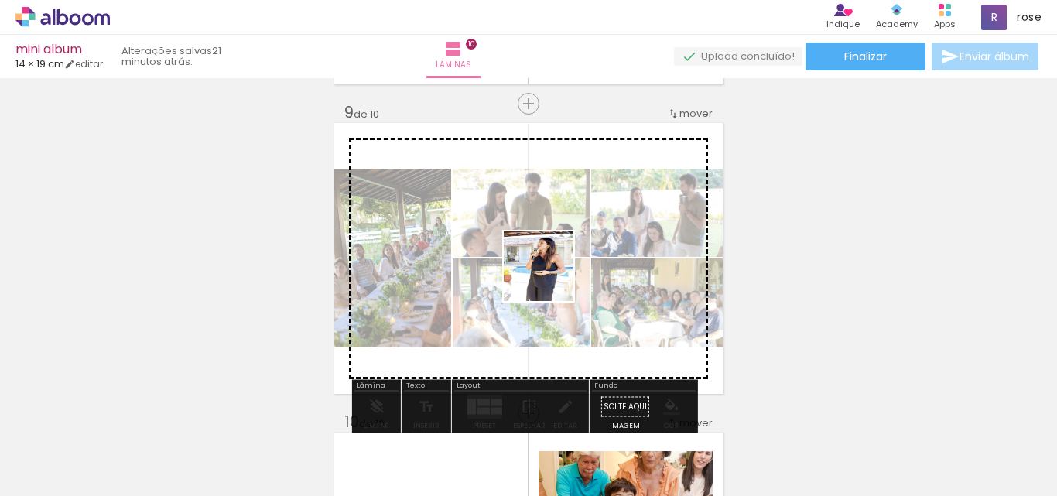
drag, startPoint x: 509, startPoint y: 456, endPoint x: 550, endPoint y: 278, distance: 182.9
click at [550, 278] on quentale-workspace at bounding box center [528, 248] width 1057 height 496
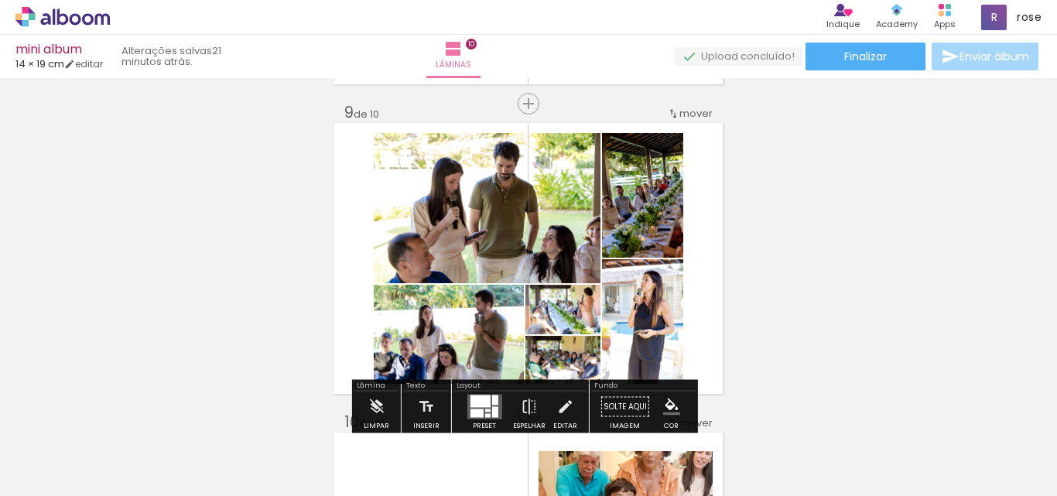
scroll to position [2555, 0]
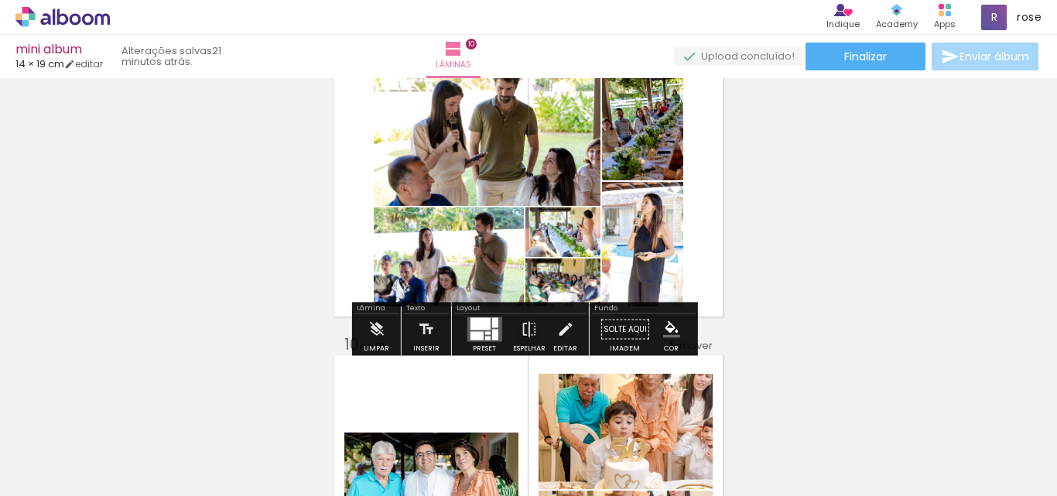
click at [476, 336] on div at bounding box center [476, 336] width 13 height 9
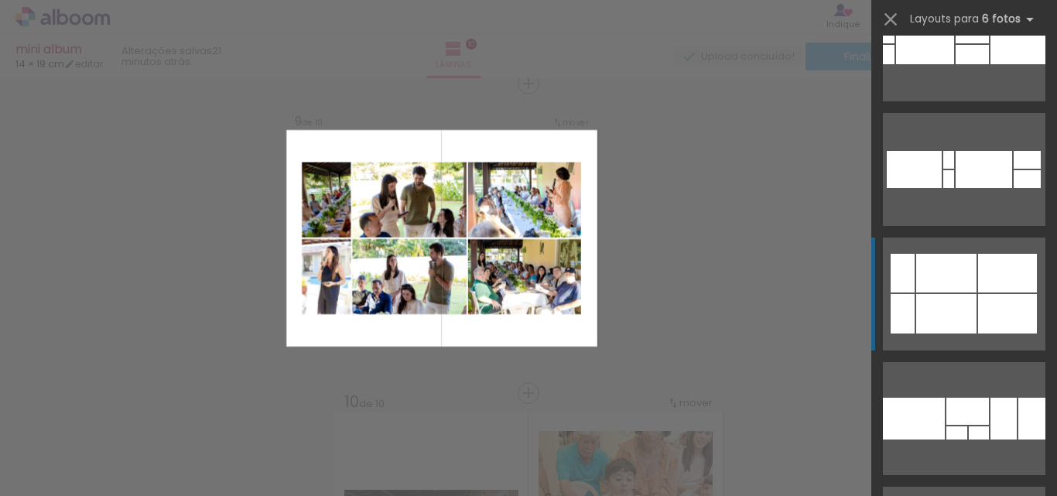
scroll to position [697, 0]
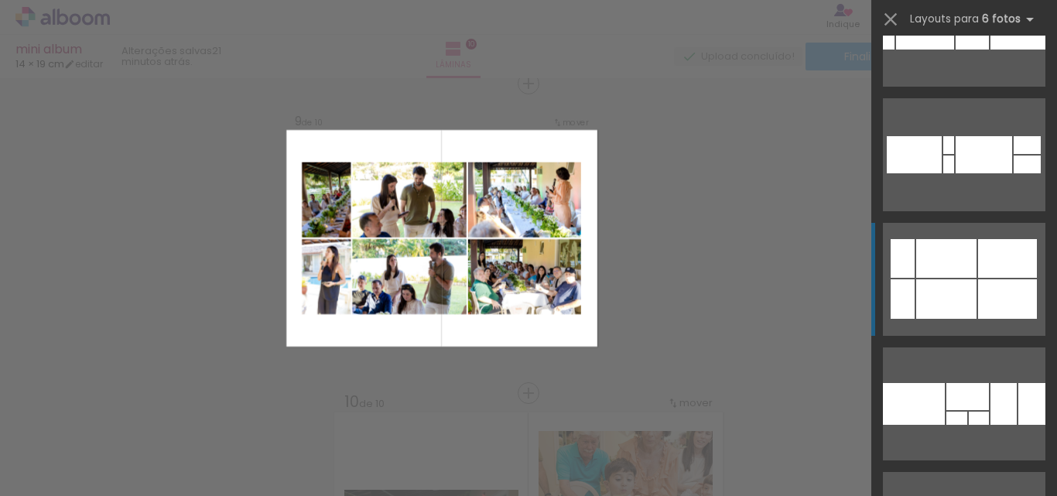
click at [949, 258] on div at bounding box center [947, 258] width 60 height 39
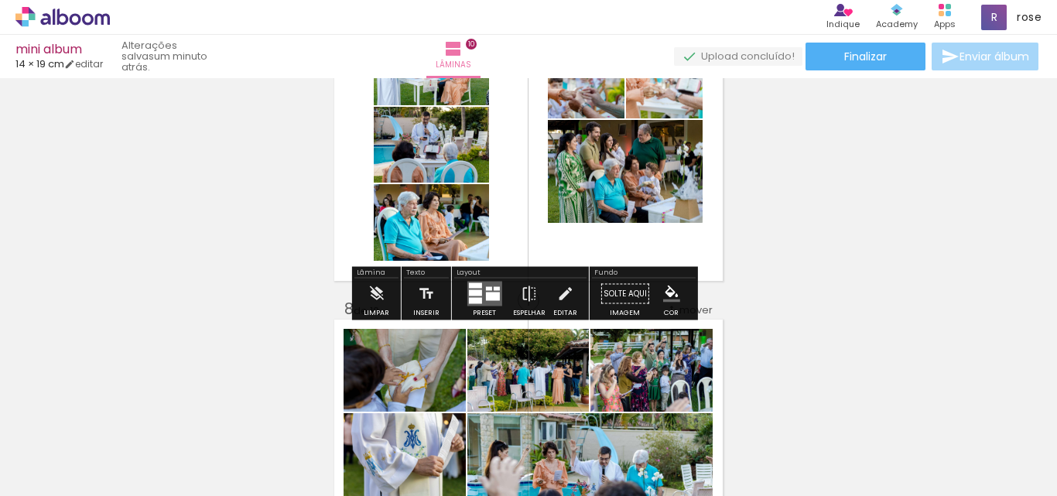
scroll to position [1935, 0]
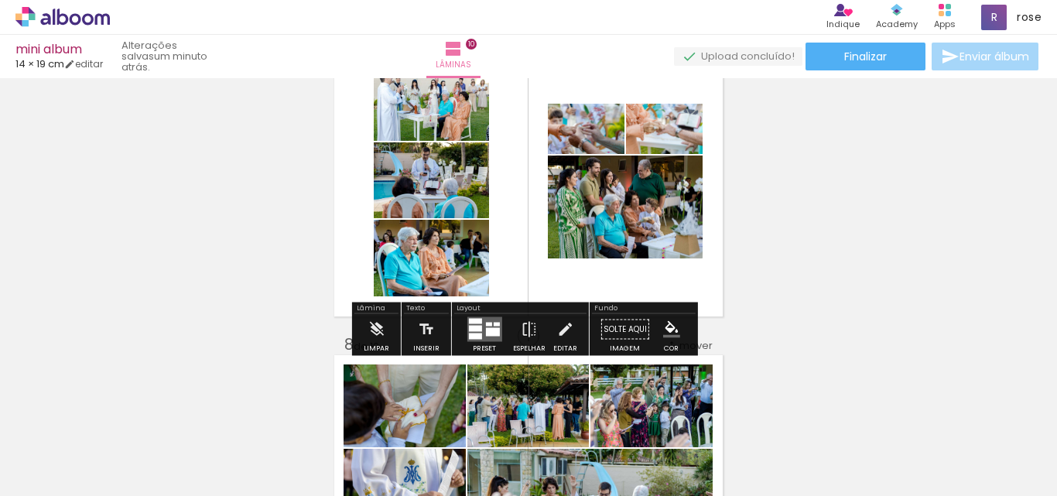
click at [483, 327] on quentale-layouter at bounding box center [484, 329] width 35 height 25
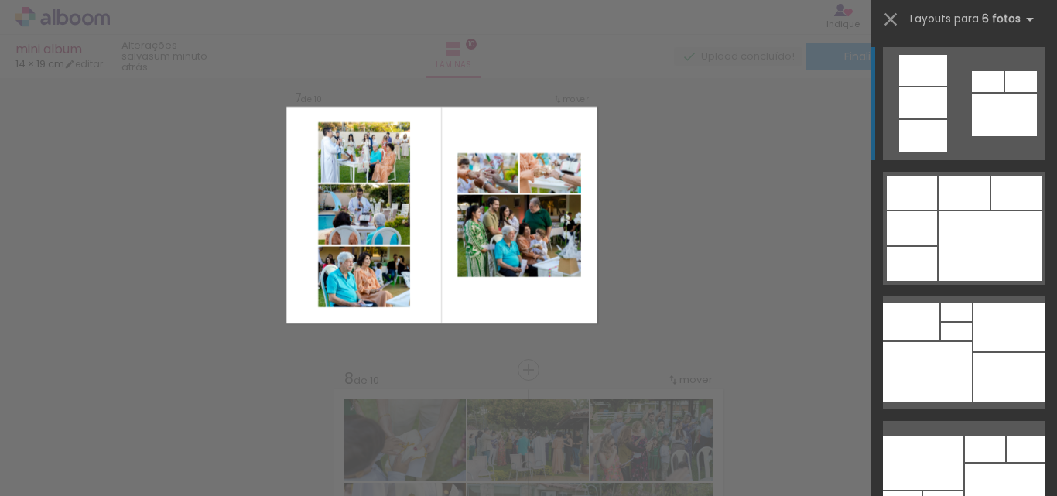
scroll to position [1878, 0]
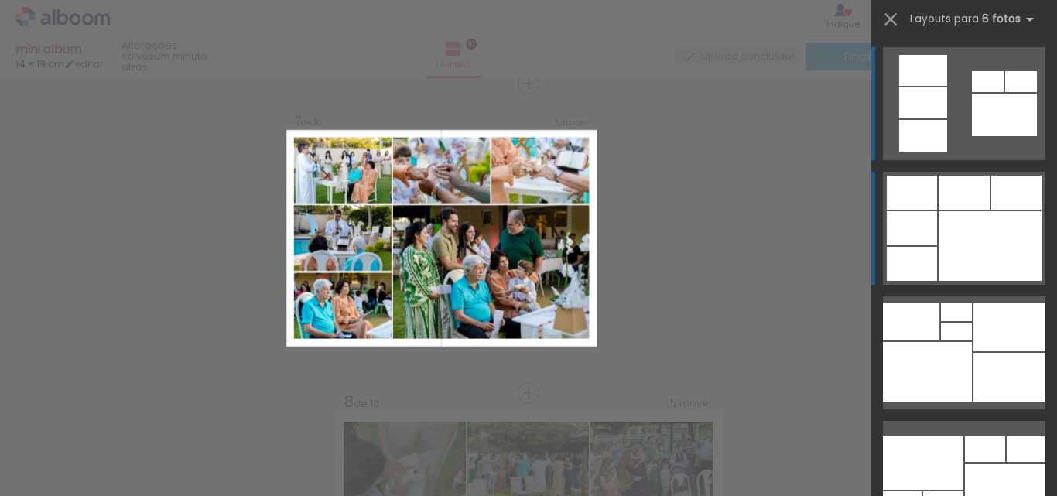
click at [954, 239] on div at bounding box center [990, 246] width 103 height 70
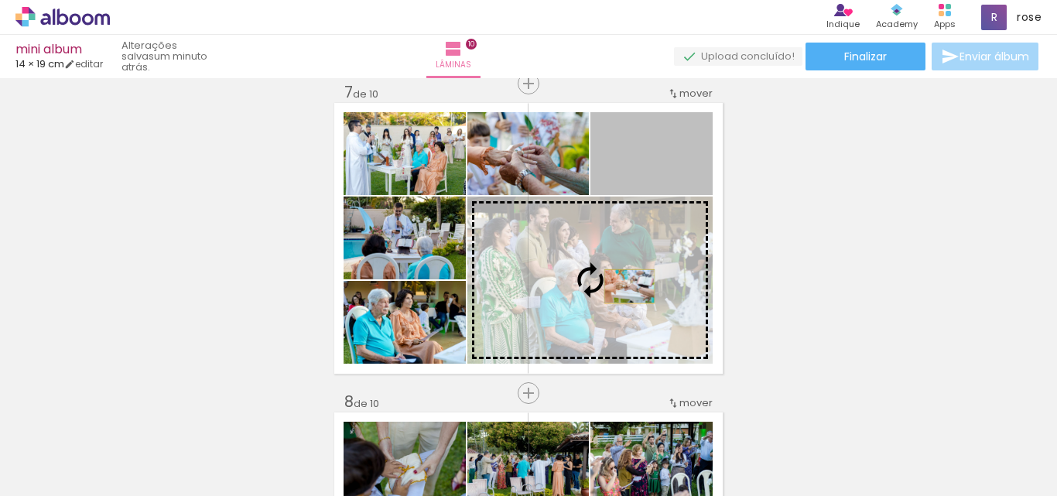
drag, startPoint x: 662, startPoint y: 183, endPoint x: 624, endPoint y: 286, distance: 110.4
click at [0, 0] on slot at bounding box center [0, 0] width 0 height 0
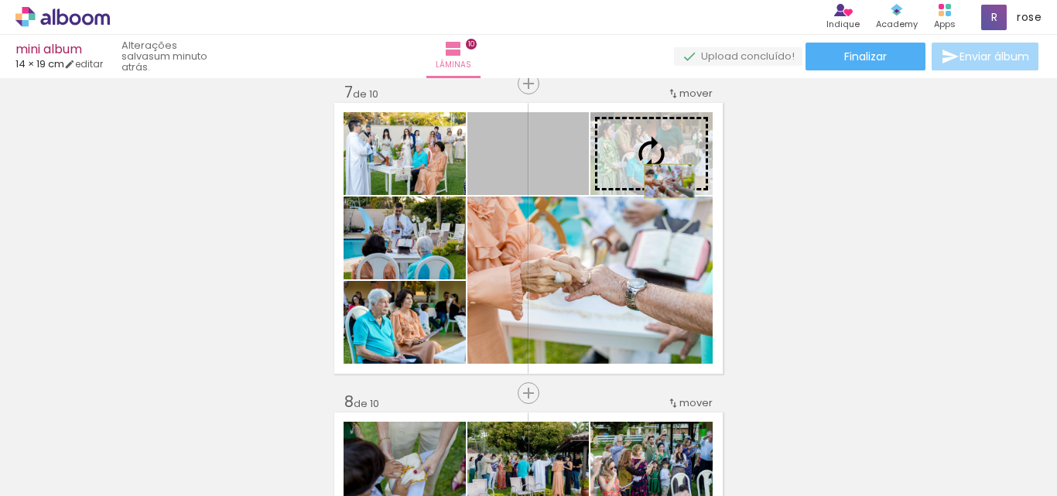
drag, startPoint x: 567, startPoint y: 185, endPoint x: 663, endPoint y: 181, distance: 96.8
click at [0, 0] on slot at bounding box center [0, 0] width 0 height 0
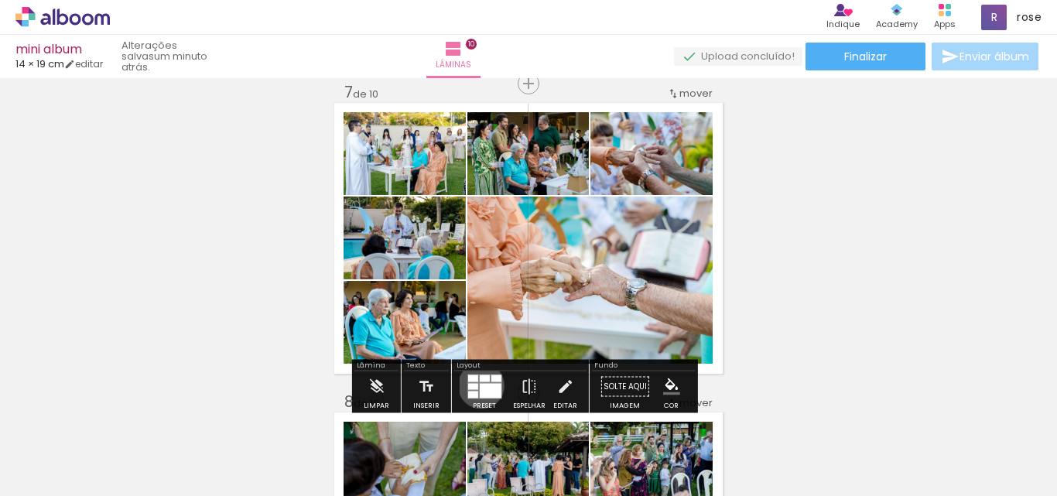
click at [479, 386] on div at bounding box center [490, 391] width 22 height 15
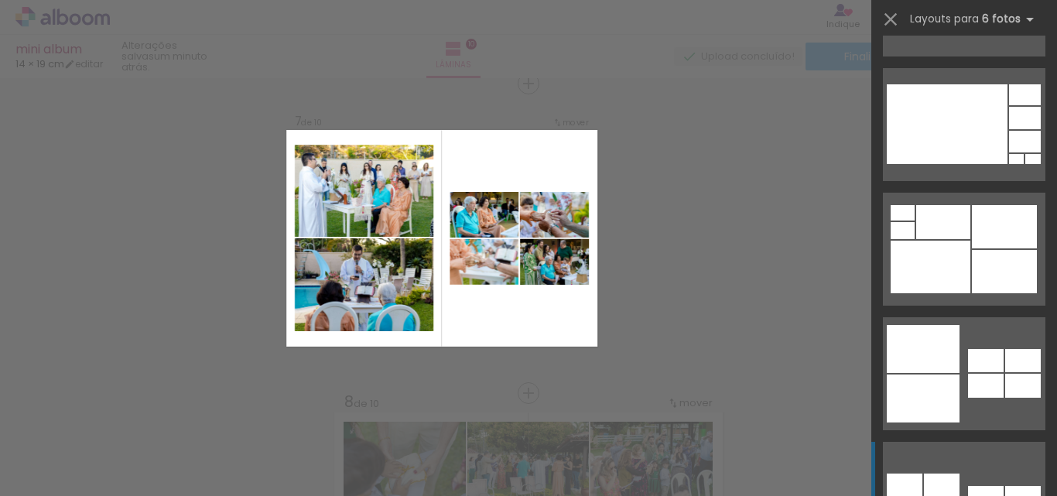
scroll to position [2549, 0]
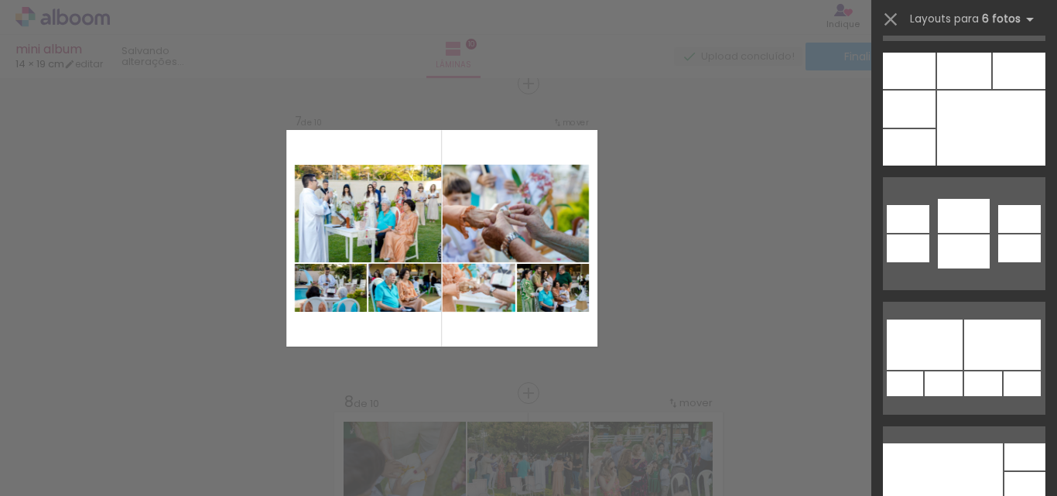
scroll to position [5878, 0]
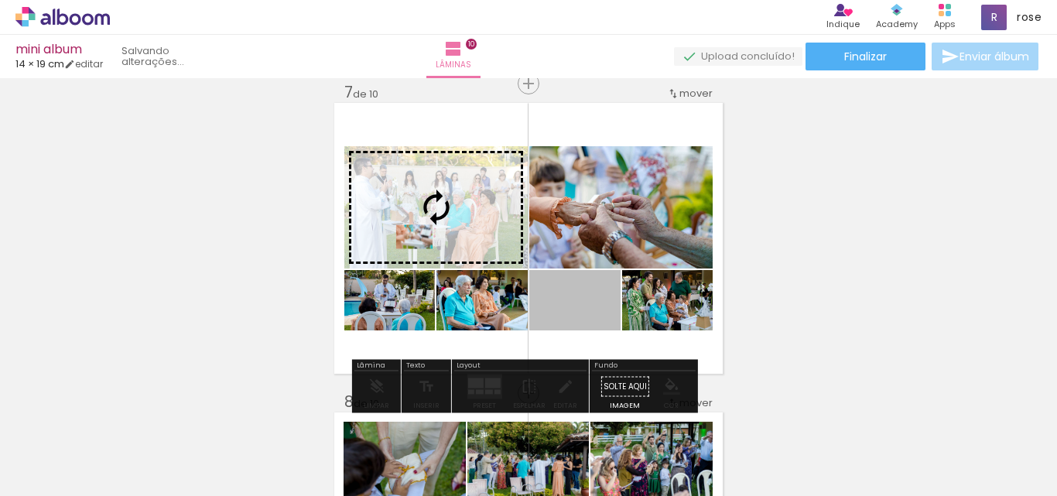
drag, startPoint x: 584, startPoint y: 317, endPoint x: 410, endPoint y: 237, distance: 192.6
click at [0, 0] on slot at bounding box center [0, 0] width 0 height 0
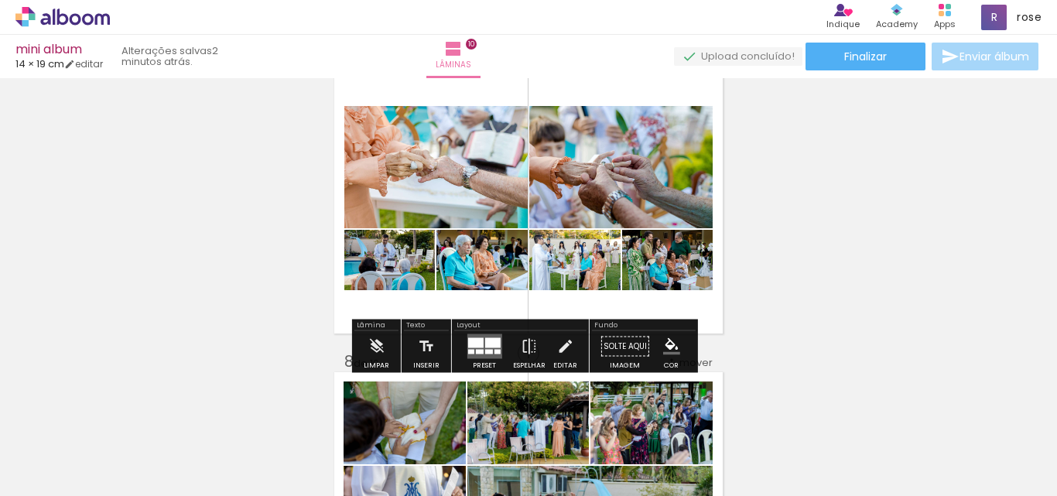
scroll to position [1955, 0]
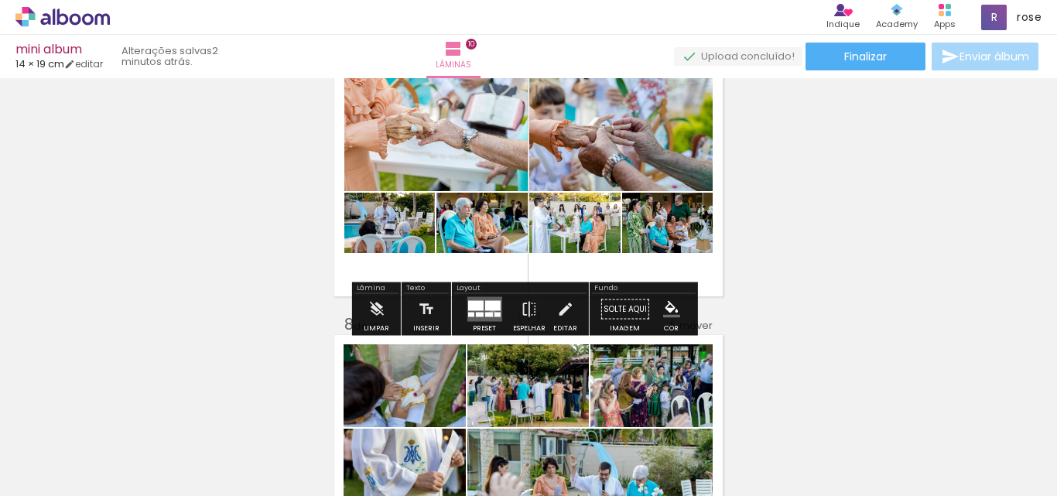
click at [489, 314] on quentale-layouter at bounding box center [484, 309] width 35 height 25
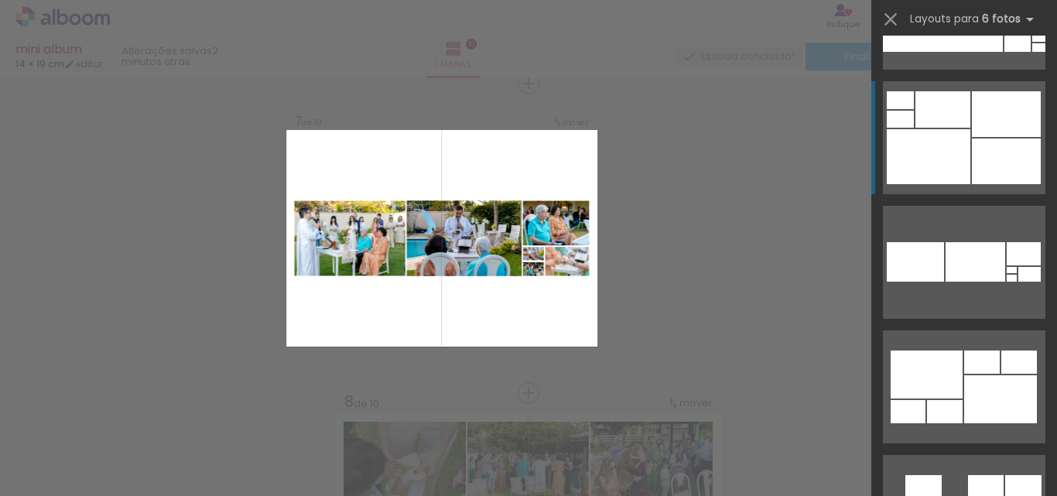
scroll to position [6292, 0]
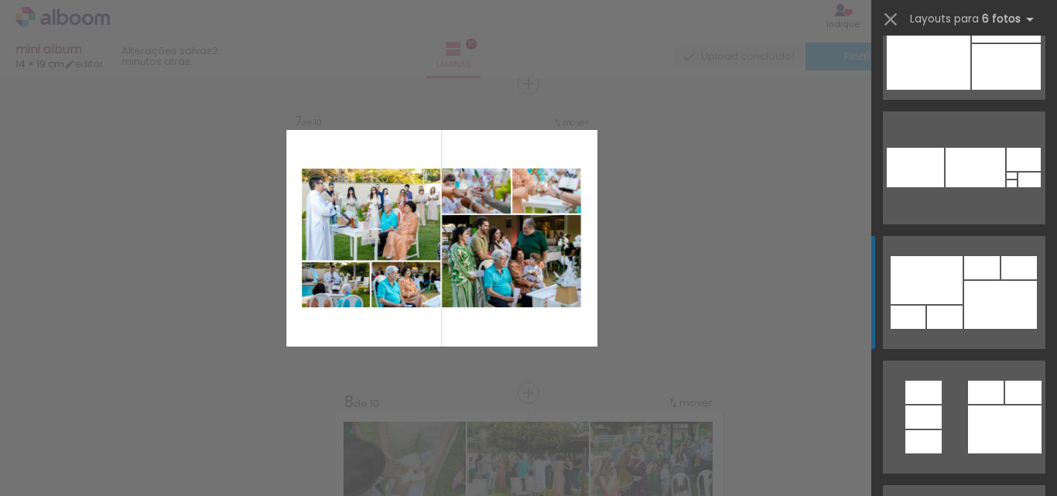
click at [989, 300] on div at bounding box center [1001, 305] width 73 height 48
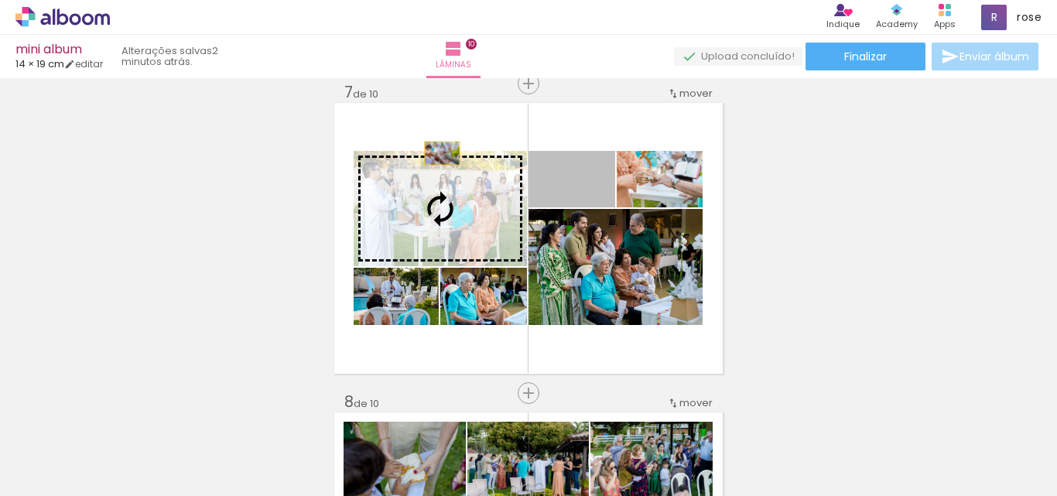
drag, startPoint x: 594, startPoint y: 191, endPoint x: 437, endPoint y: 153, distance: 161.7
click at [0, 0] on slot at bounding box center [0, 0] width 0 height 0
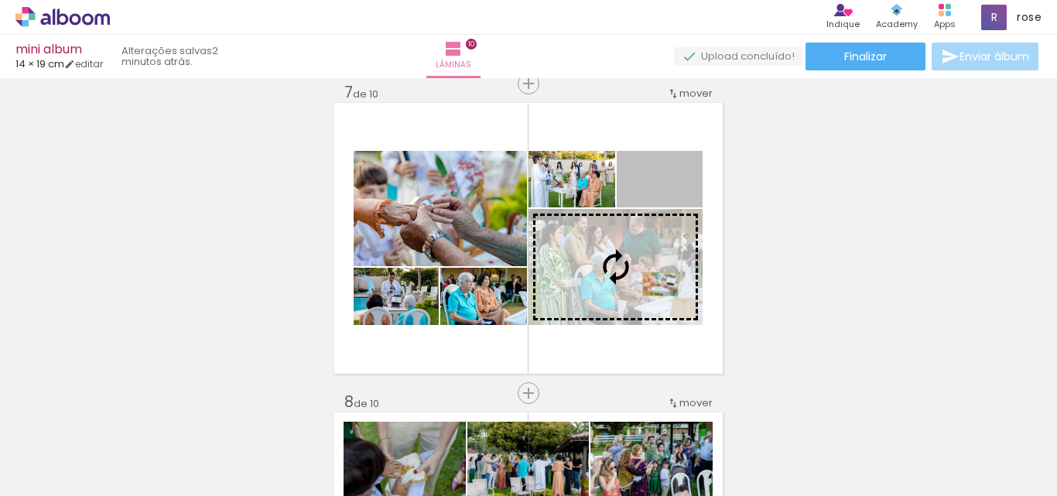
drag, startPoint x: 687, startPoint y: 200, endPoint x: 655, endPoint y: 284, distance: 89.4
click at [0, 0] on slot at bounding box center [0, 0] width 0 height 0
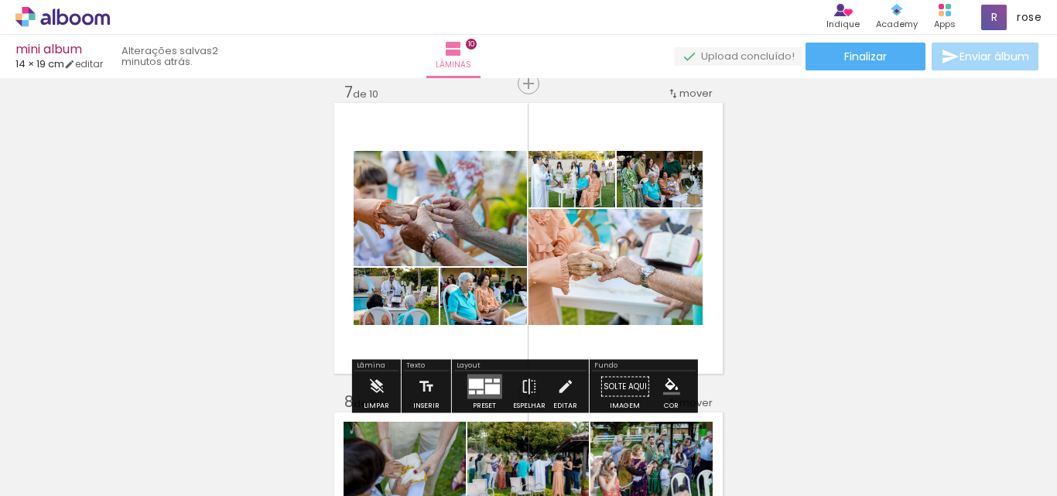
click at [493, 382] on div at bounding box center [496, 381] width 6 height 4
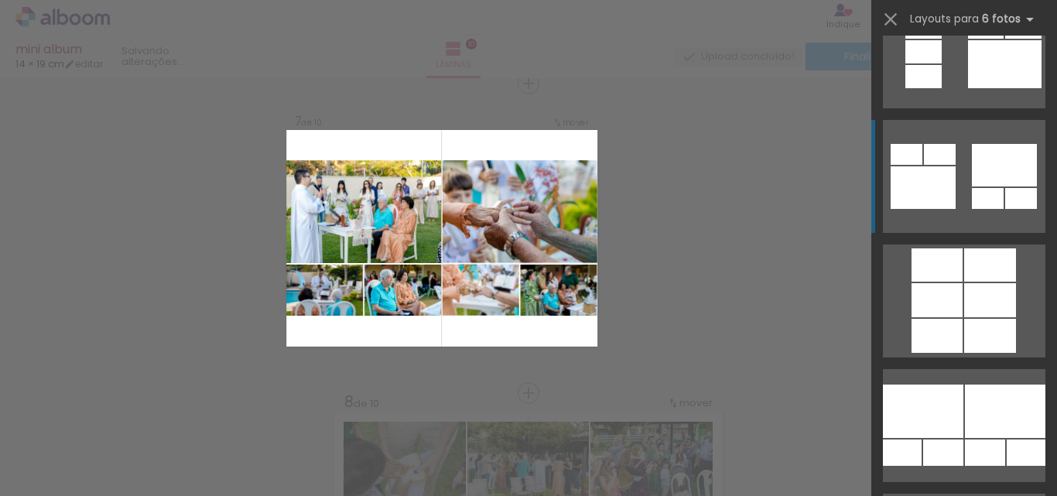
scroll to position [6713, 0]
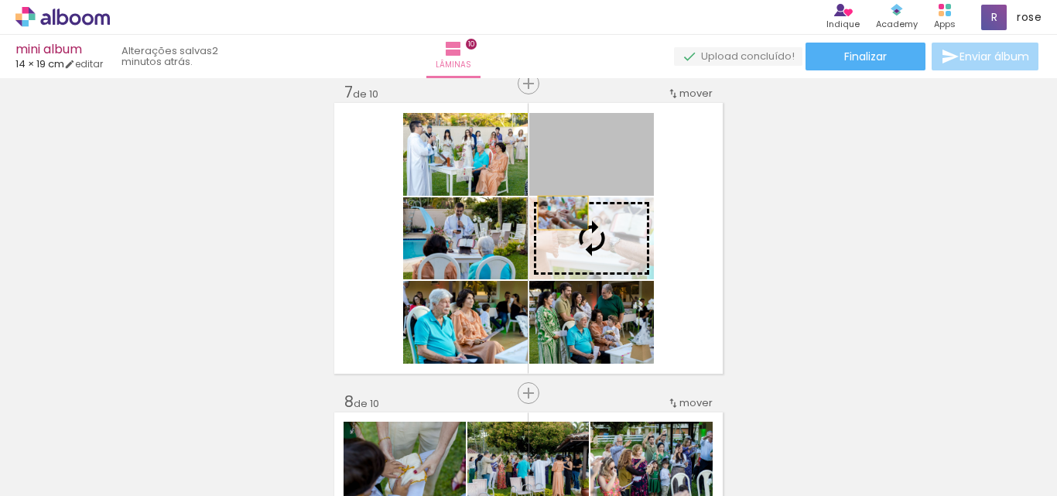
drag, startPoint x: 613, startPoint y: 173, endPoint x: 463, endPoint y: 252, distance: 170.0
click at [0, 0] on slot at bounding box center [0, 0] width 0 height 0
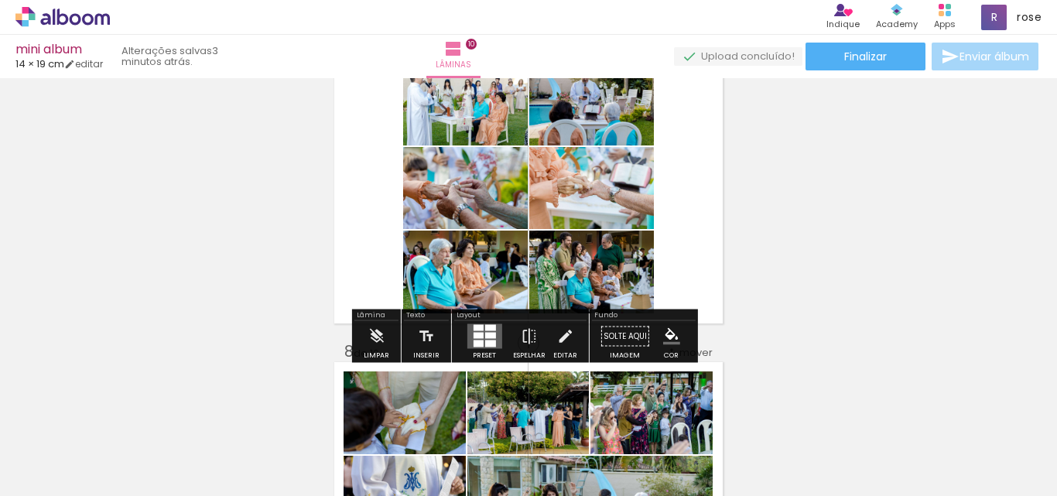
scroll to position [1955, 0]
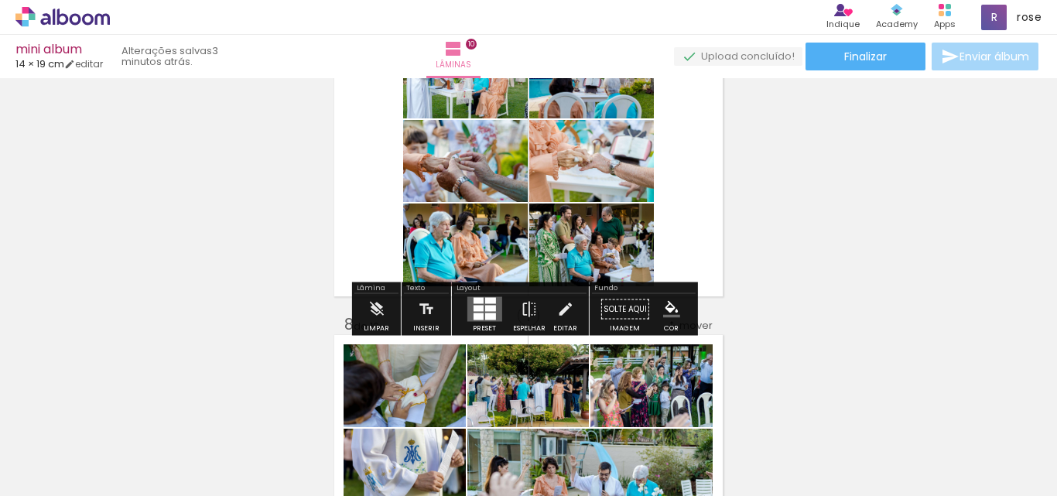
click at [485, 309] on div at bounding box center [490, 309] width 11 height 6
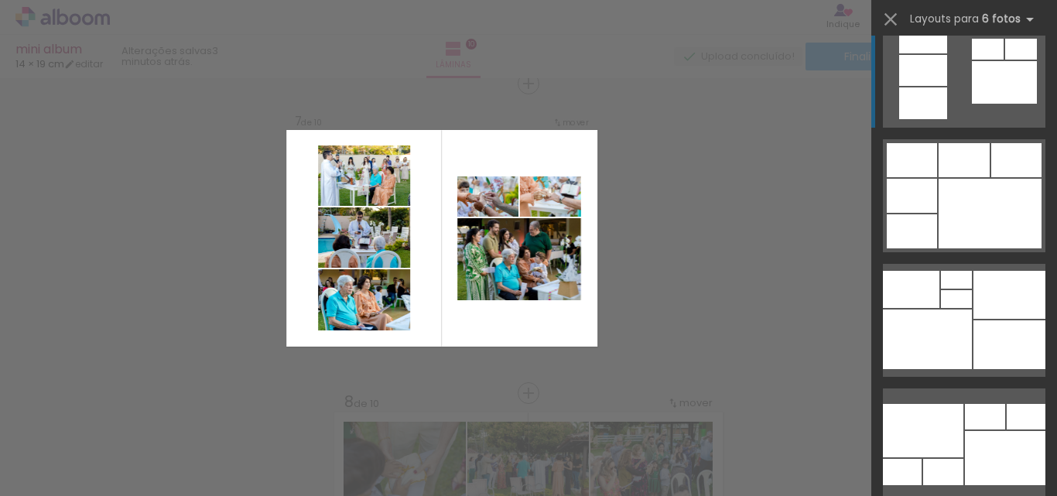
scroll to position [1548, 0]
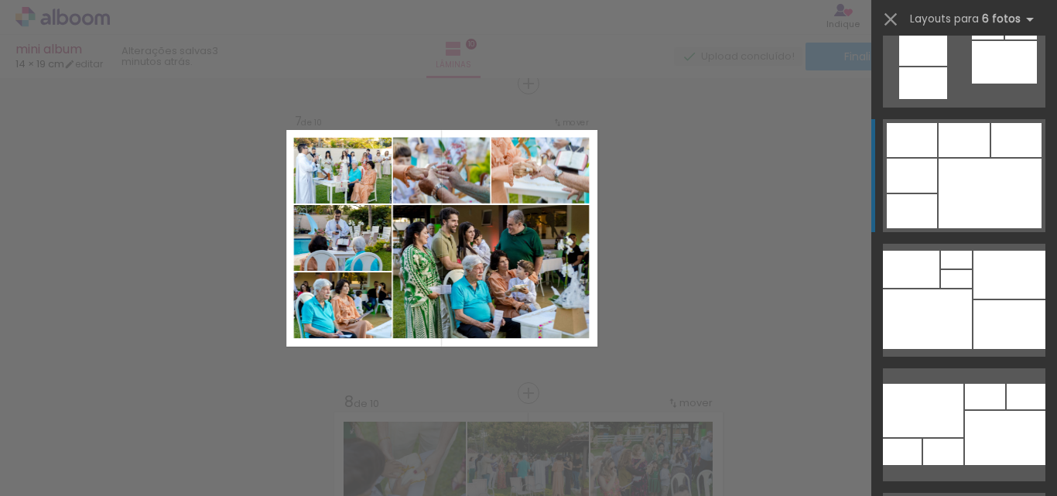
click at [949, 205] on div at bounding box center [990, 194] width 103 height 70
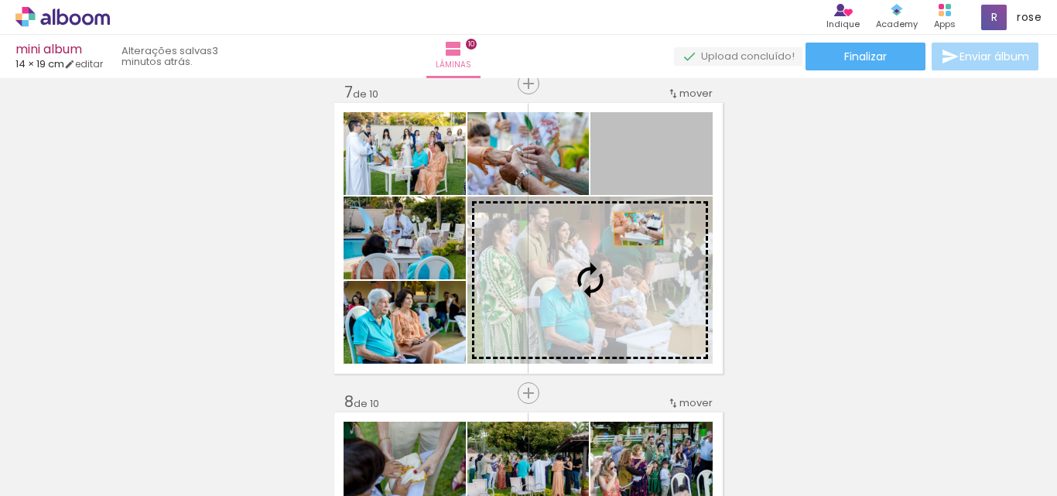
drag, startPoint x: 658, startPoint y: 169, endPoint x: 624, endPoint y: 243, distance: 81.7
click at [0, 0] on slot at bounding box center [0, 0] width 0 height 0
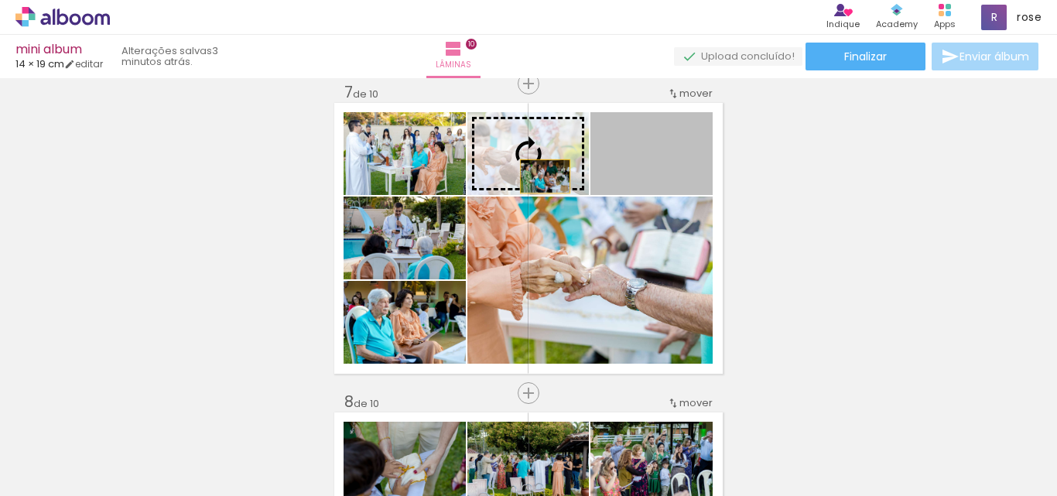
drag, startPoint x: 663, startPoint y: 176, endPoint x: 540, endPoint y: 176, distance: 123.9
click at [0, 0] on slot at bounding box center [0, 0] width 0 height 0
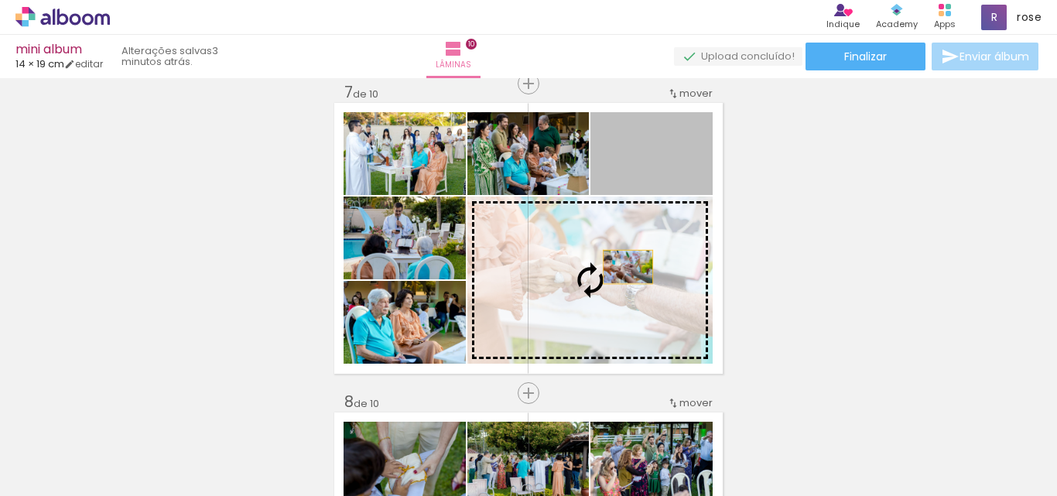
drag, startPoint x: 658, startPoint y: 183, endPoint x: 621, endPoint y: 272, distance: 96.5
click at [0, 0] on slot at bounding box center [0, 0] width 0 height 0
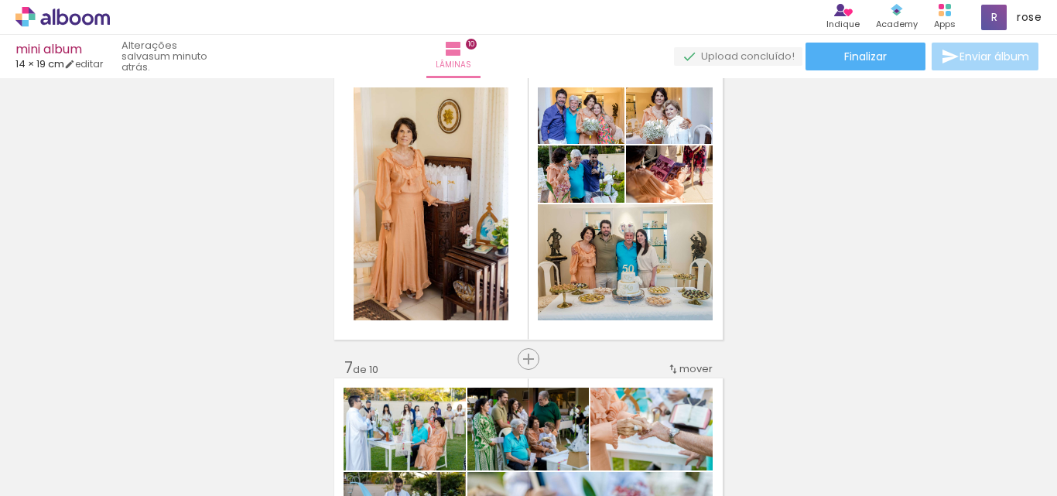
scroll to position [1520, 0]
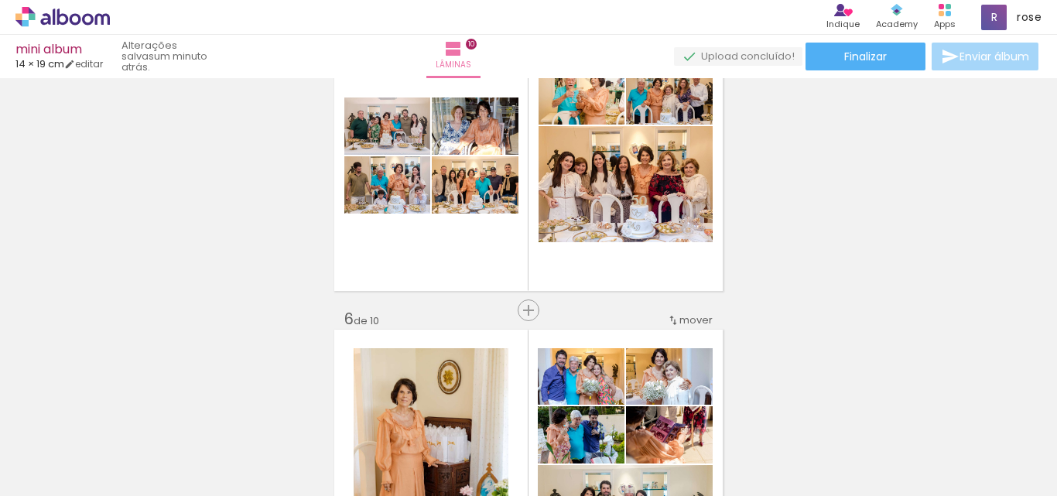
scroll to position [1287, 0]
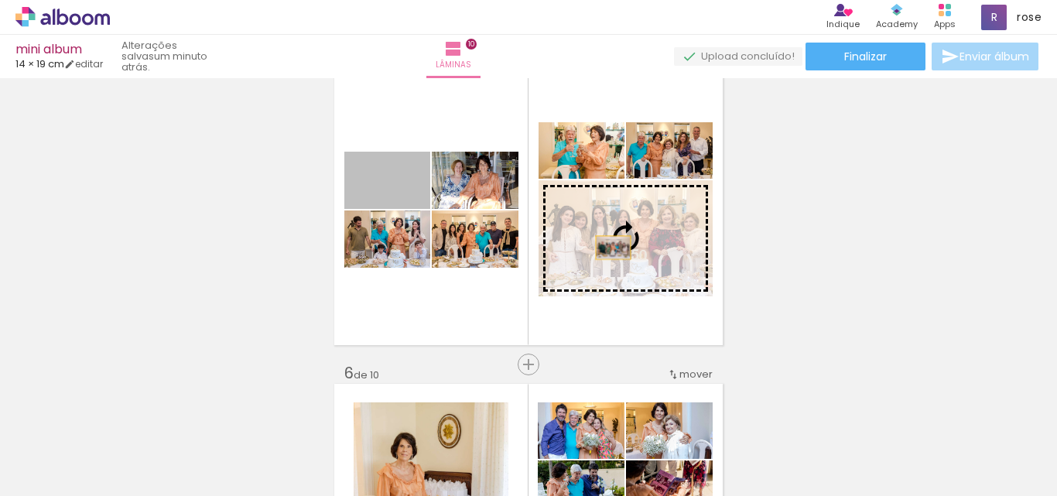
drag, startPoint x: 349, startPoint y: 207, endPoint x: 608, endPoint y: 248, distance: 261.8
click at [0, 0] on slot at bounding box center [0, 0] width 0 height 0
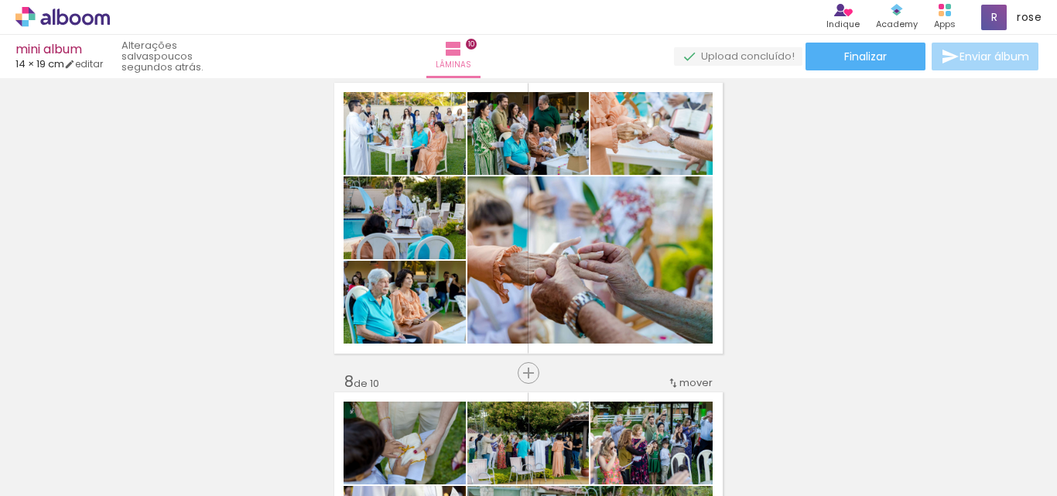
scroll to position [1907, 0]
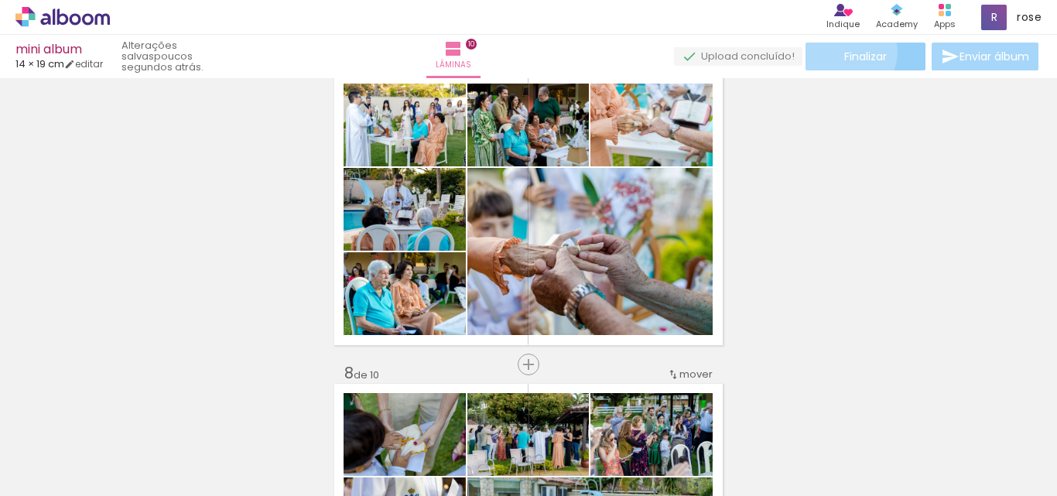
click at [845, 52] on span "Finalizar" at bounding box center [866, 56] width 43 height 11
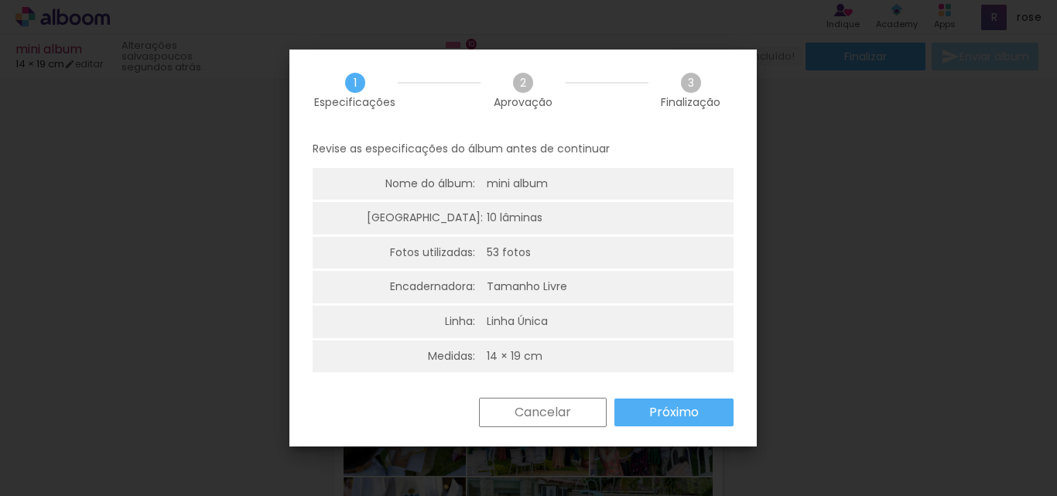
click at [702, 419] on paper-button "Próximo" at bounding box center [674, 413] width 119 height 28
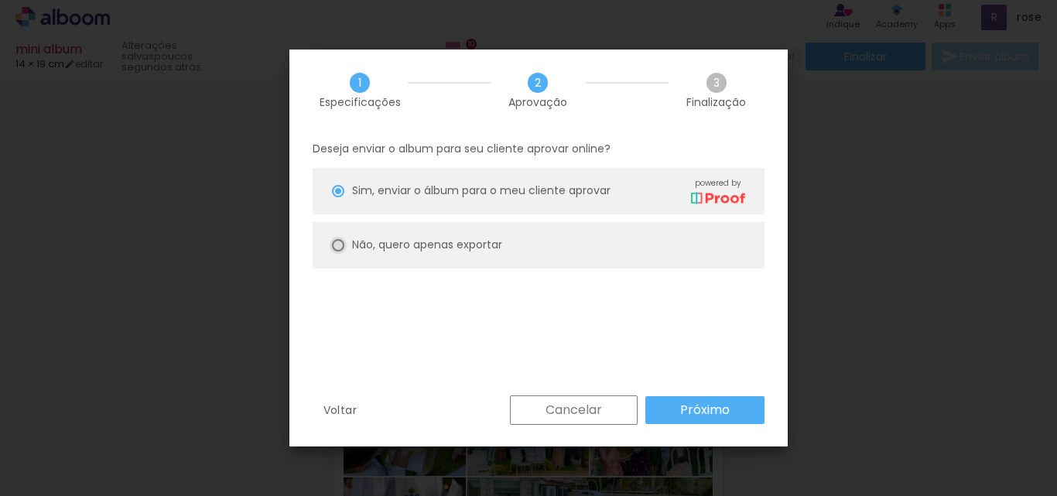
click at [334, 197] on div at bounding box center [338, 191] width 12 height 12
type paper-radio-button "on"
click at [0, 0] on slot "Próximo" at bounding box center [0, 0] width 0 height 0
type input "Alta, 300 DPI"
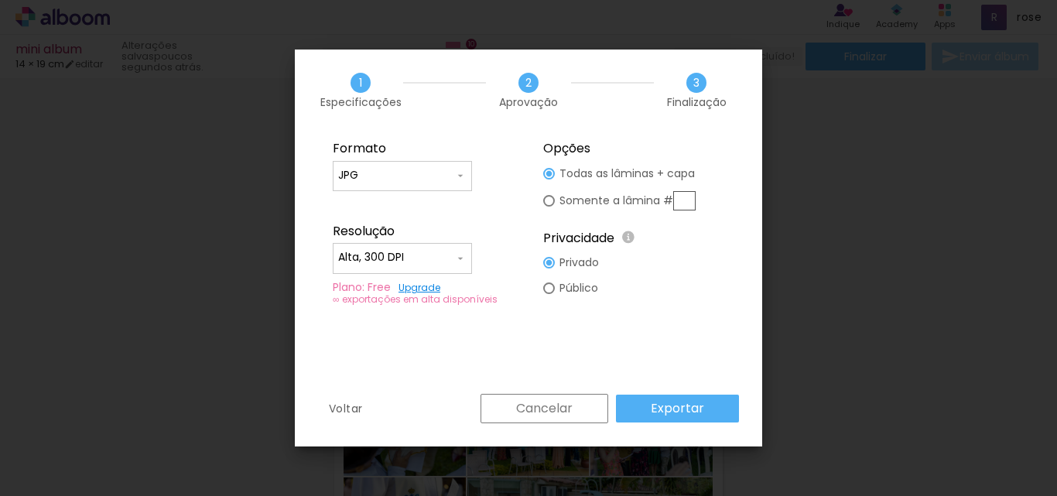
click at [421, 183] on div at bounding box center [402, 184] width 129 height 2
click at [385, 201] on paper-item "PDF" at bounding box center [402, 204] width 139 height 31
type input "PDF"
click at [448, 261] on input "Alta, 300 DPI" at bounding box center [396, 257] width 116 height 15
click at [385, 282] on paper-item "Baixa" at bounding box center [402, 286] width 139 height 31
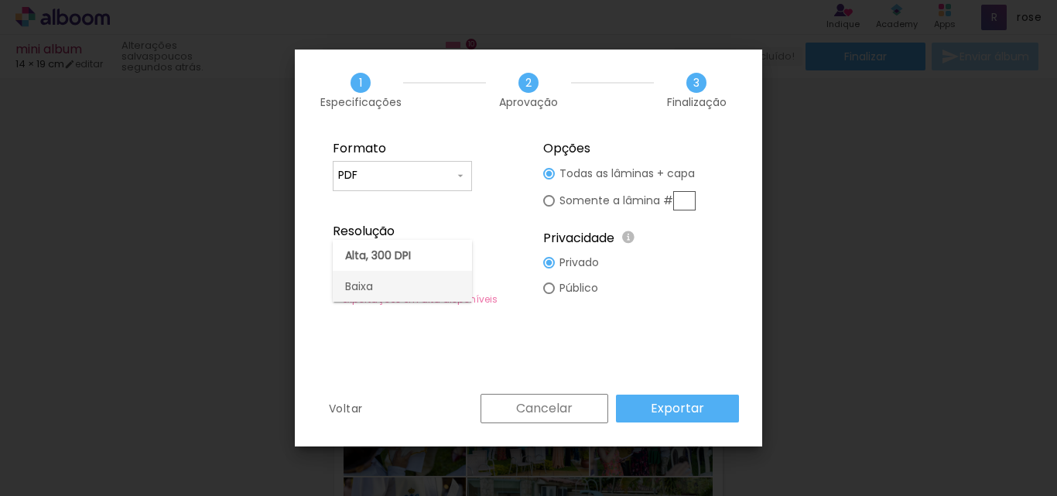
type input "Baixa"
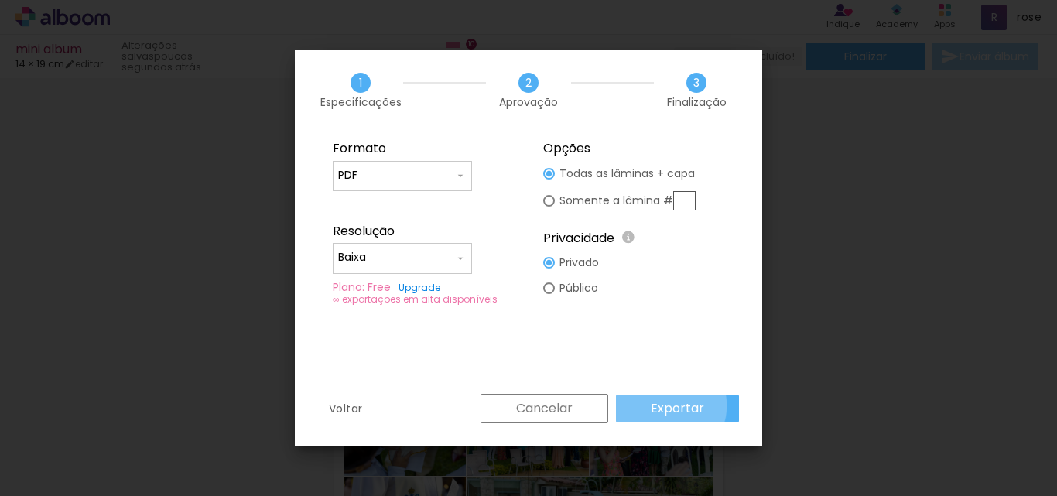
click at [0, 0] on slot "Exportar" at bounding box center [0, 0] width 0 height 0
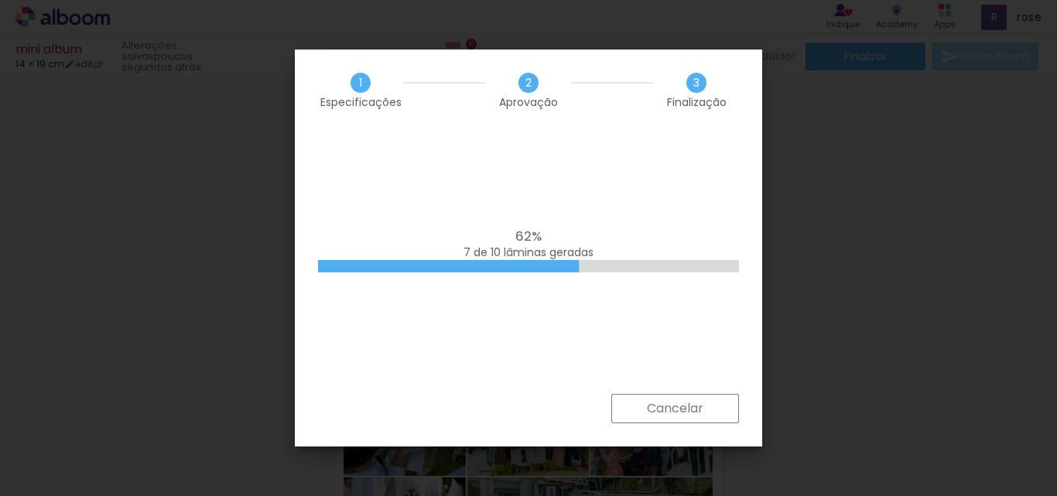
scroll to position [0, 1387]
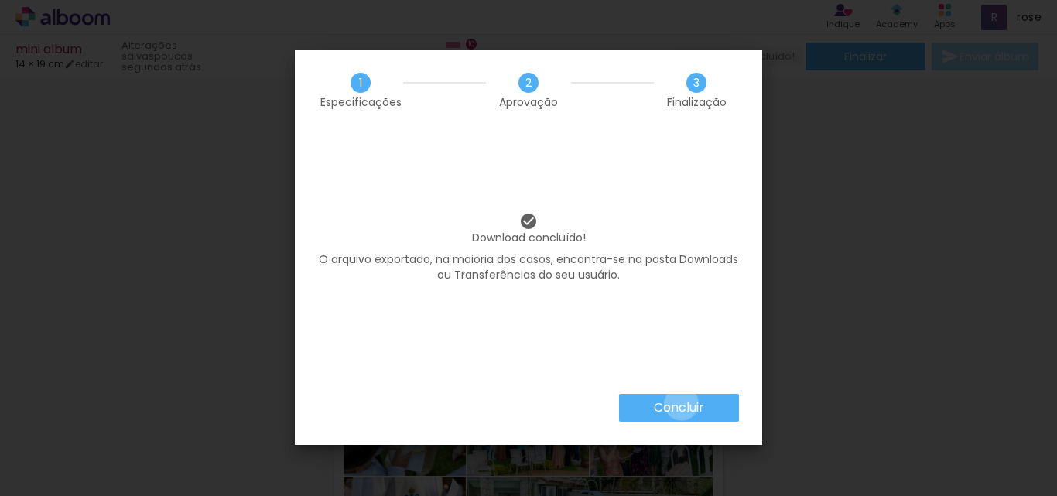
click at [0, 0] on slot "Concluir" at bounding box center [0, 0] width 0 height 0
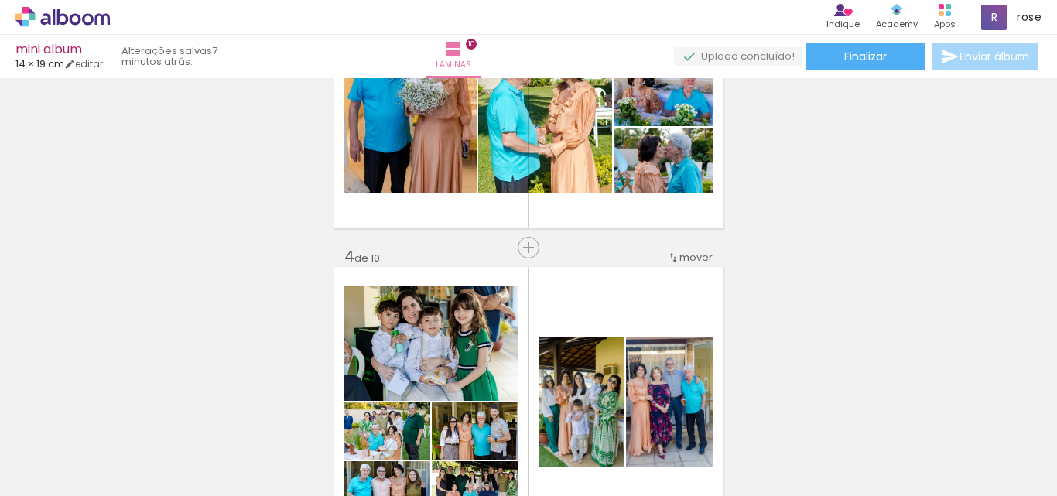
scroll to position [774, 0]
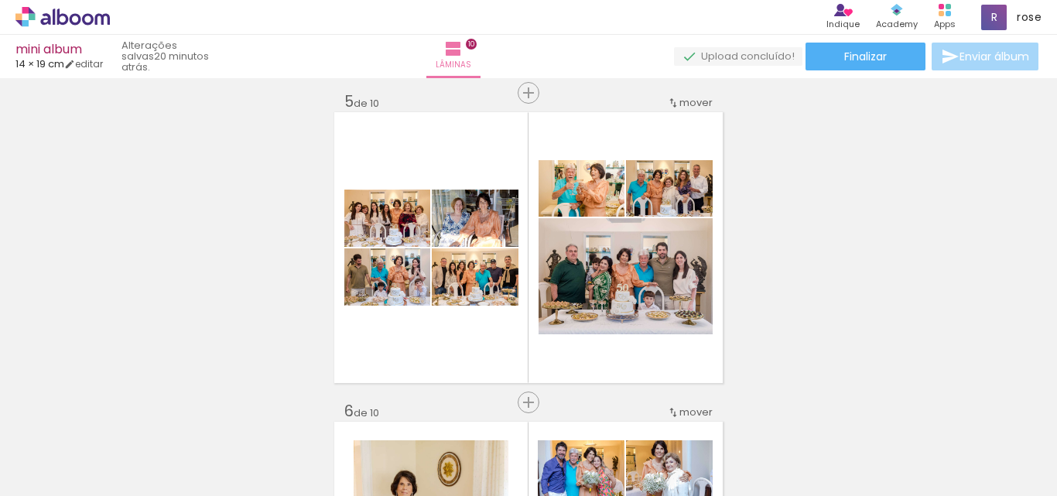
scroll to position [1504, 0]
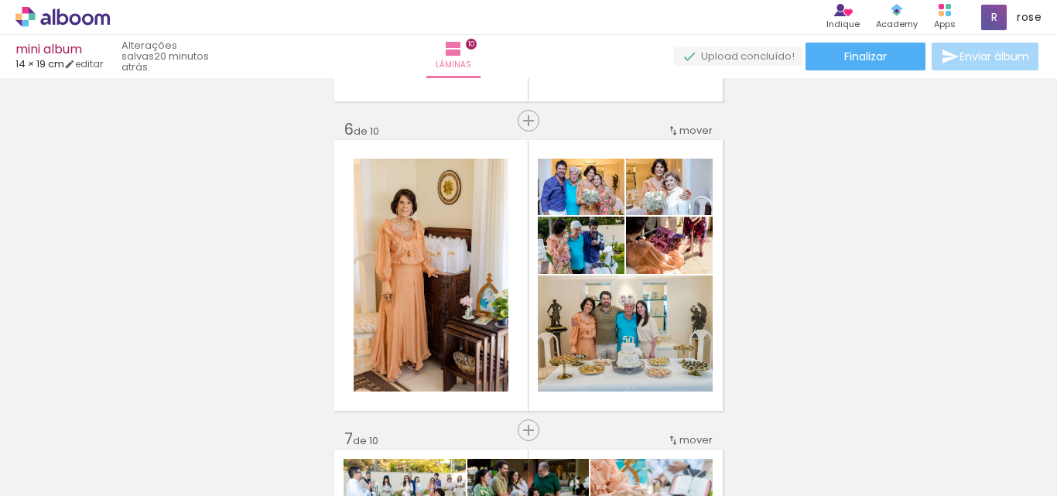
scroll to position [1504, 0]
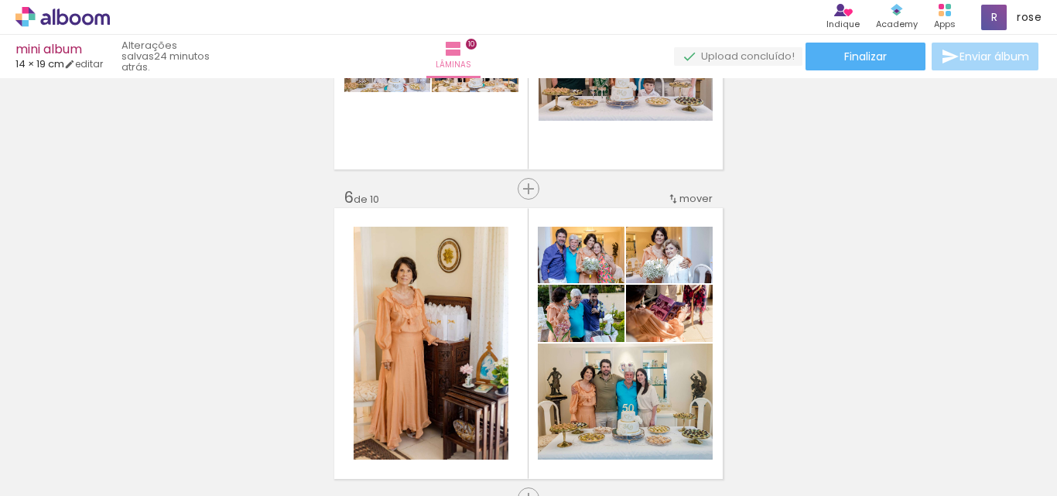
scroll to position [1427, 0]
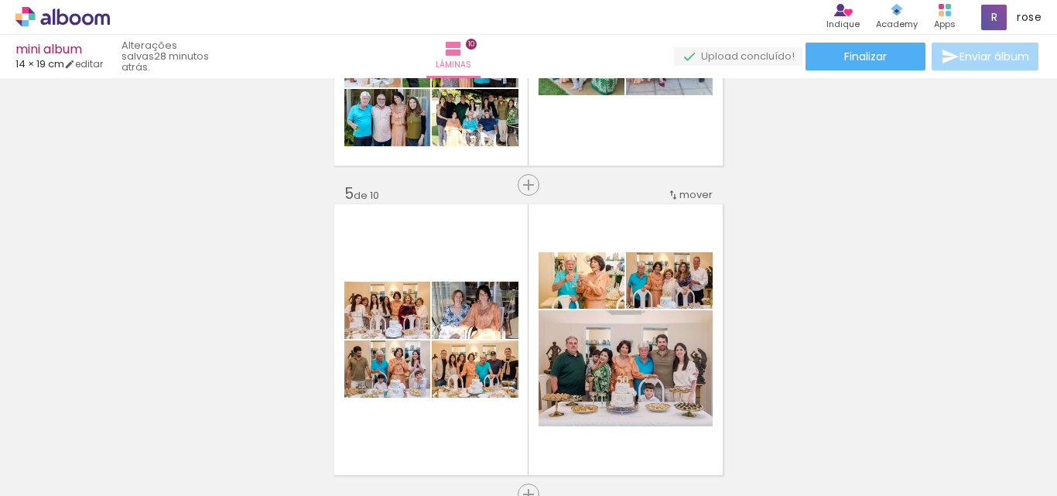
scroll to position [1194, 0]
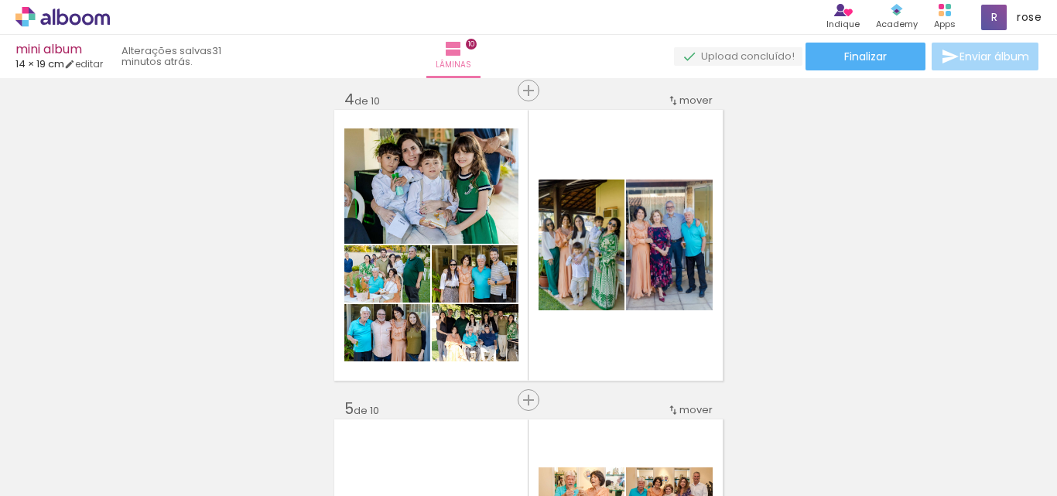
scroll to position [1034, 0]
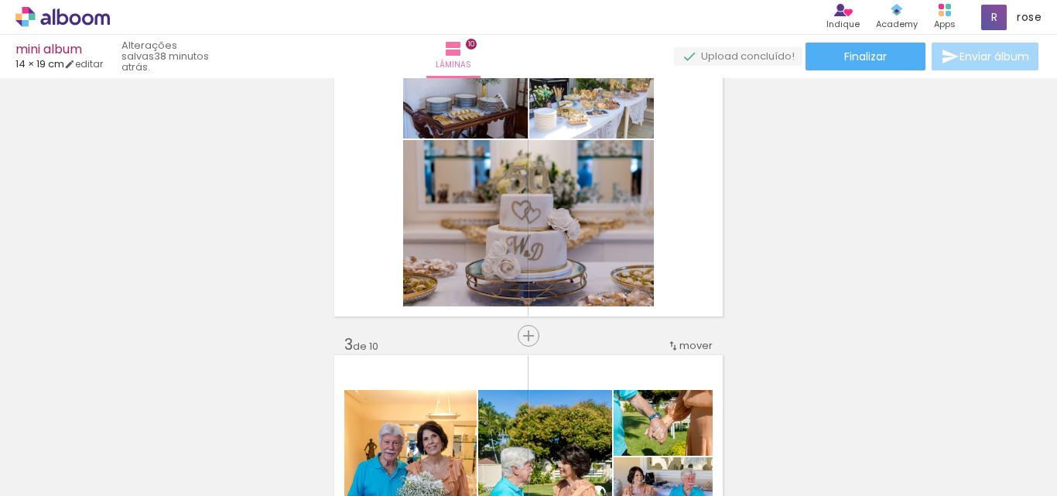
scroll to position [0, 3669]
click at [861, 57] on span "Finalizar" at bounding box center [866, 56] width 43 height 11
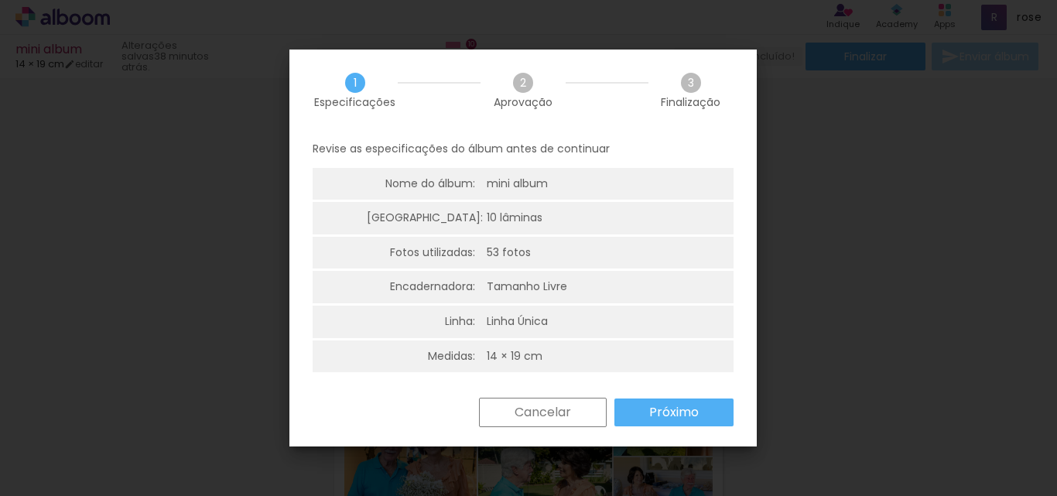
click at [825, 177] on iron-overlay-backdrop at bounding box center [528, 248] width 1057 height 496
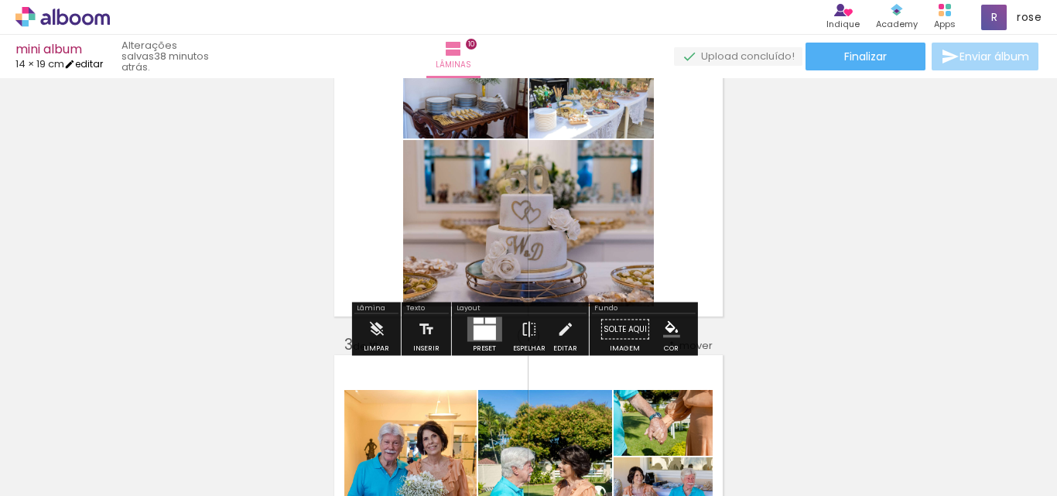
click at [101, 62] on link "editar" at bounding box center [83, 63] width 39 height 13
type input "1"
type input "19,5"
type input "28"
type input "0"
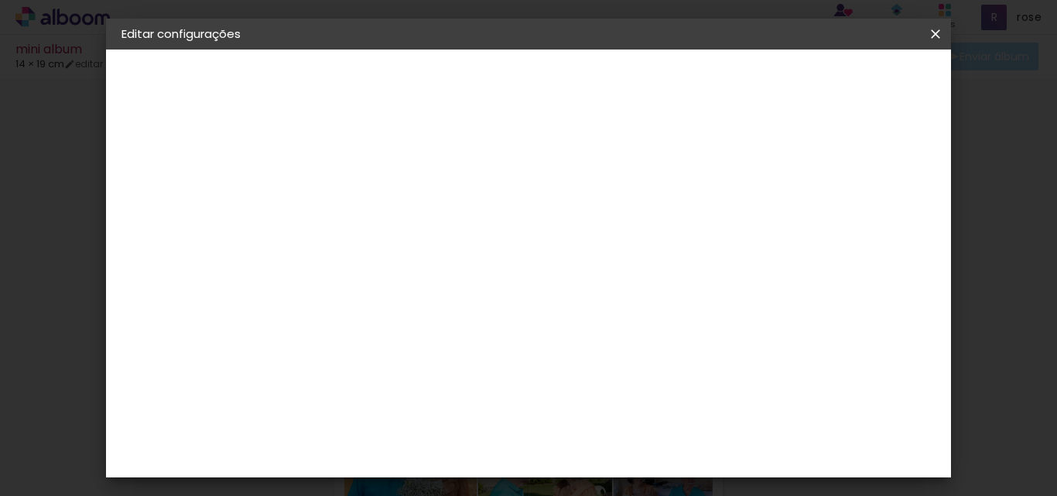
click at [595, 83] on span "Salvar configurações" at bounding box center [555, 88] width 79 height 22
click at [595, 88] on span "Salvar configurações" at bounding box center [555, 88] width 79 height 22
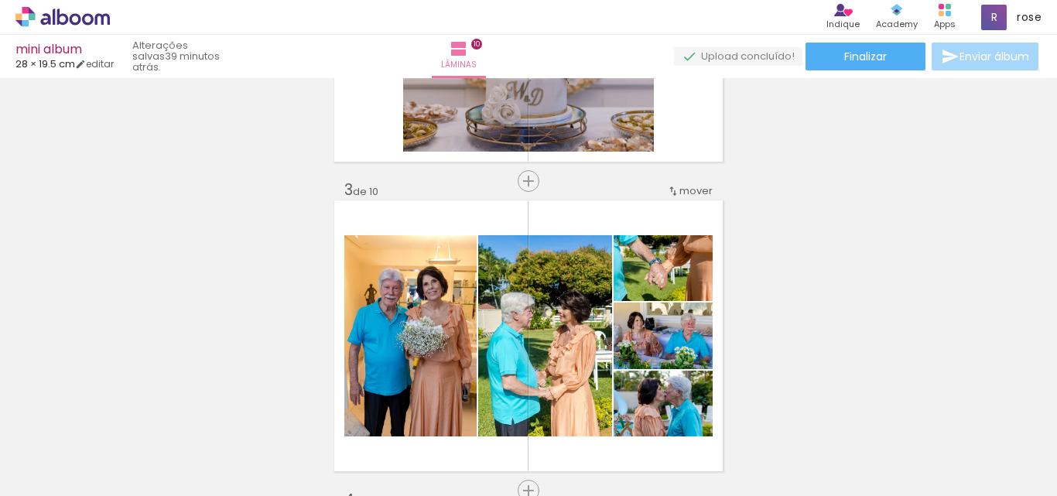
scroll to position [619, 0]
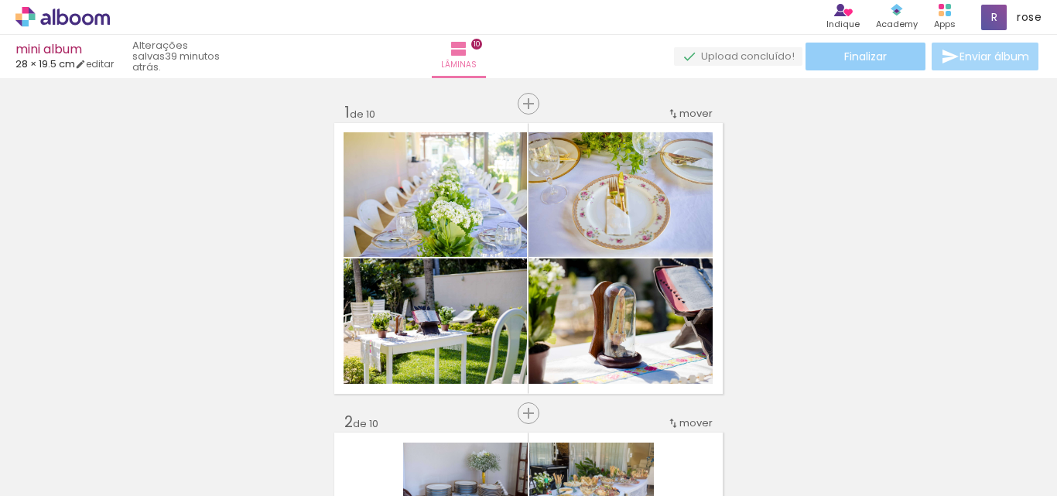
click at [853, 55] on span "Finalizar" at bounding box center [866, 56] width 43 height 11
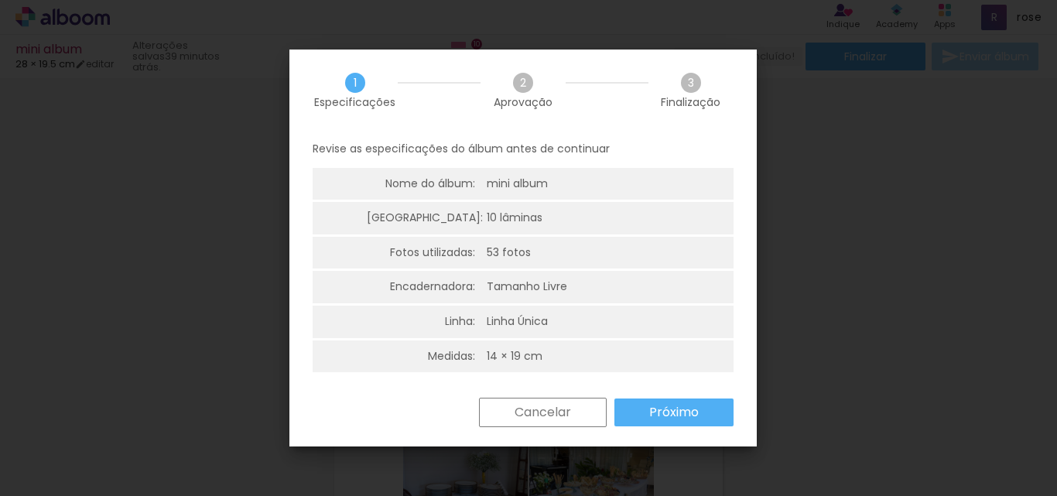
scroll to position [0, 3669]
click at [0, 0] on slot "Próximo" at bounding box center [0, 0] width 0 height 0
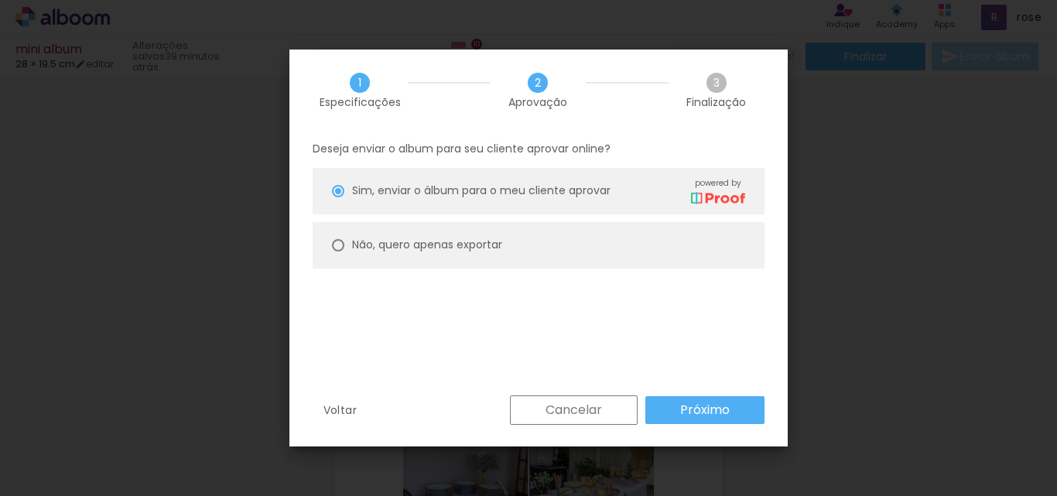
click at [338, 197] on div at bounding box center [338, 191] width 12 height 12
type paper-radio-button "on"
click at [0, 0] on slot "Próximo" at bounding box center [0, 0] width 0 height 0
type input "Alta, 300 DPI"
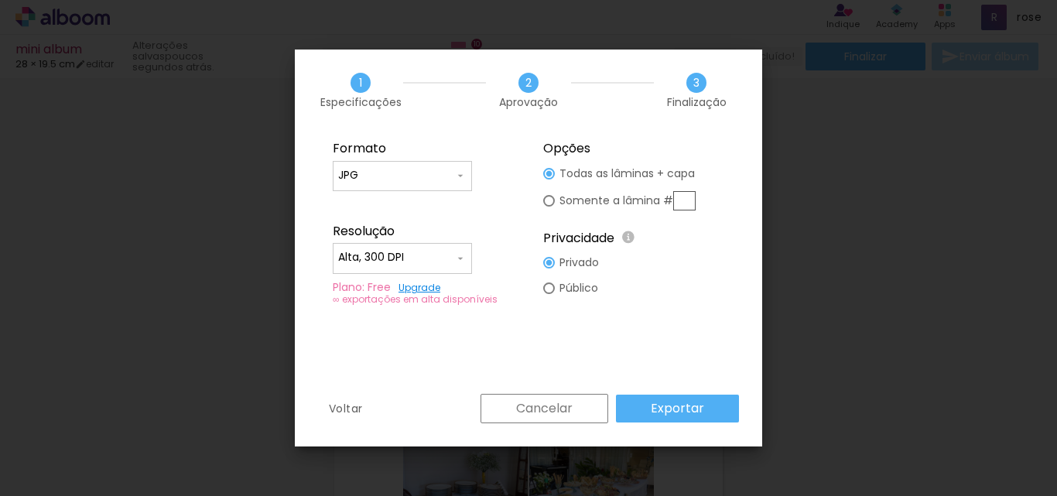
click at [417, 177] on input "JPG" at bounding box center [396, 175] width 116 height 15
click at [385, 198] on paper-item "PDF" at bounding box center [402, 204] width 139 height 31
type input "PDF"
click at [0, 0] on slot "Exportar" at bounding box center [0, 0] width 0 height 0
